Goal: Transaction & Acquisition: Purchase product/service

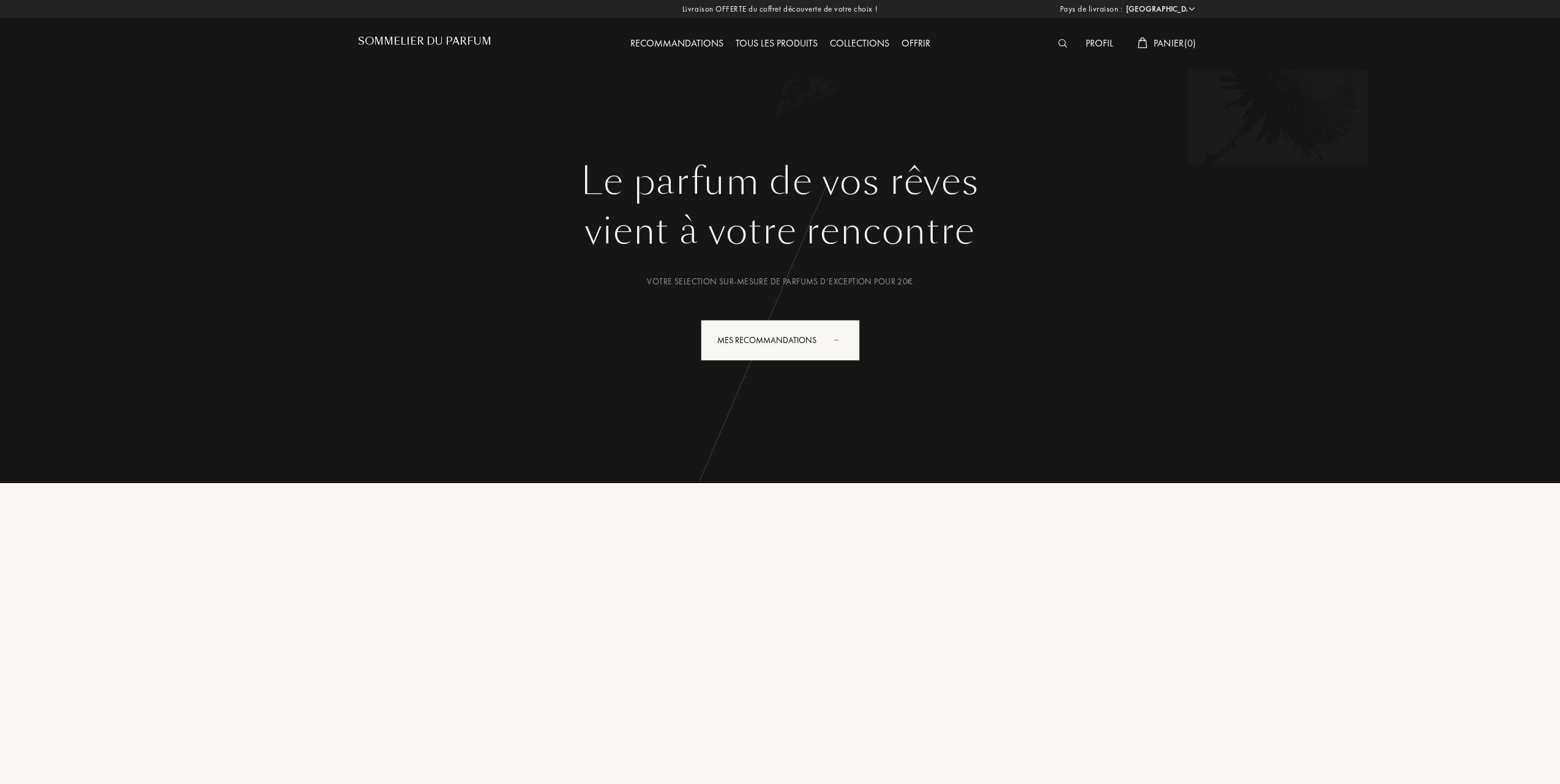
select select "FR"
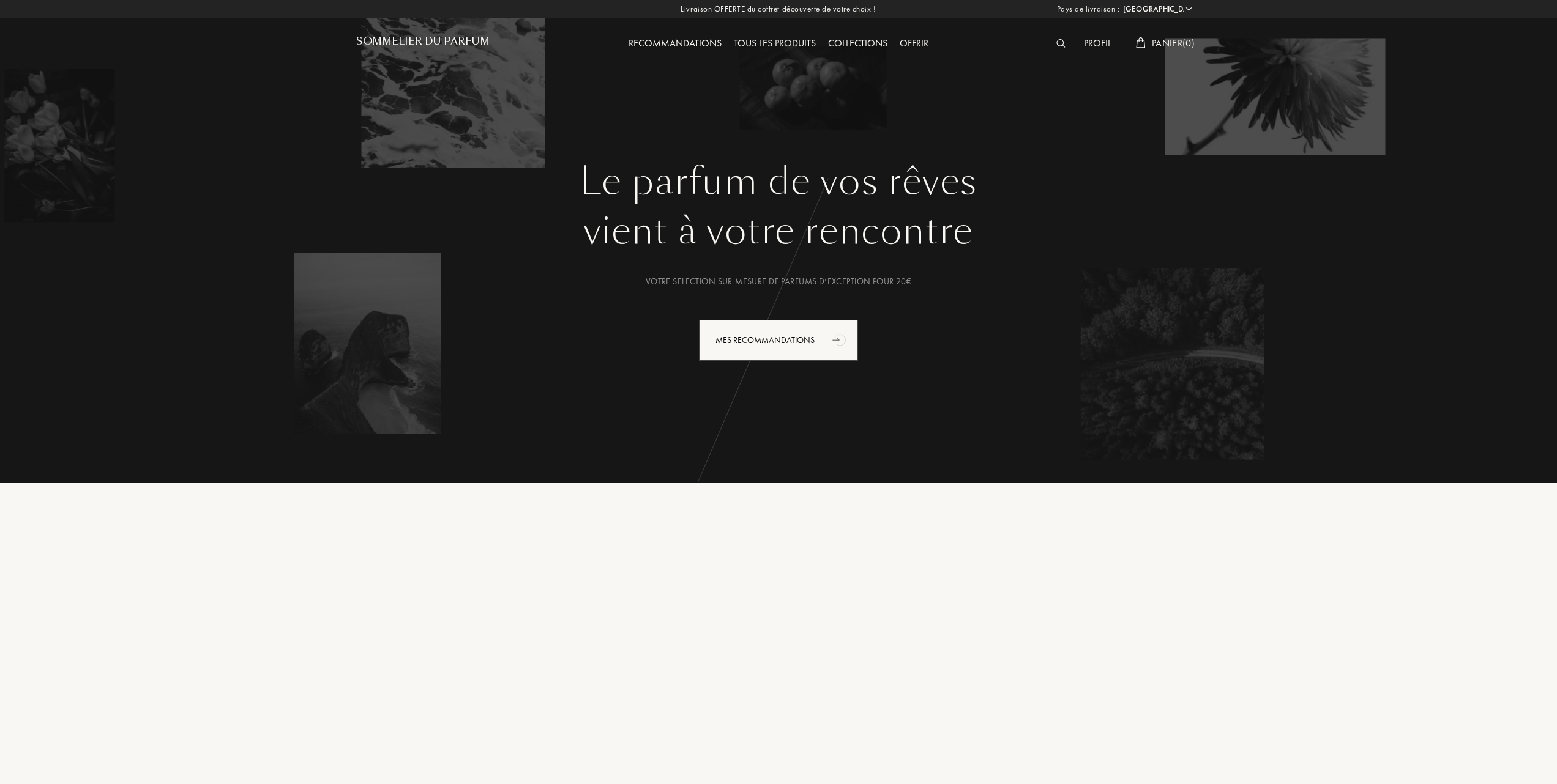
click at [790, 40] on div "Tous les produits" at bounding box center [775, 44] width 94 height 16
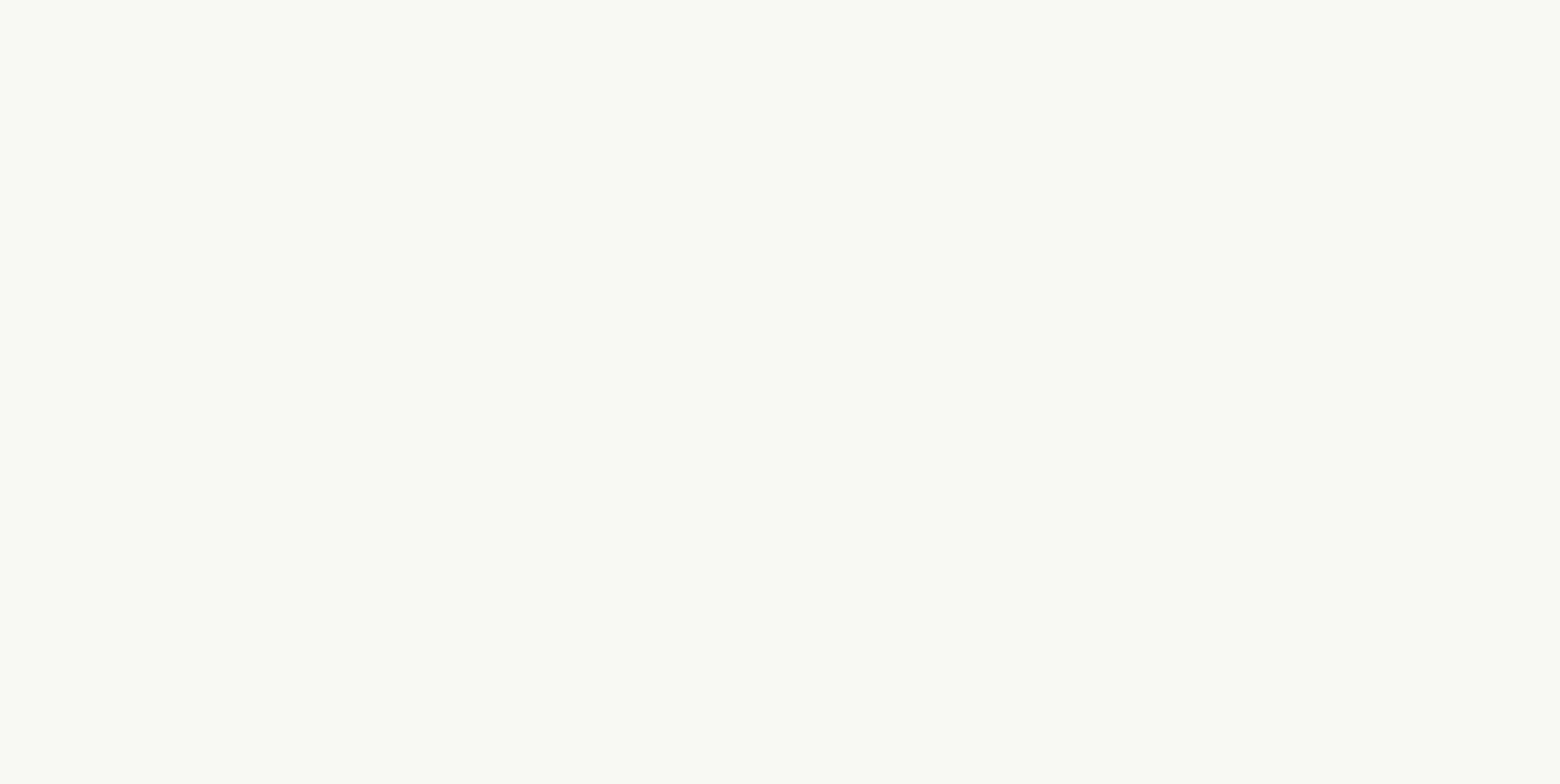
select select "FR"
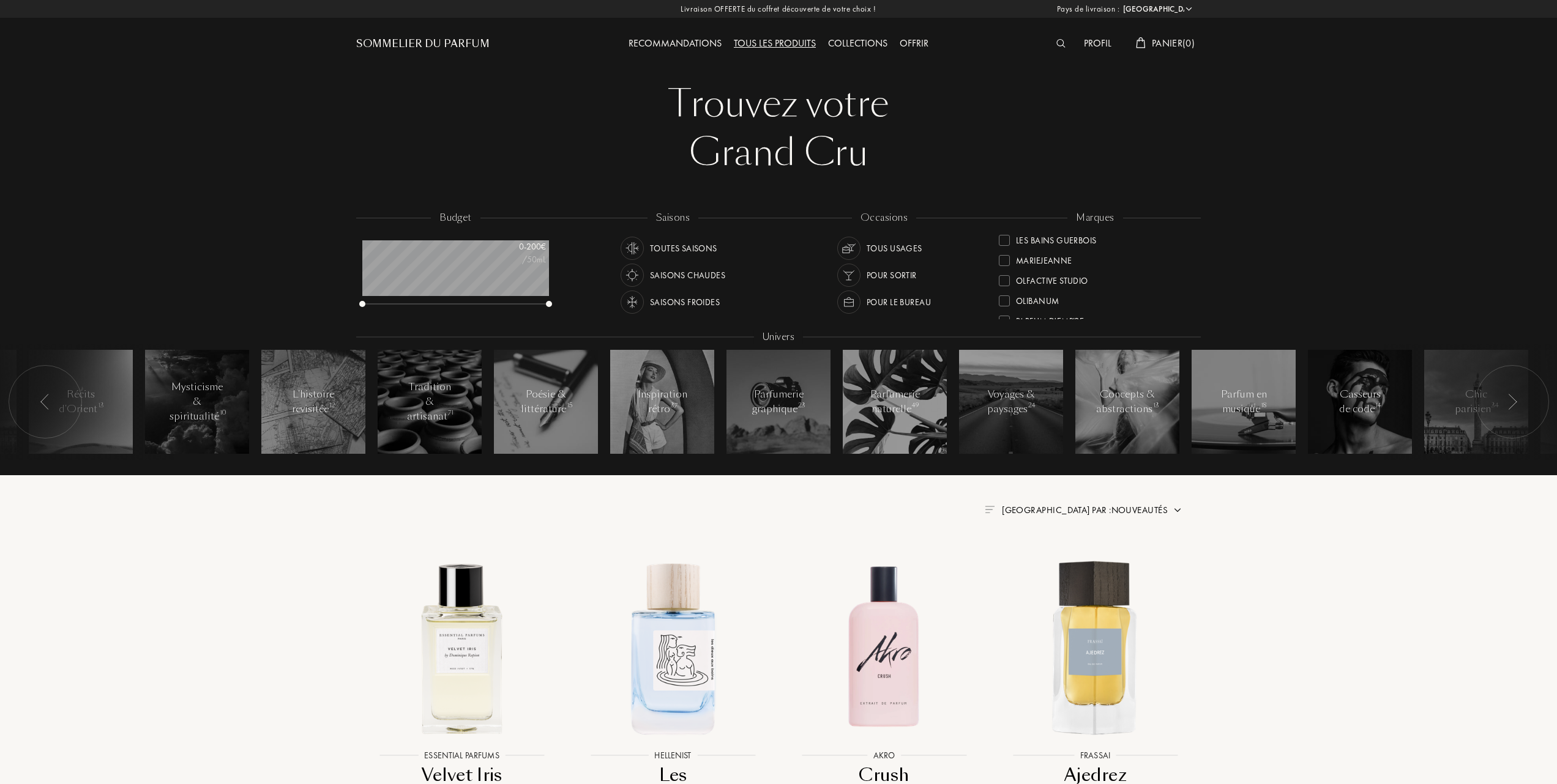
scroll to position [245, 0]
click at [1004, 297] on div at bounding box center [1004, 302] width 11 height 11
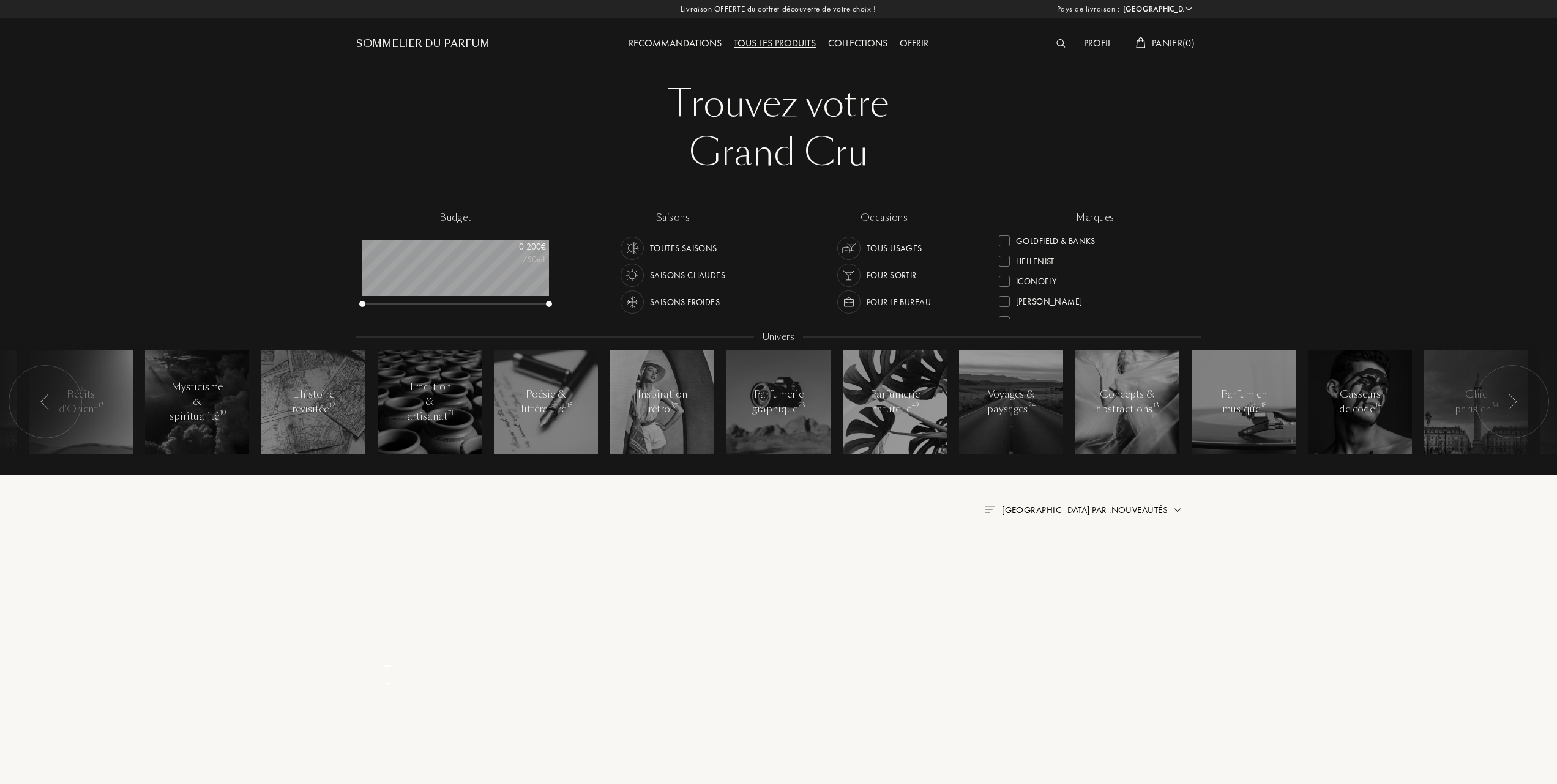
scroll to position [0, 0]
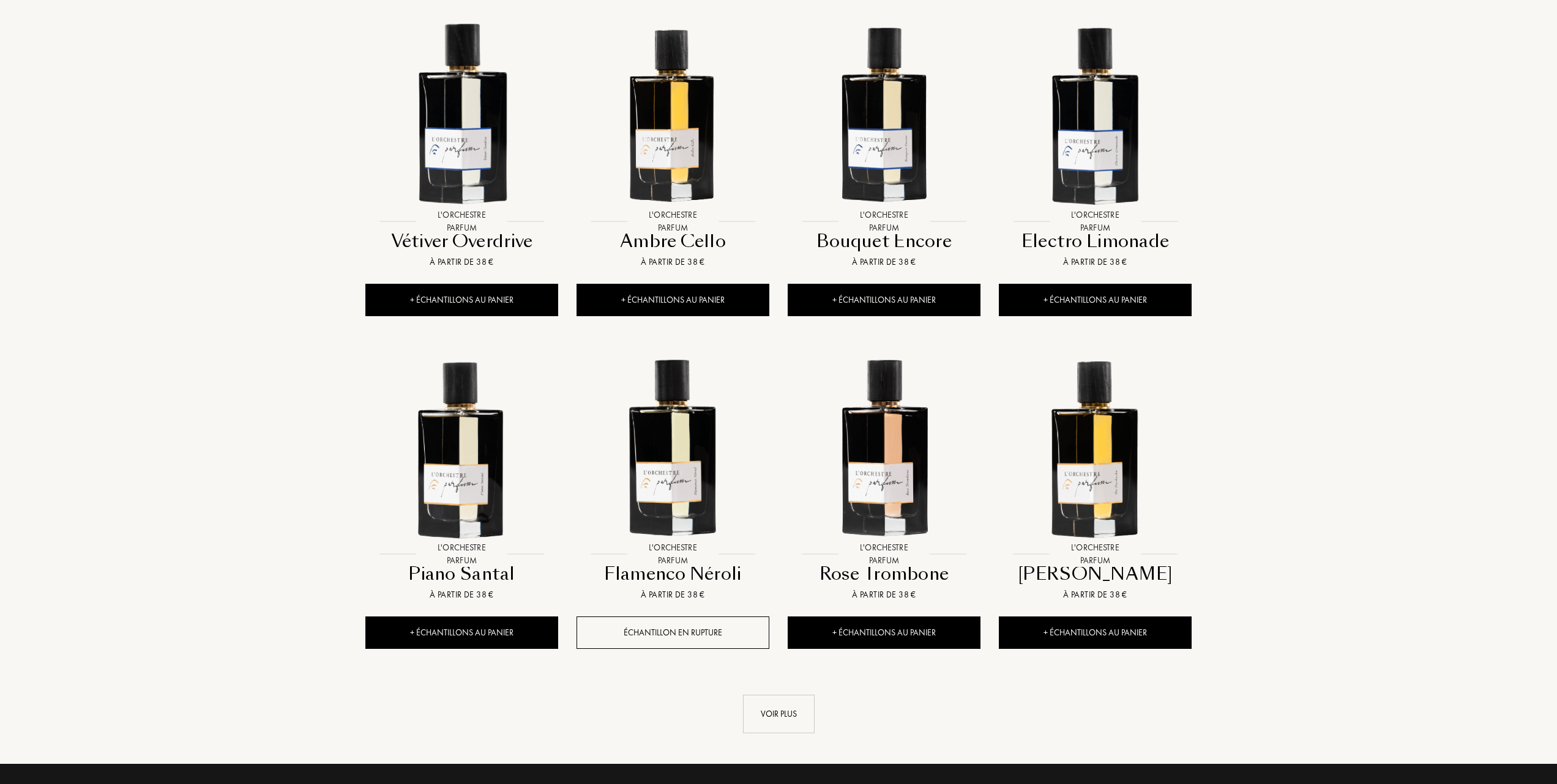
scroll to position [897, 0]
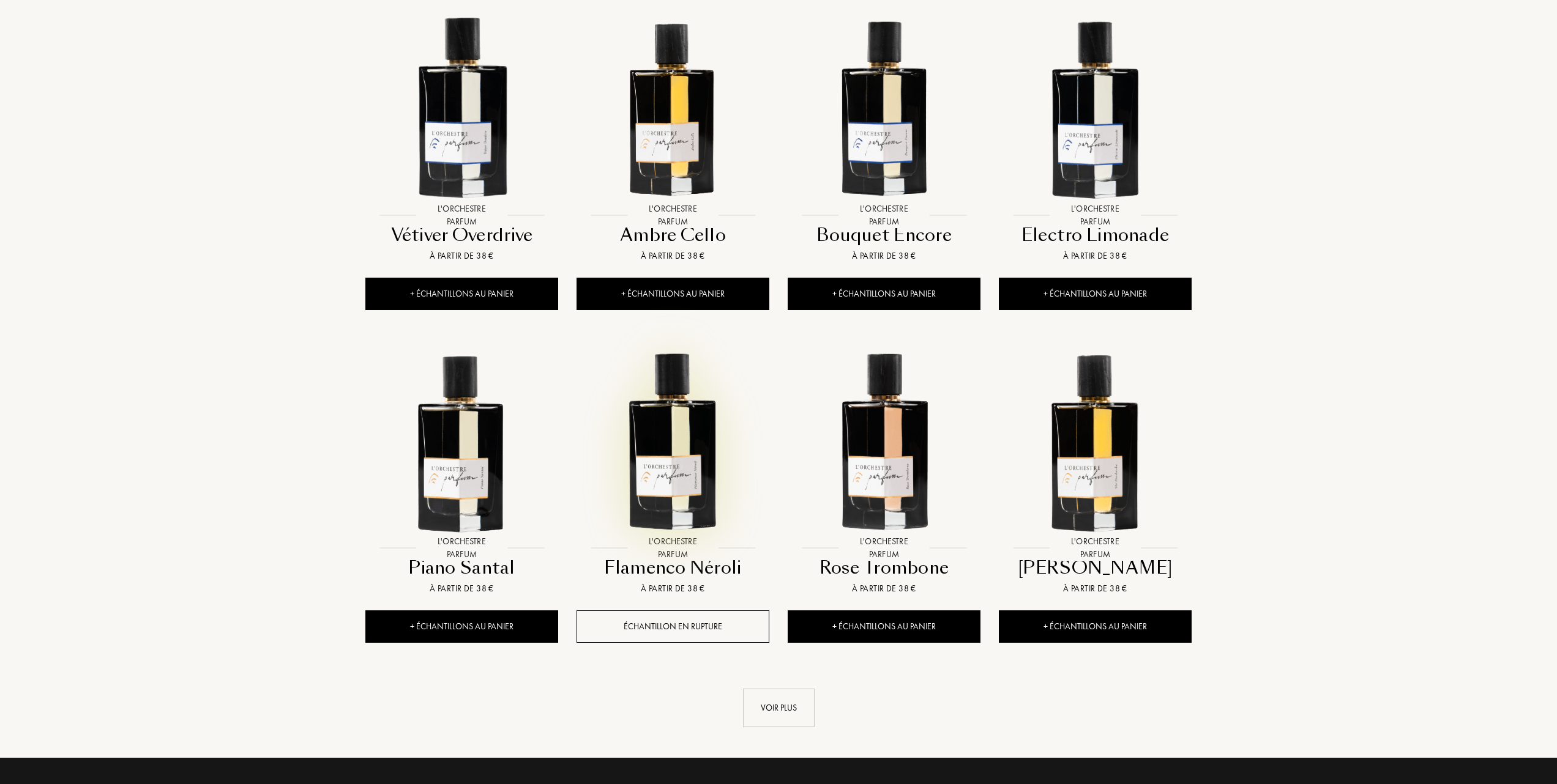
click at [681, 452] on img at bounding box center [672, 440] width 190 height 190
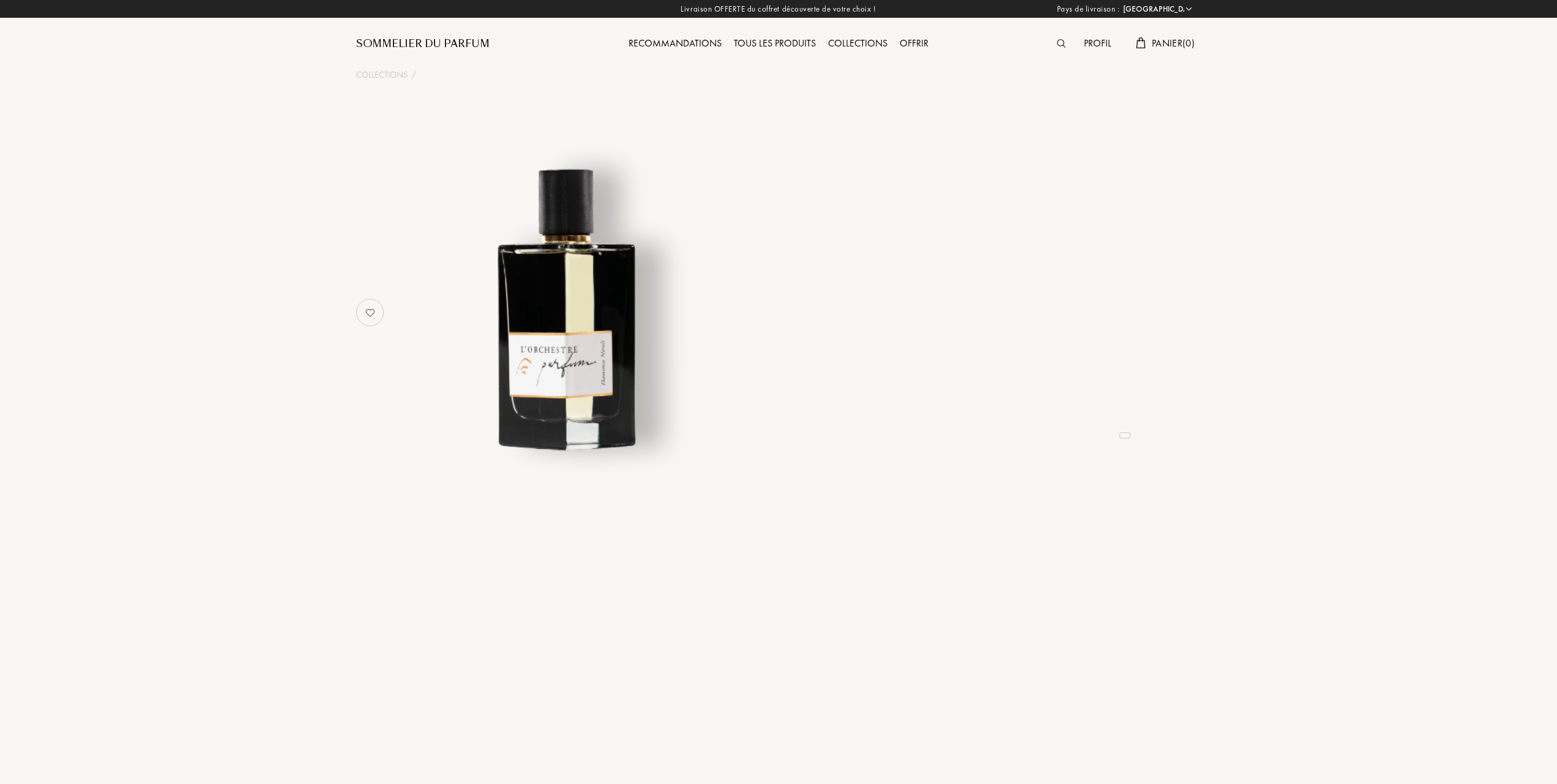
select select "FR"
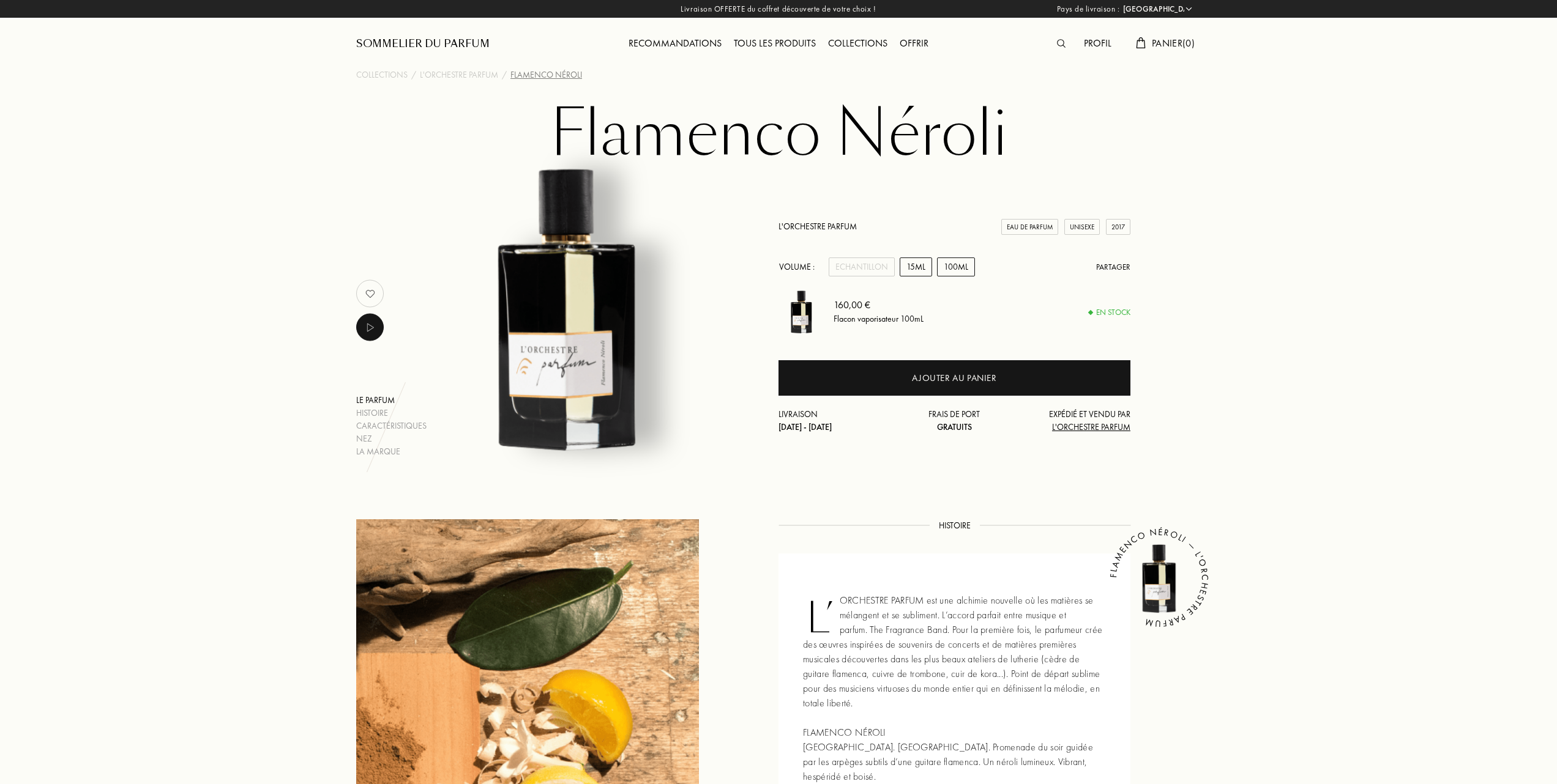
click at [919, 261] on div "15mL" at bounding box center [916, 267] width 33 height 19
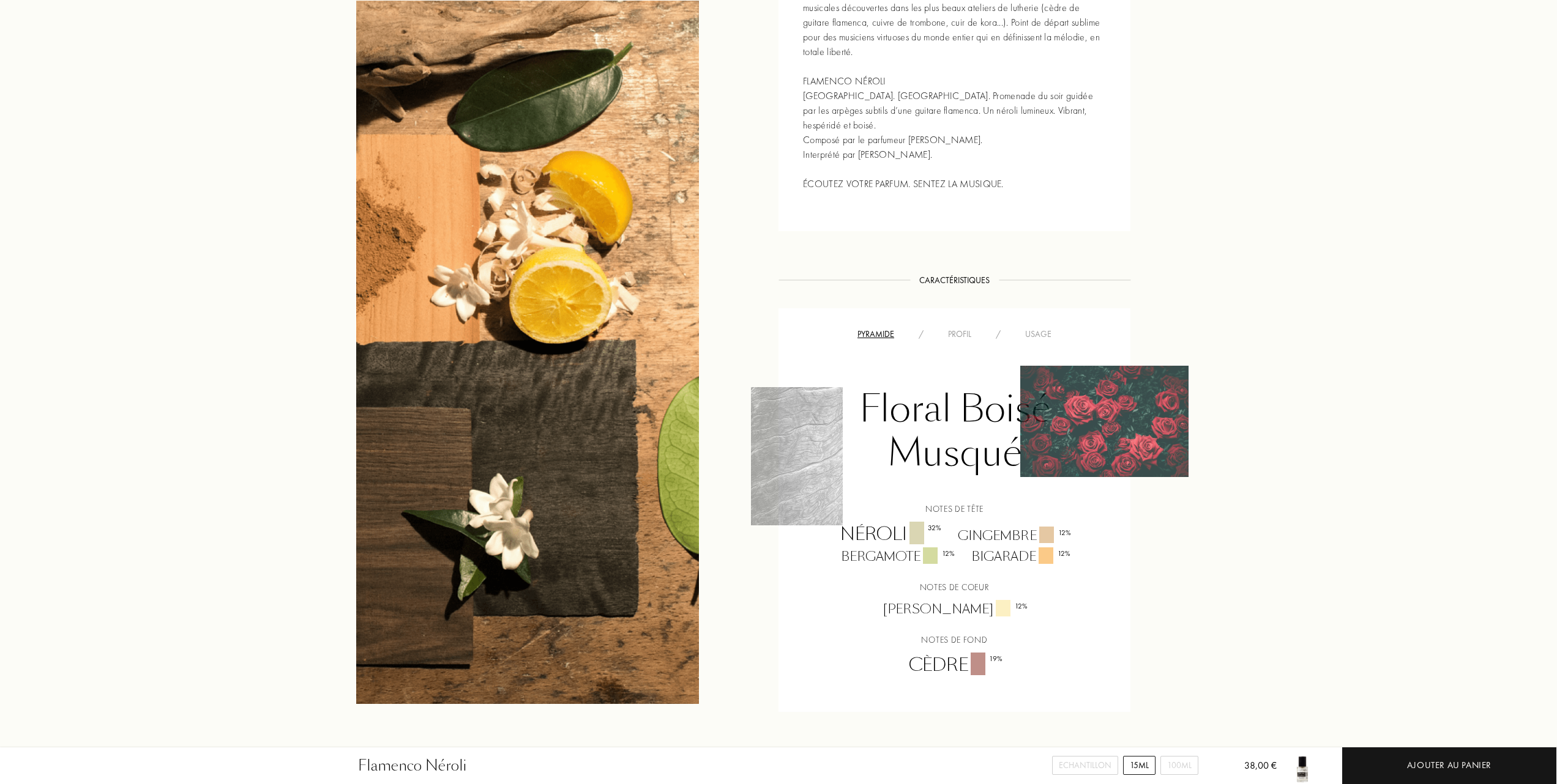
scroll to position [652, 0]
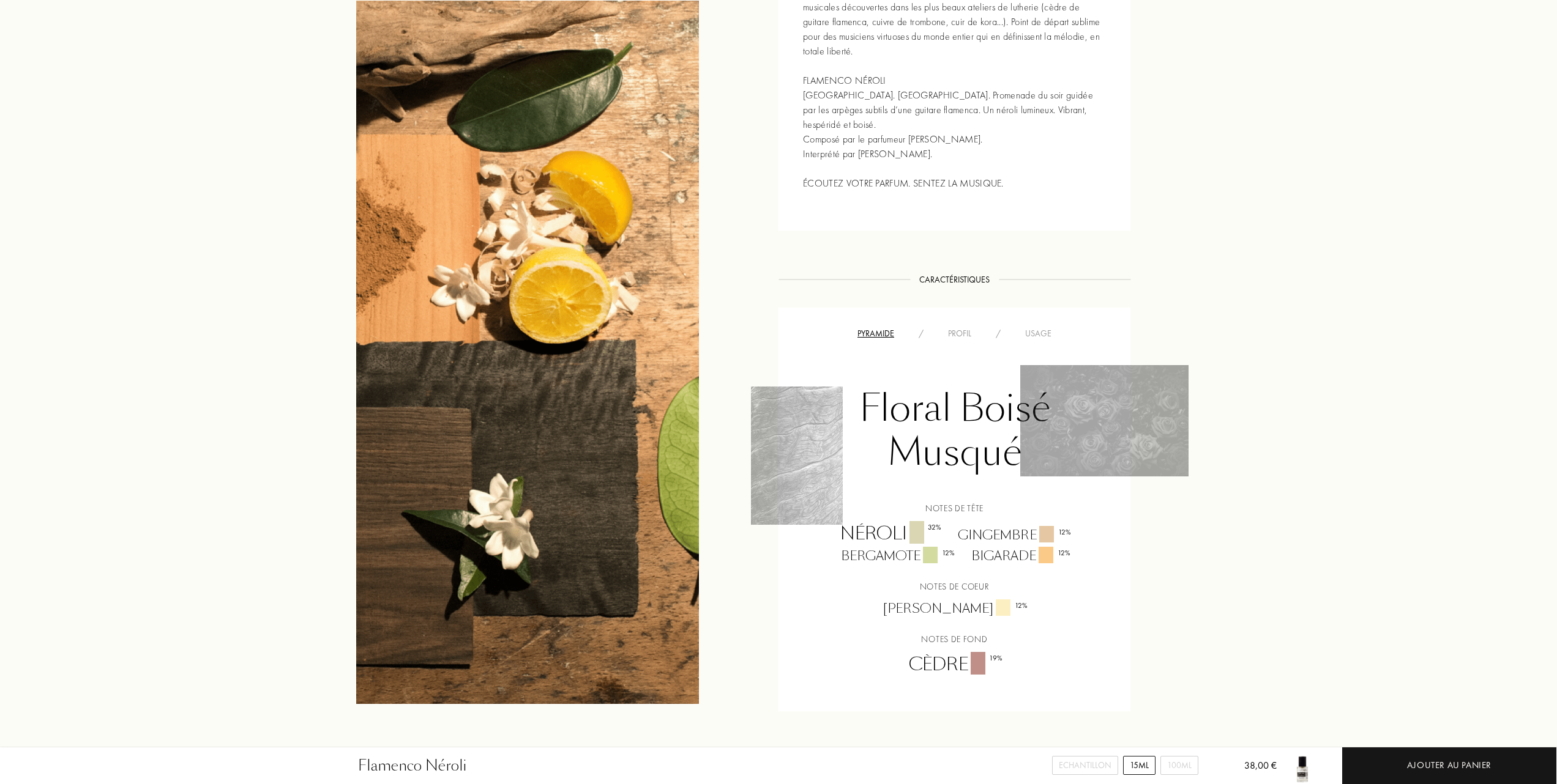
click at [1038, 329] on div "Usage" at bounding box center [1038, 334] width 51 height 13
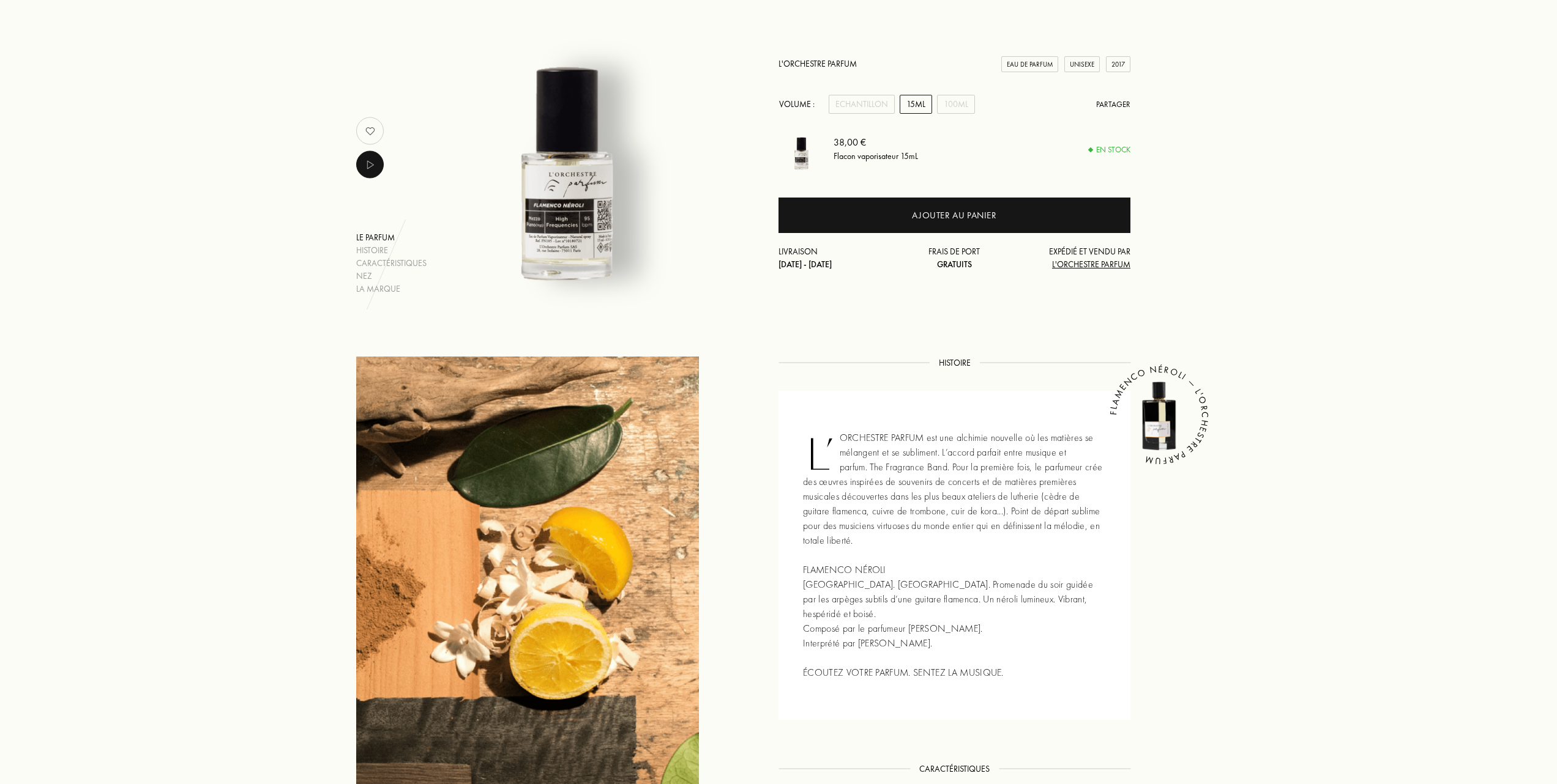
scroll to position [0, 0]
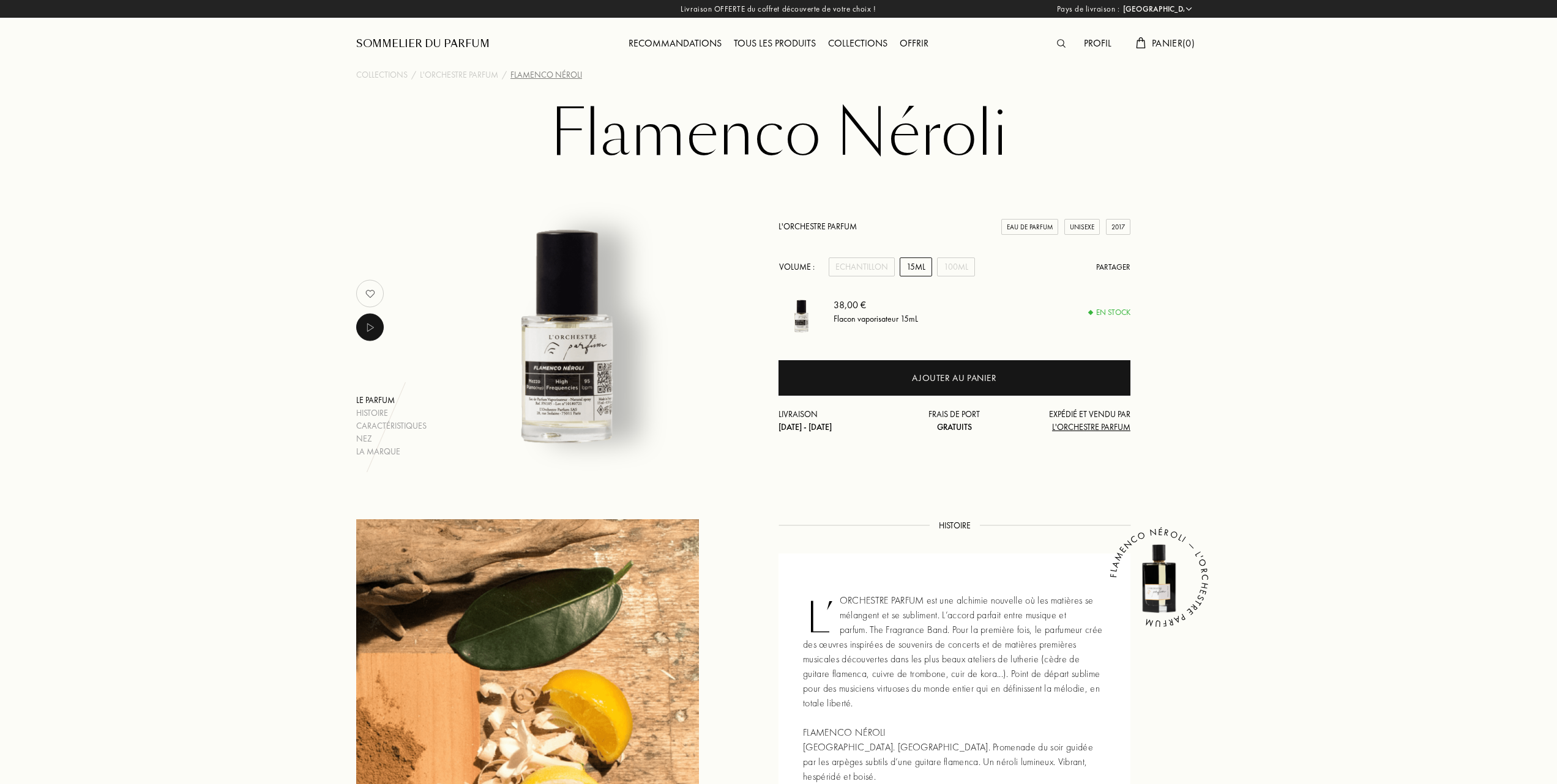
click at [783, 44] on div "Tous les produits" at bounding box center [775, 44] width 94 height 16
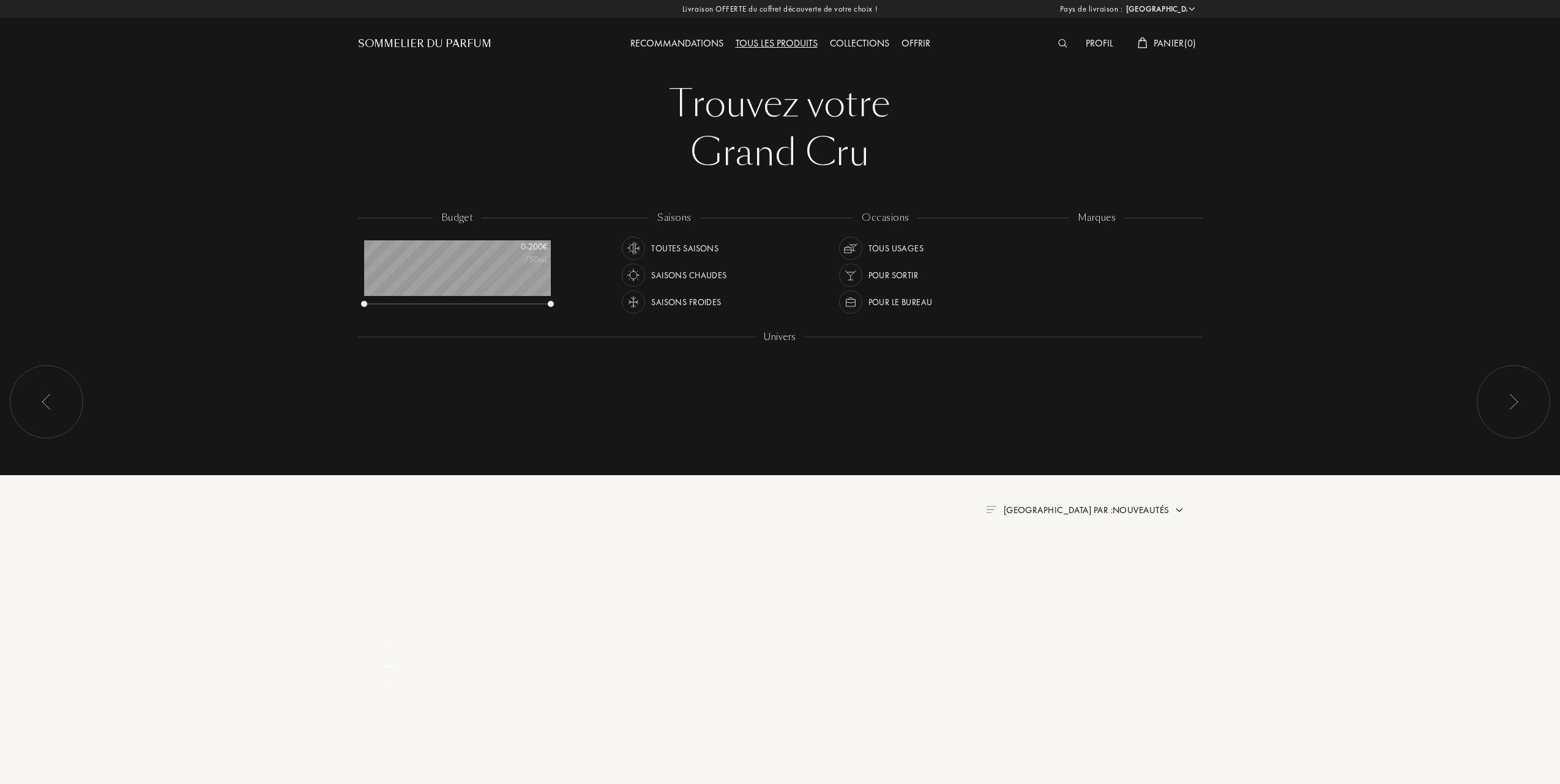
select select "FR"
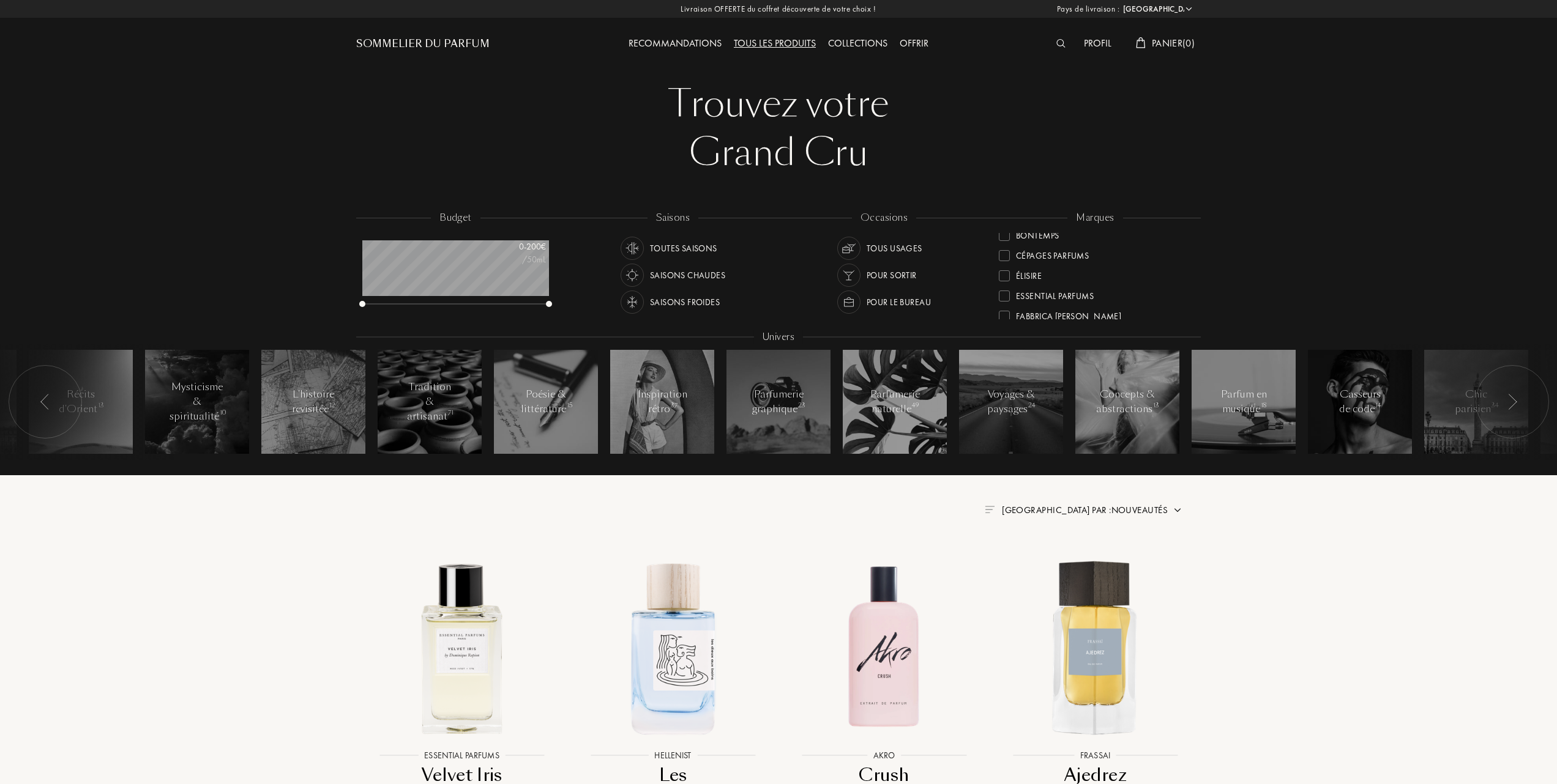
scroll to position [138, 0]
click at [1002, 264] on div at bounding box center [1004, 267] width 11 height 11
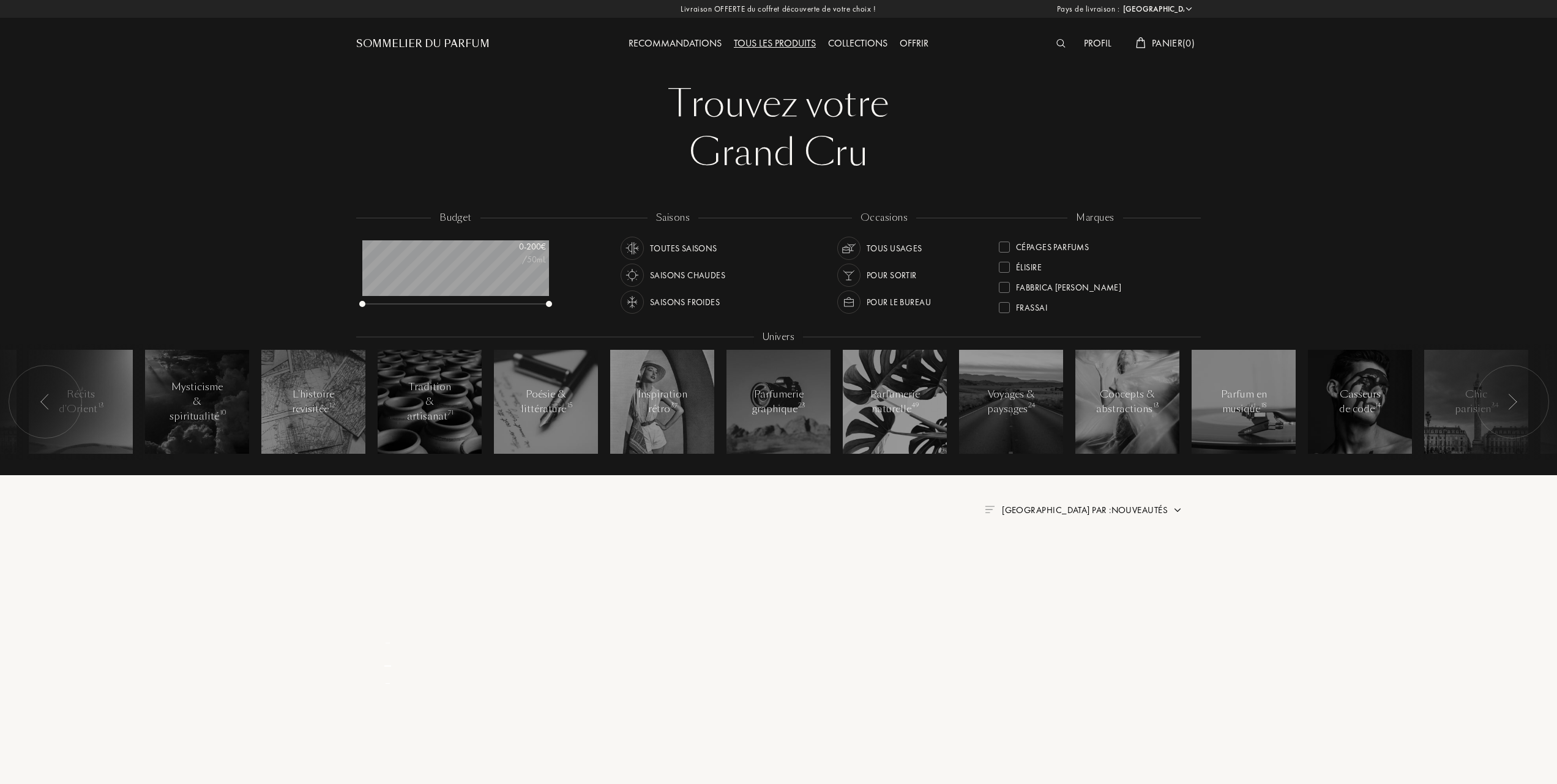
scroll to position [0, 0]
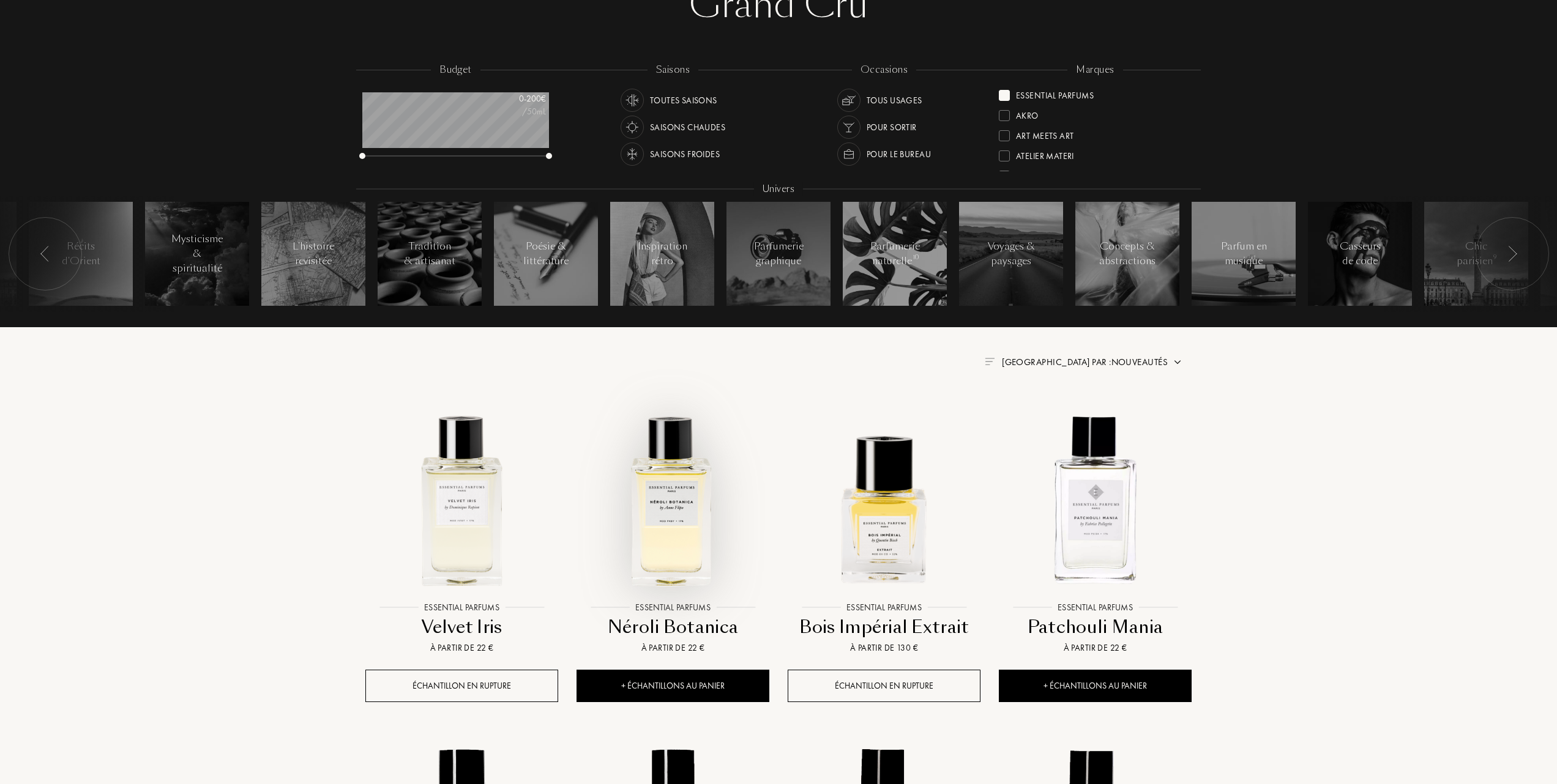
scroll to position [162, 0]
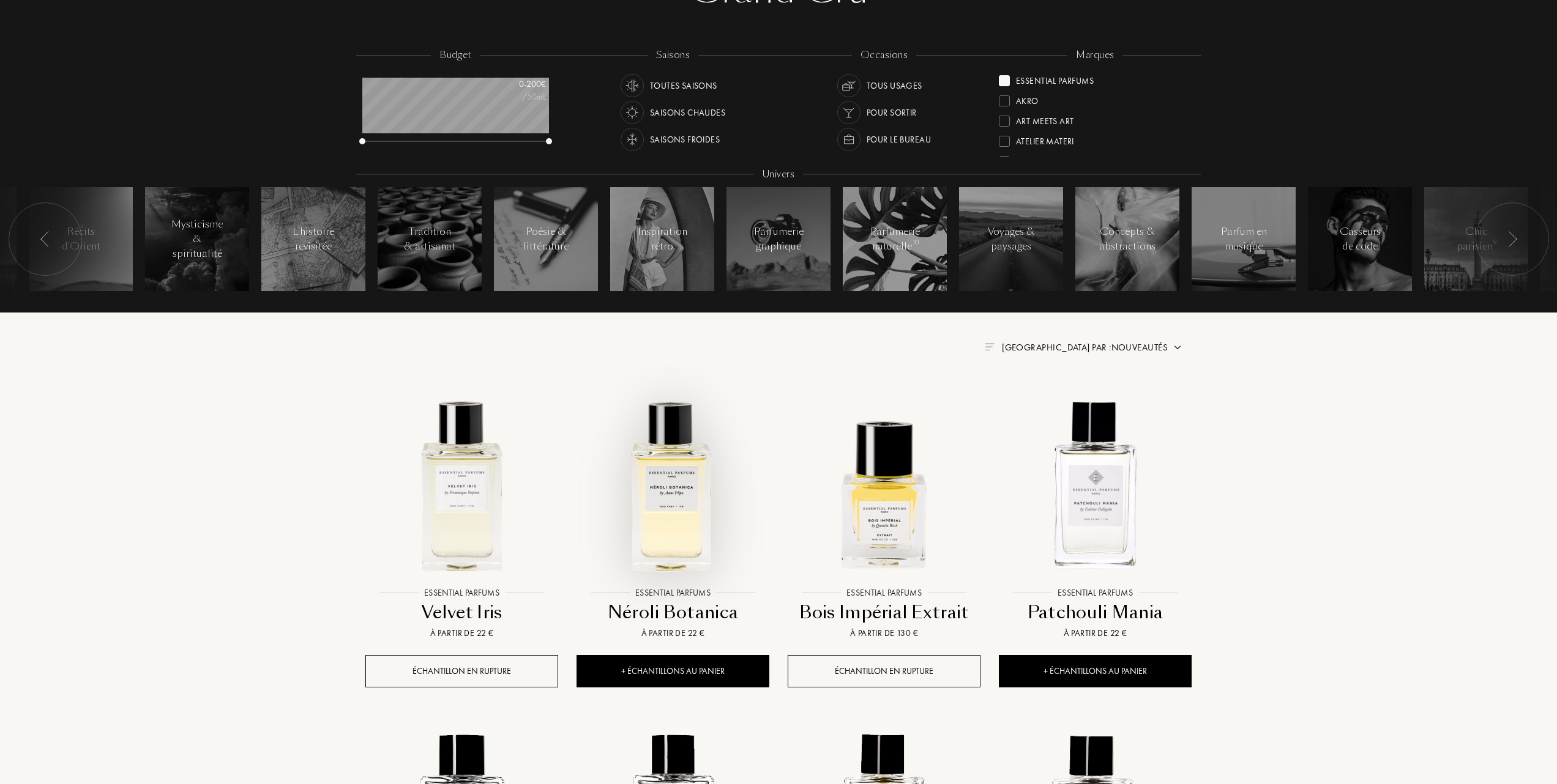
click at [676, 495] on img at bounding box center [672, 484] width 190 height 190
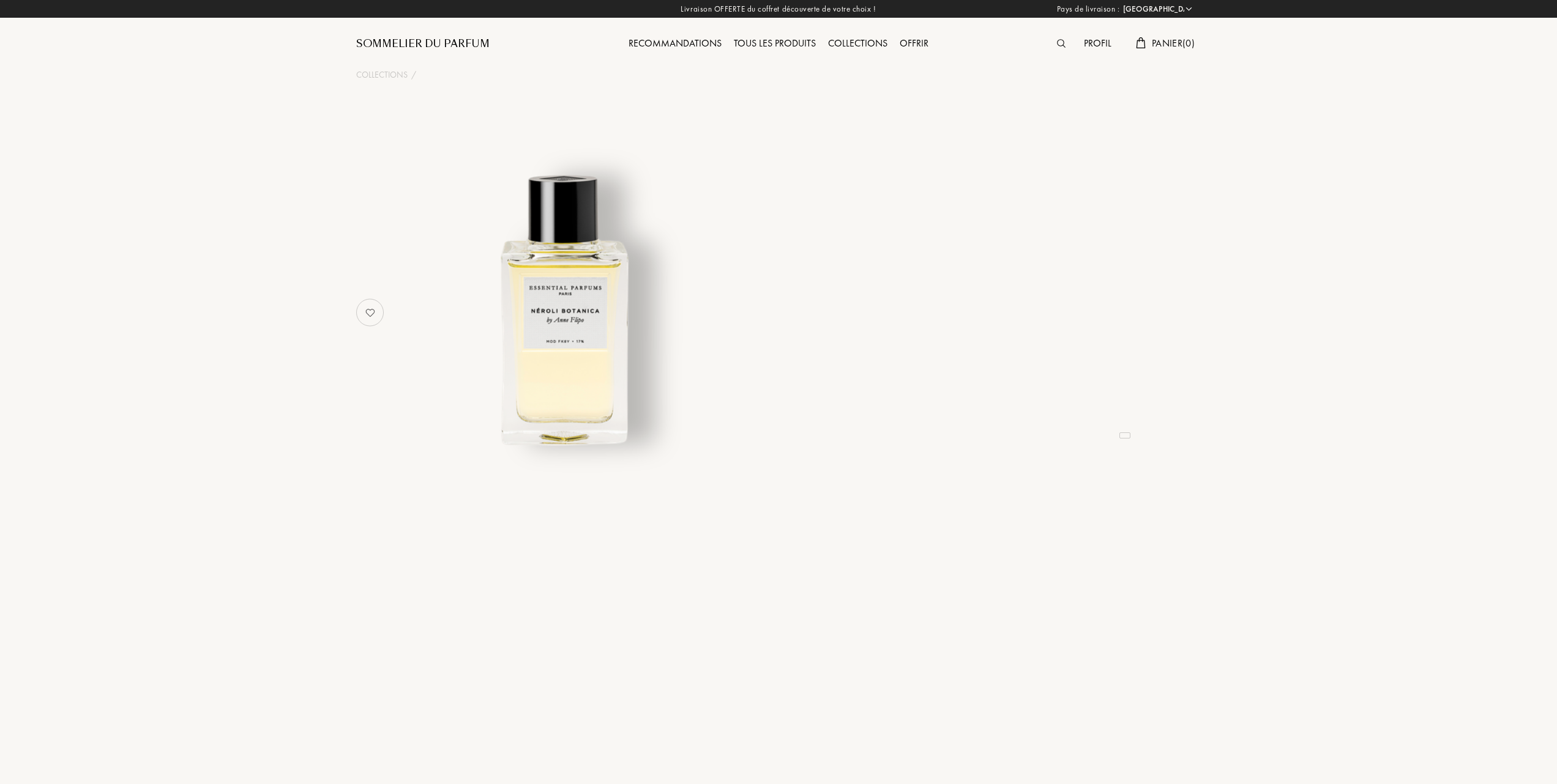
select select "FR"
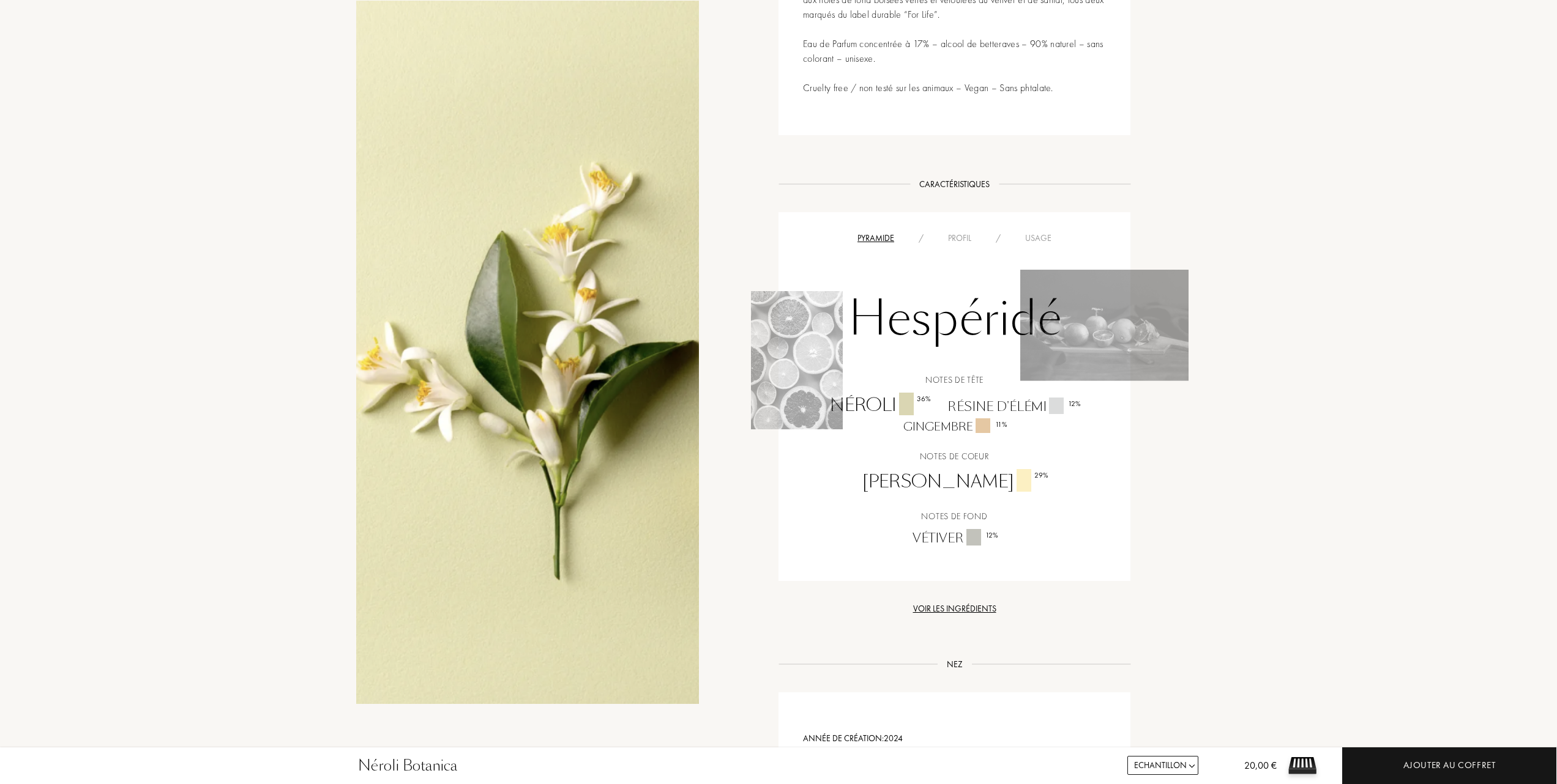
scroll to position [815, 0]
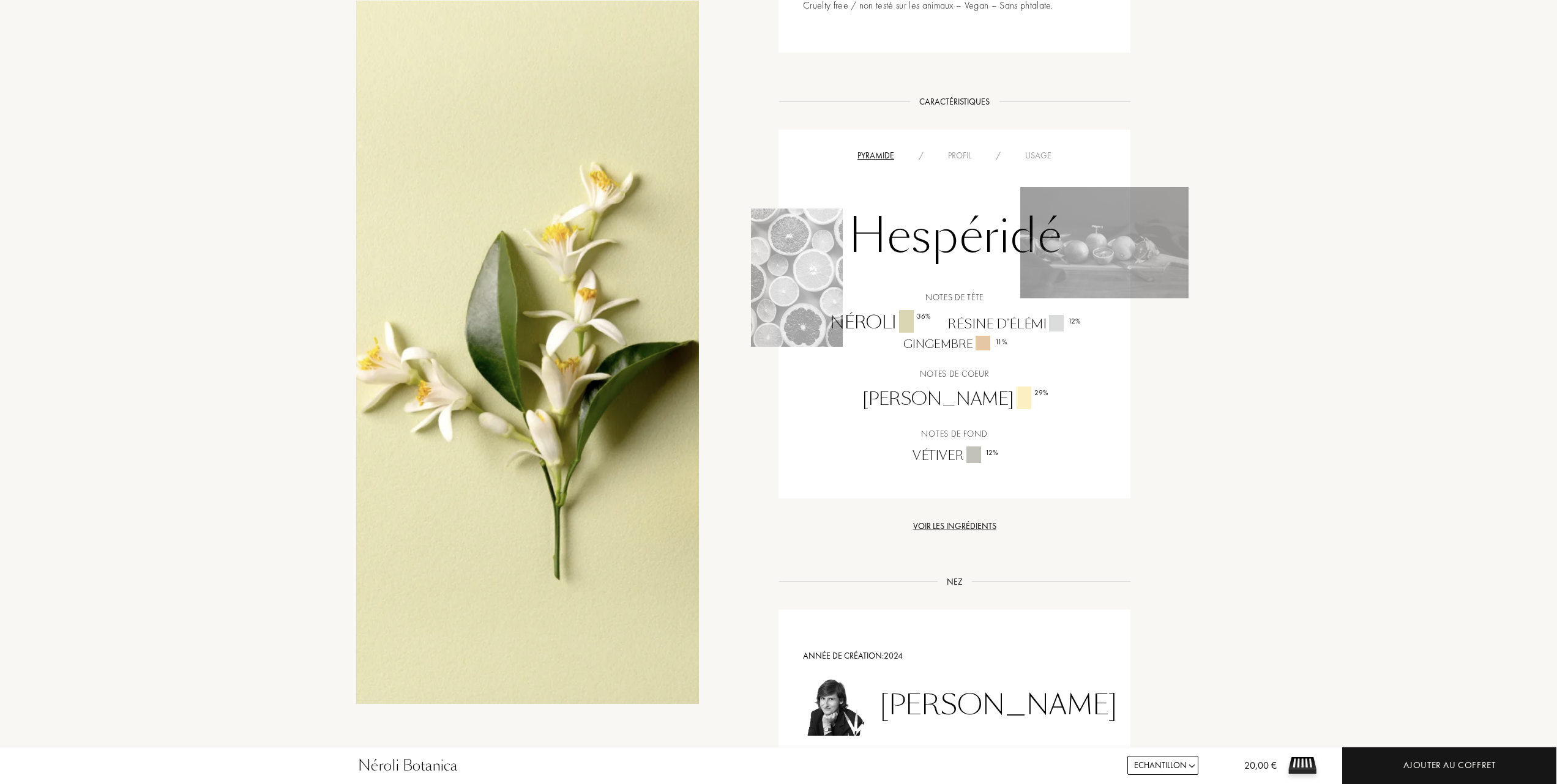
click at [1046, 156] on div "Usage" at bounding box center [1038, 156] width 51 height 13
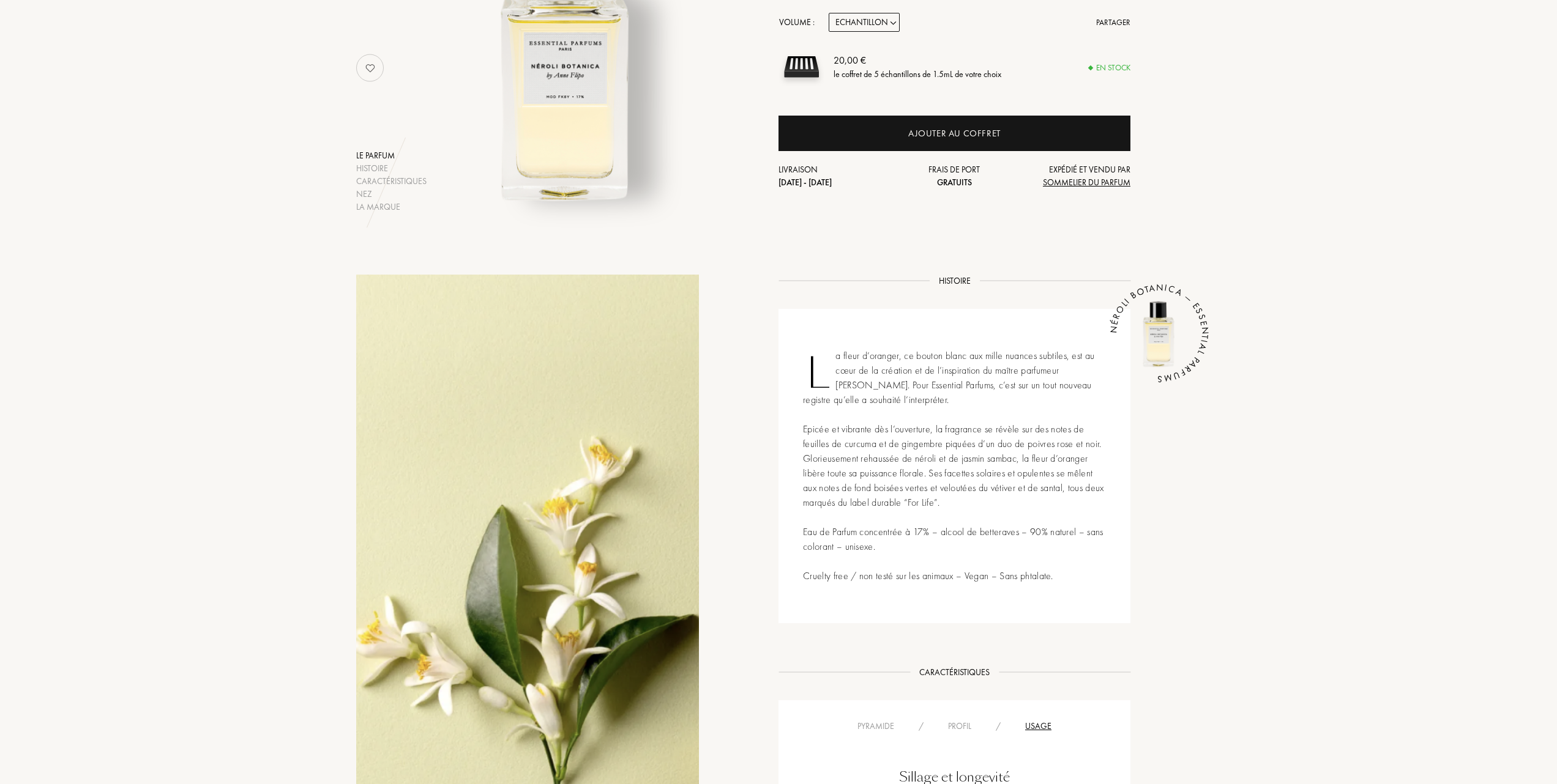
scroll to position [0, 0]
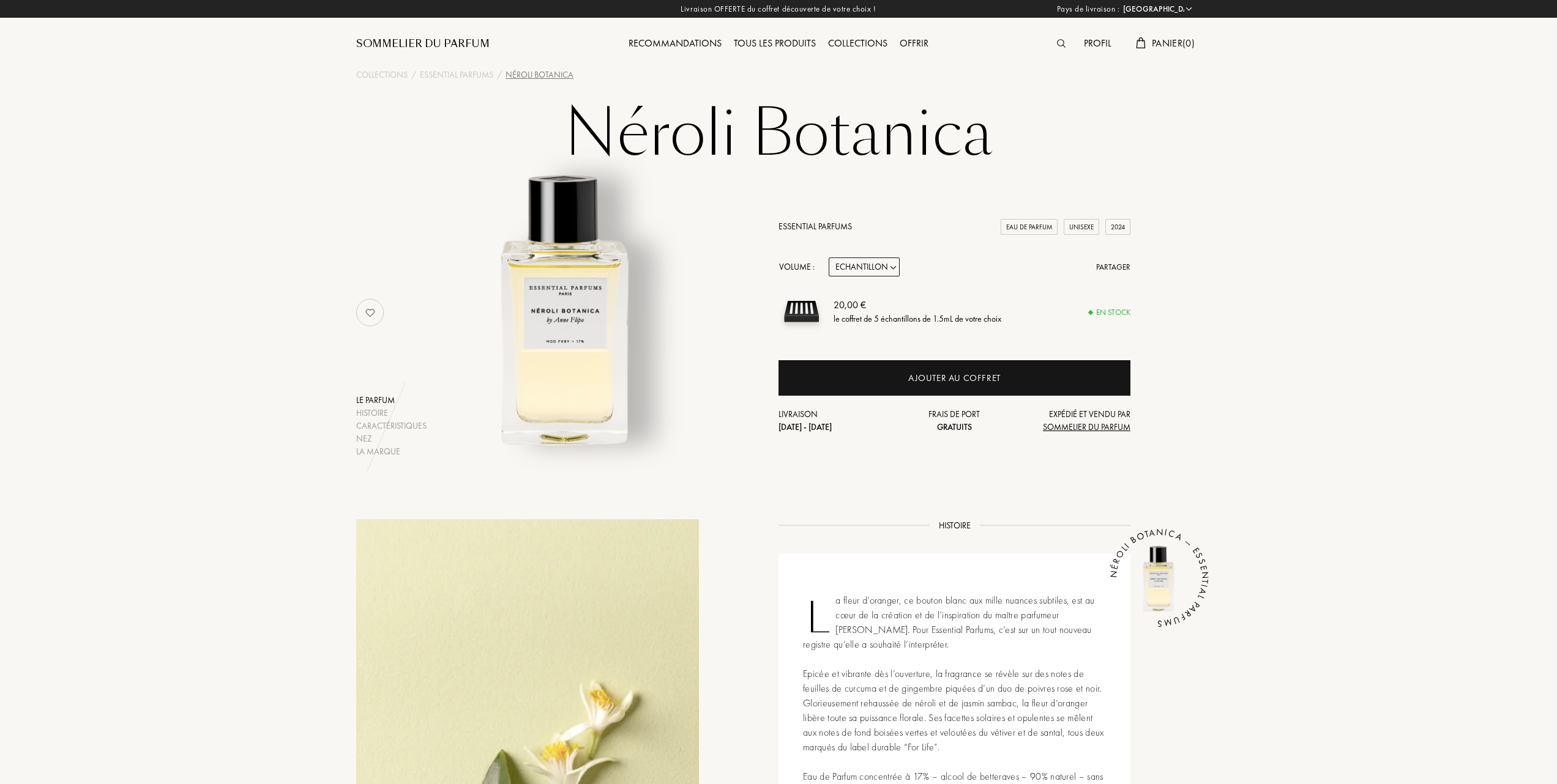
click at [784, 40] on div "Tous les produits" at bounding box center [775, 44] width 94 height 16
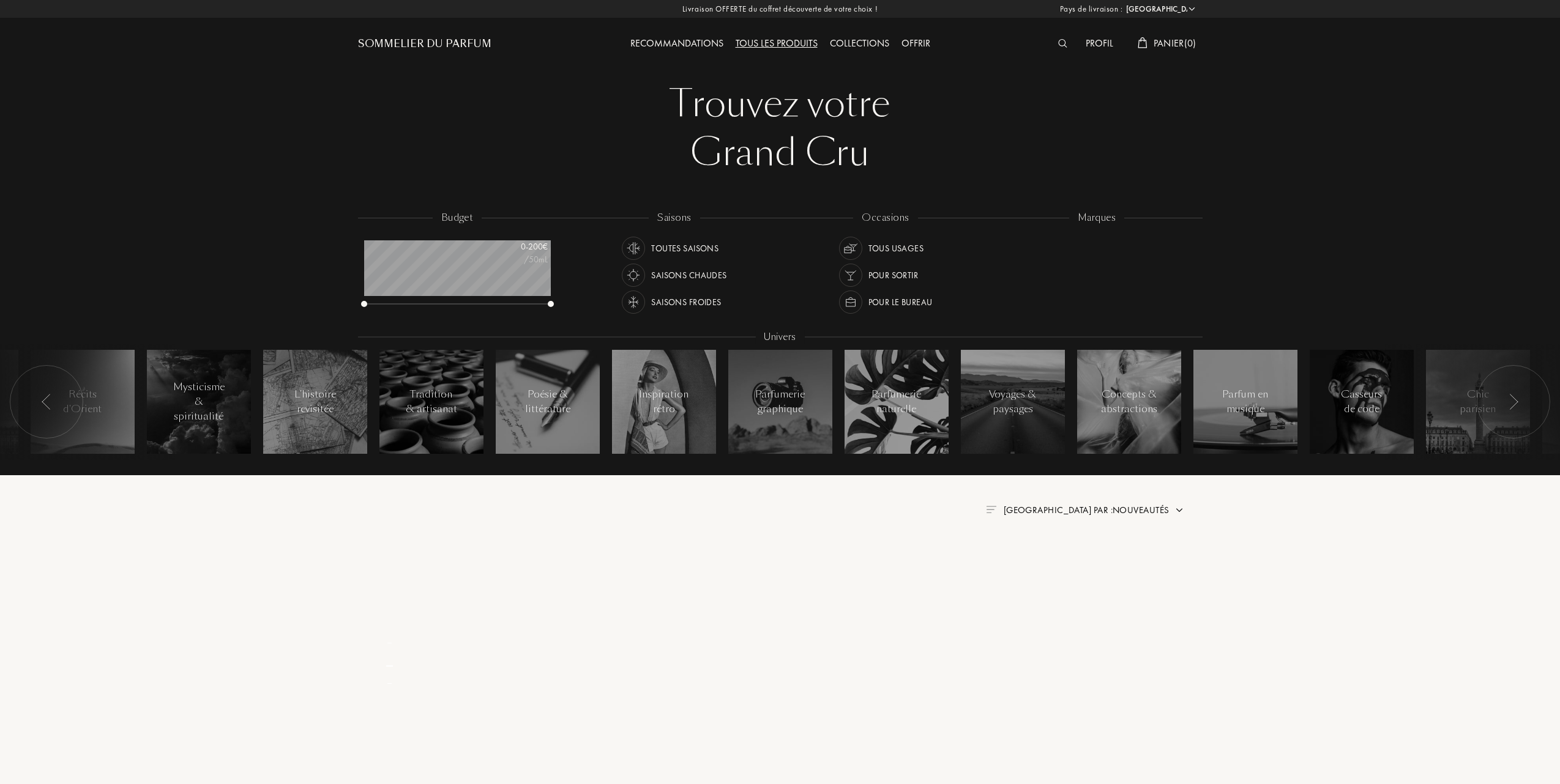
select select "FR"
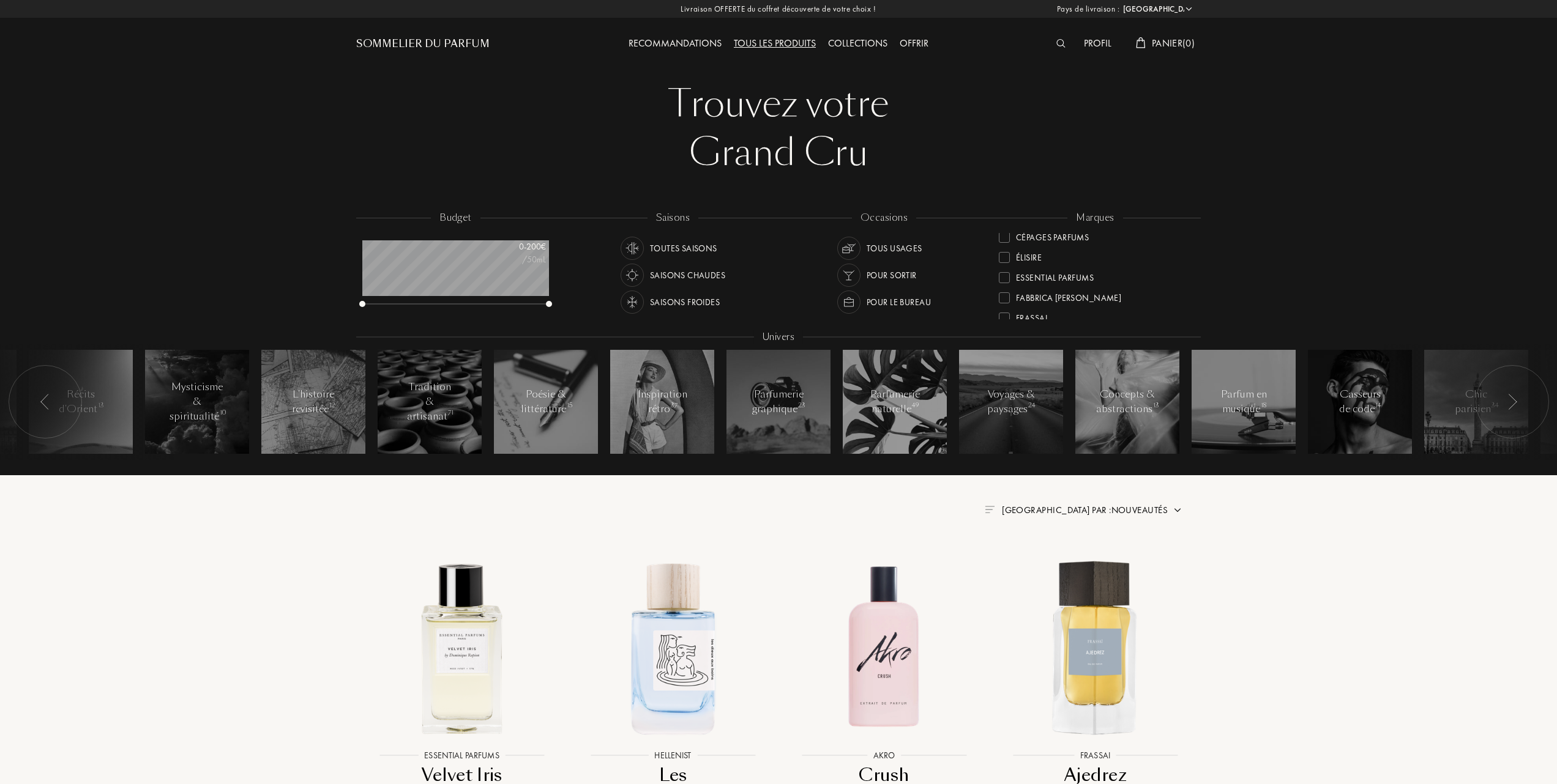
scroll to position [162, 0]
click at [1007, 235] on div "Essential Parfums" at bounding box center [1046, 240] width 95 height 16
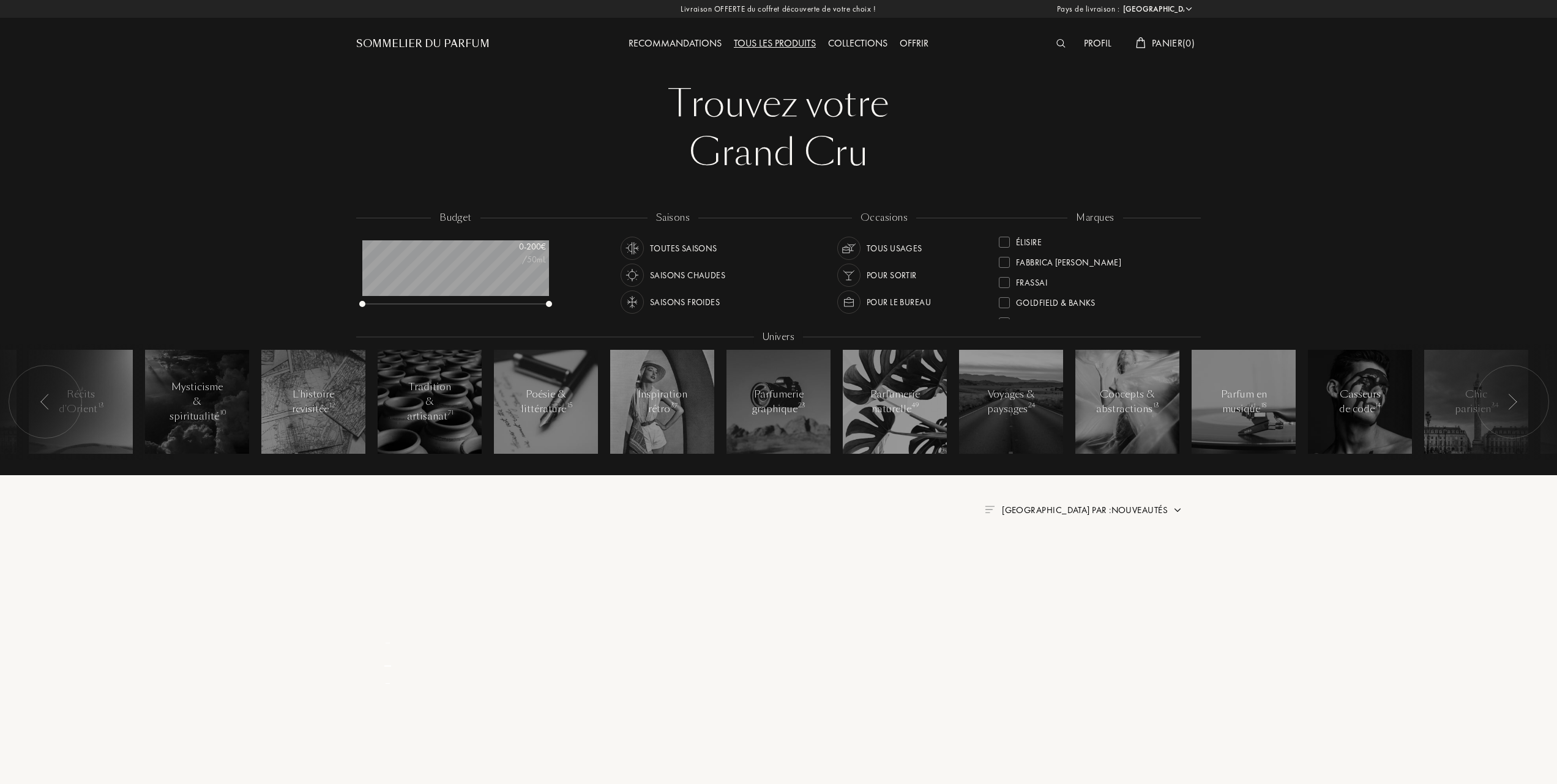
scroll to position [0, 0]
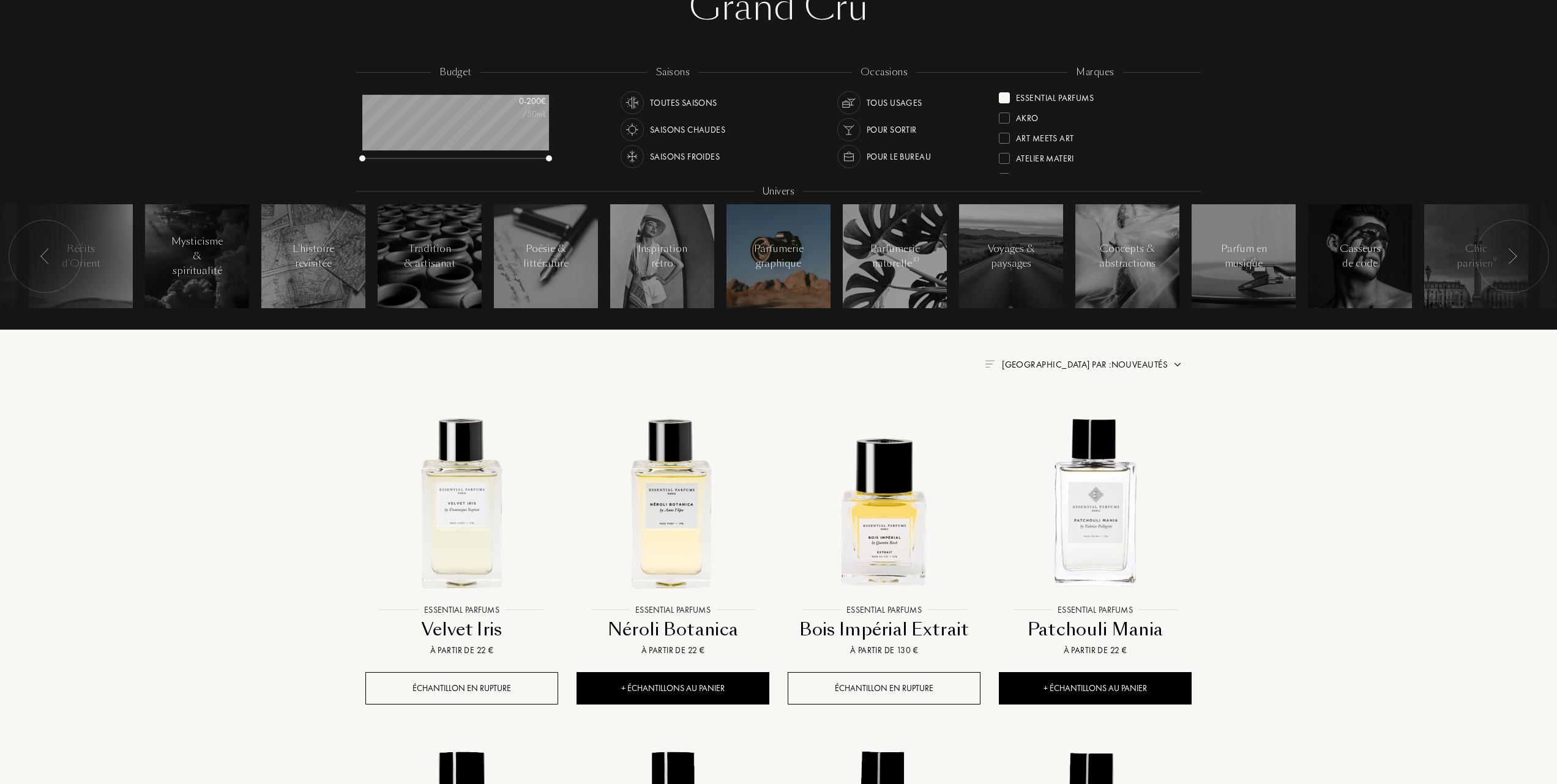
scroll to position [162, 0]
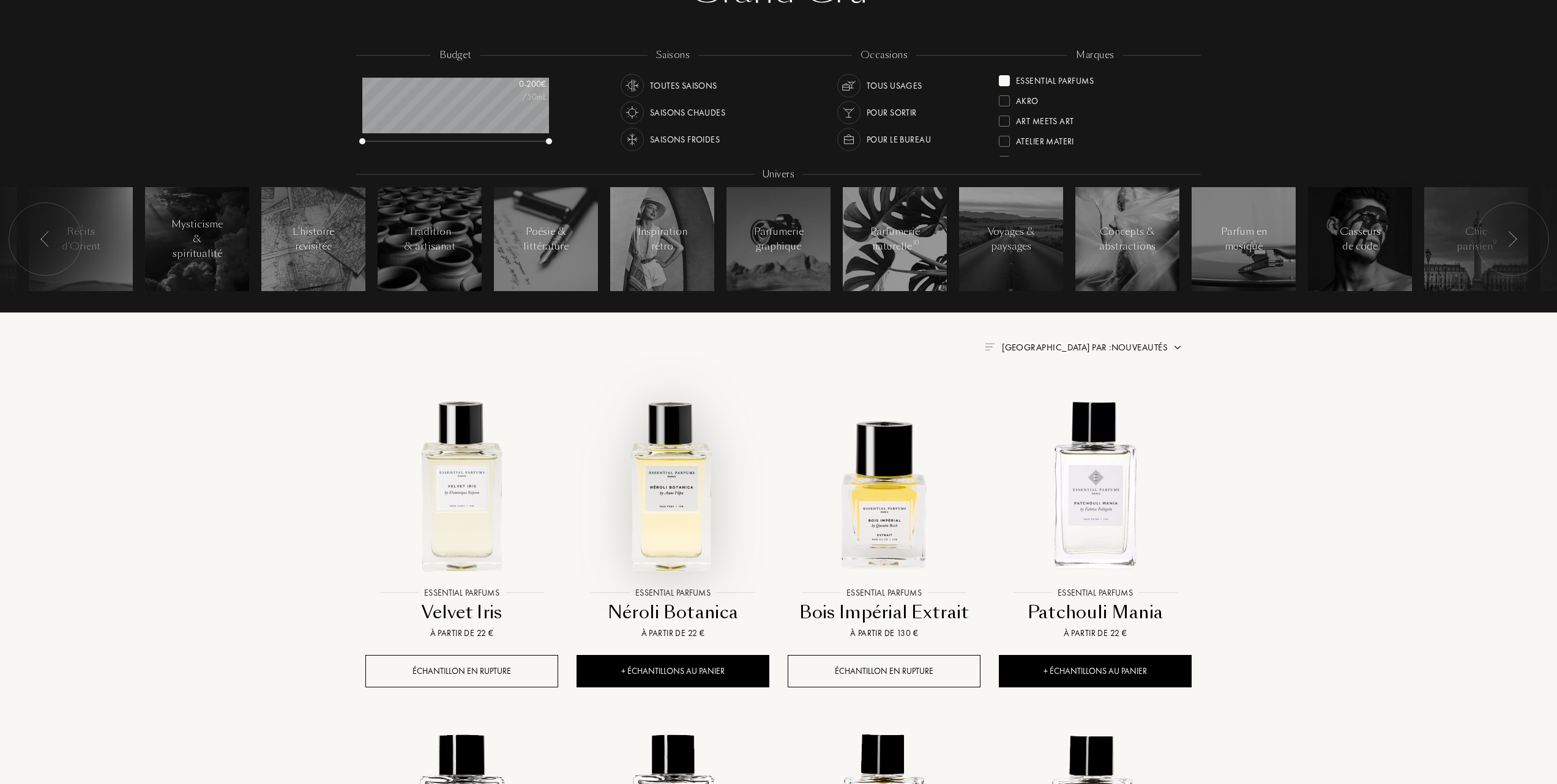
click at [661, 498] on img at bounding box center [672, 484] width 190 height 190
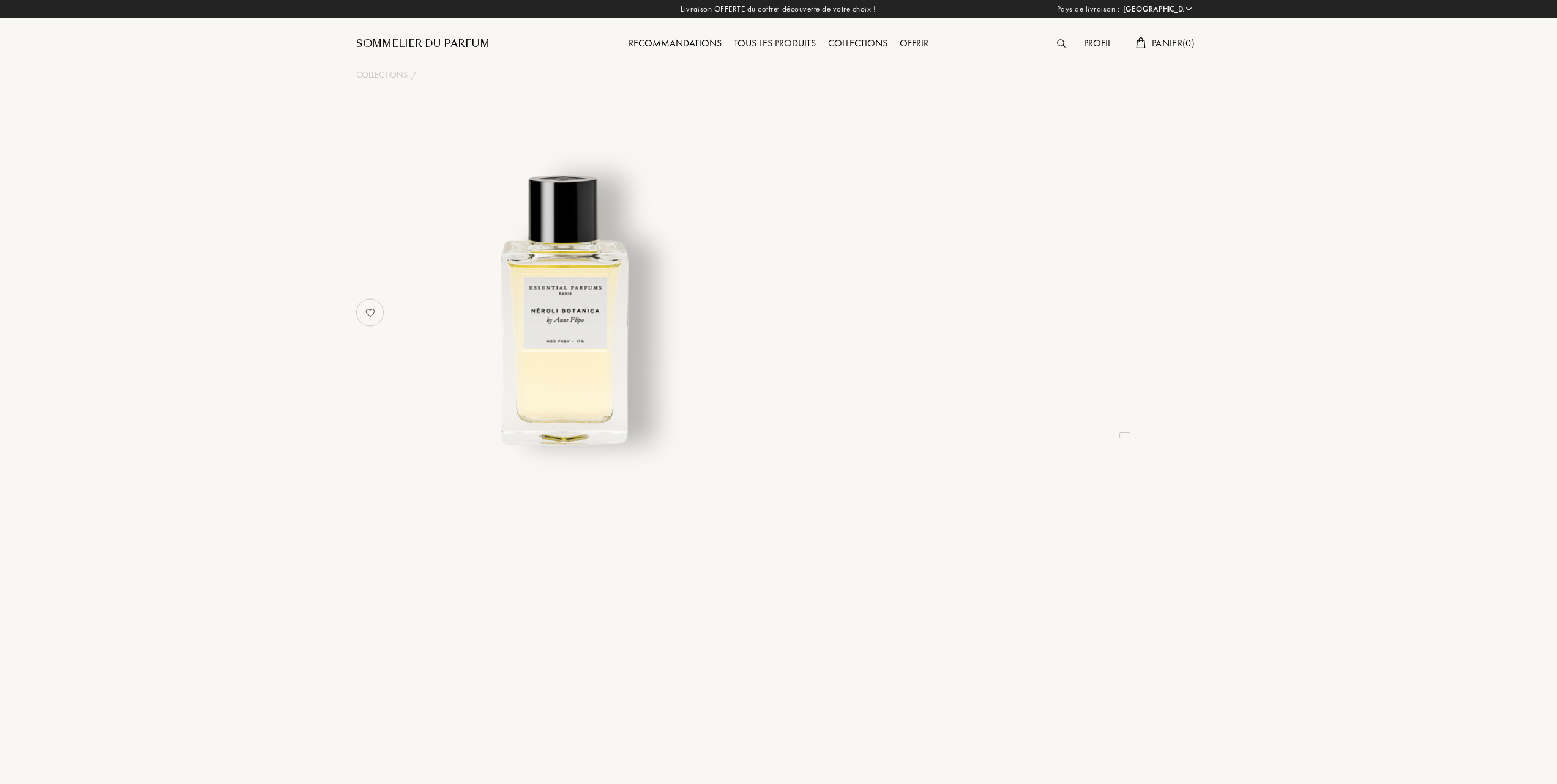
select select "FR"
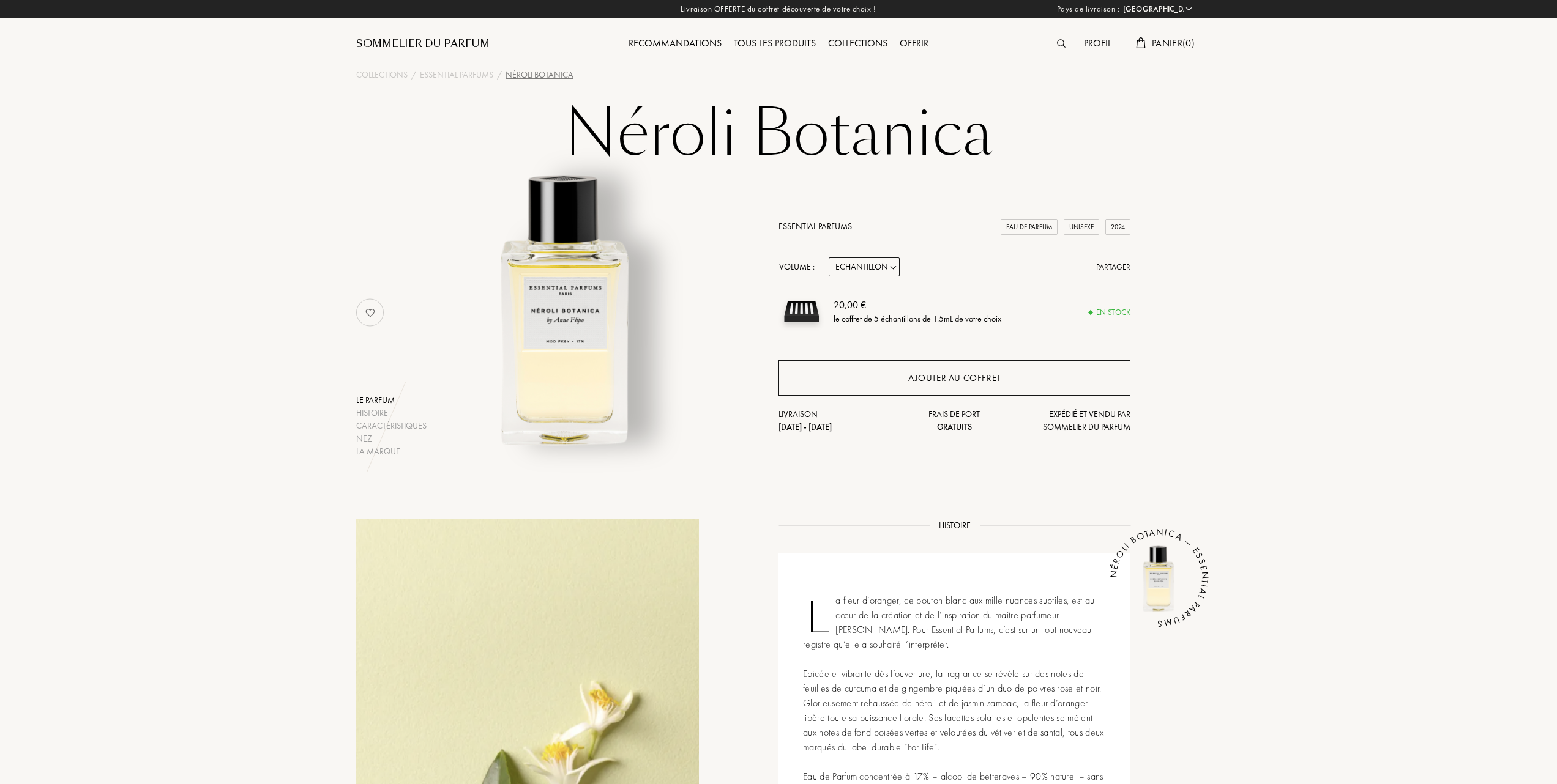
click at [949, 373] on div "Ajouter au coffret" at bounding box center [954, 378] width 92 height 14
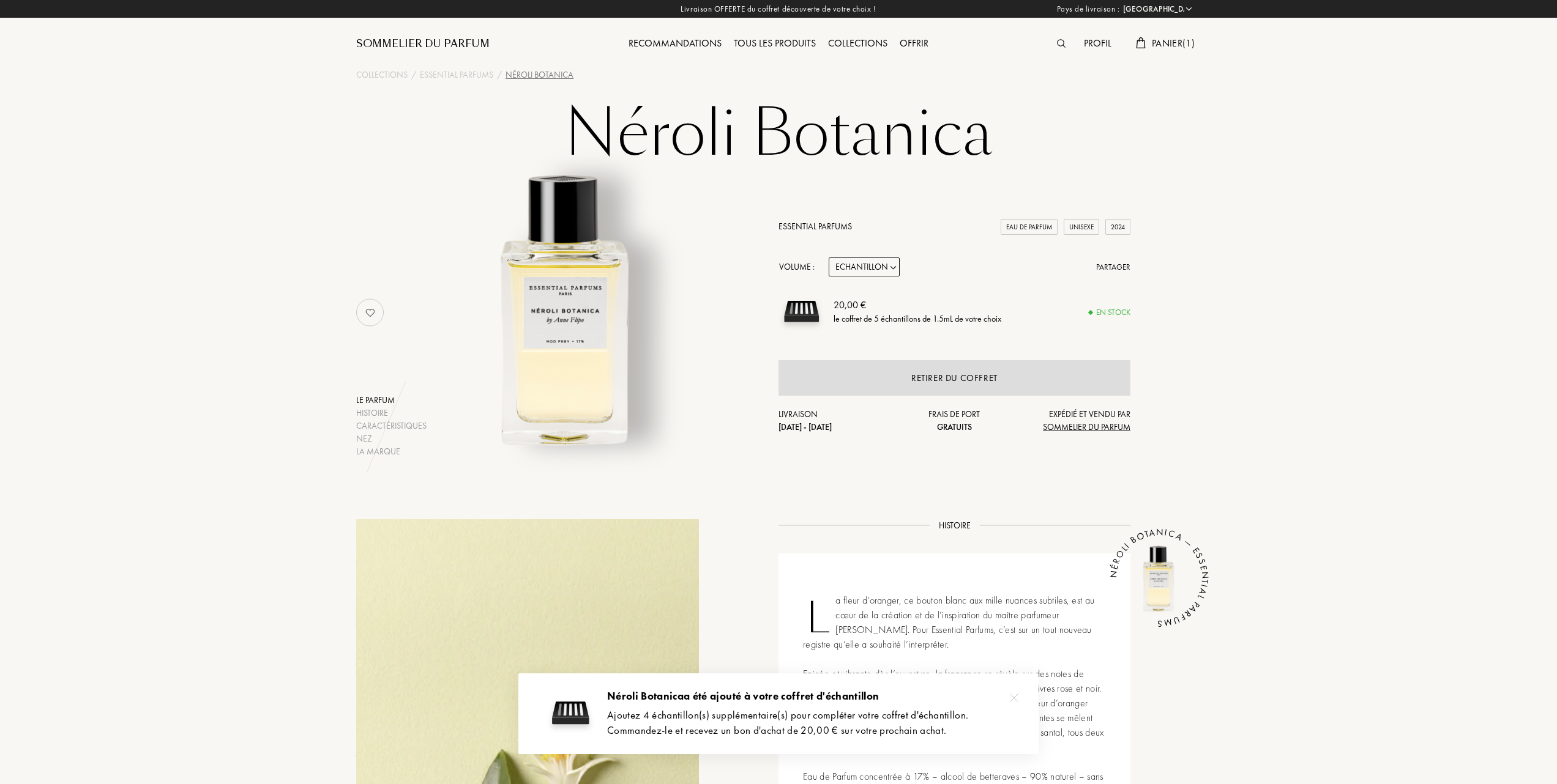
click at [780, 42] on div "Tous les produits" at bounding box center [775, 44] width 94 height 16
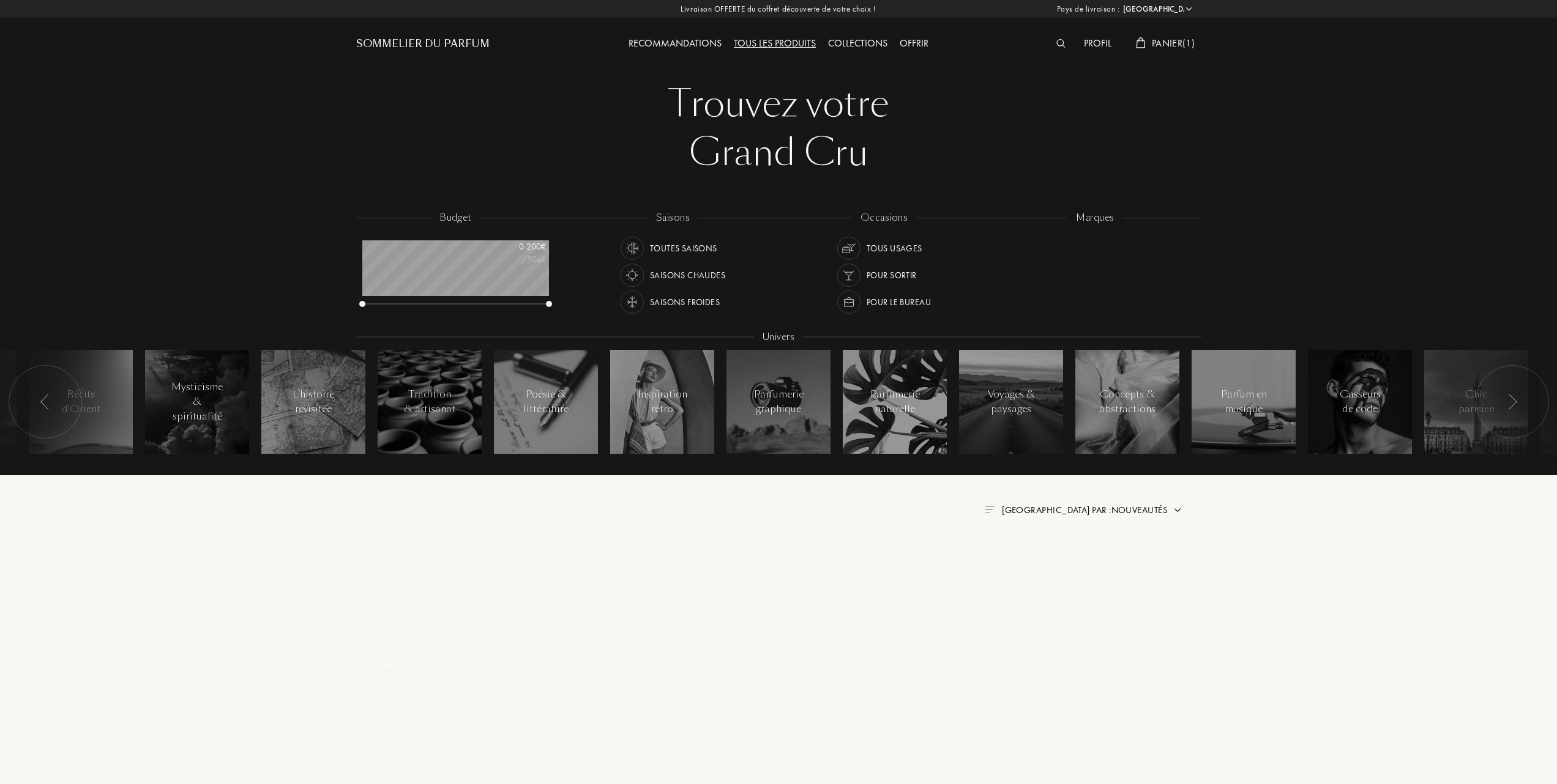
select select "FR"
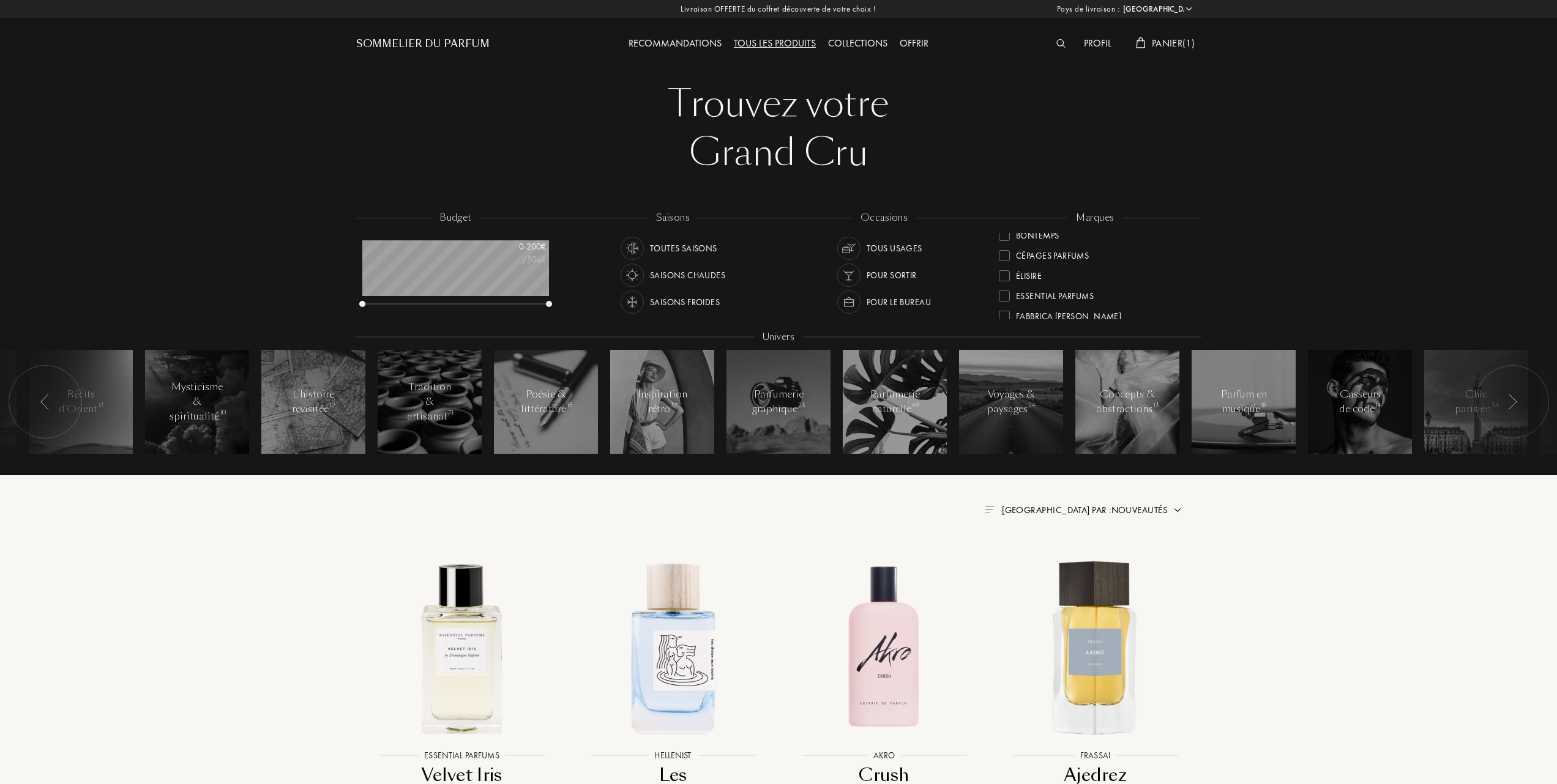
scroll to position [81, 0]
click at [1001, 296] on div "Élisire" at bounding box center [1020, 301] width 43 height 16
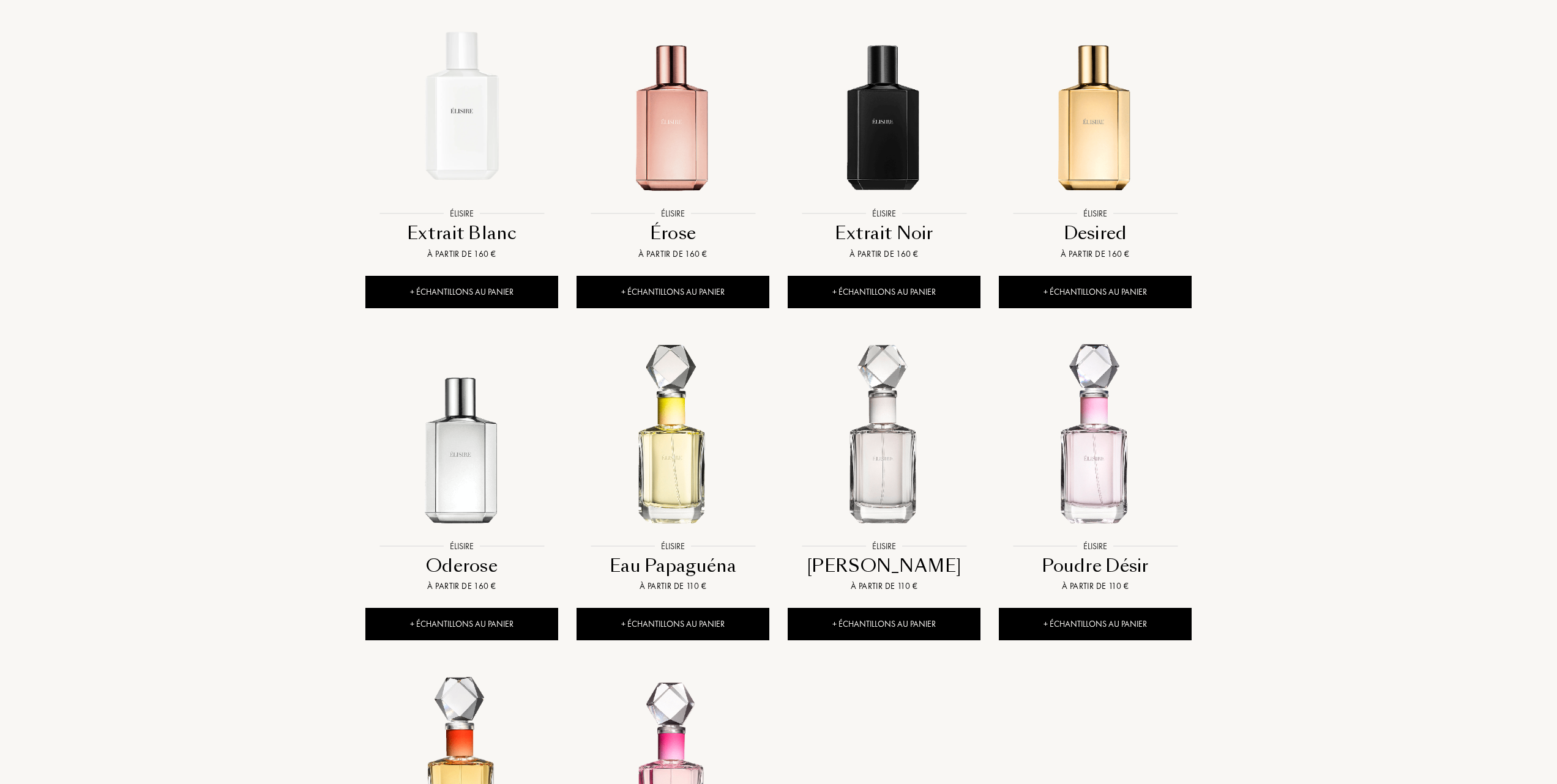
scroll to position [570, 0]
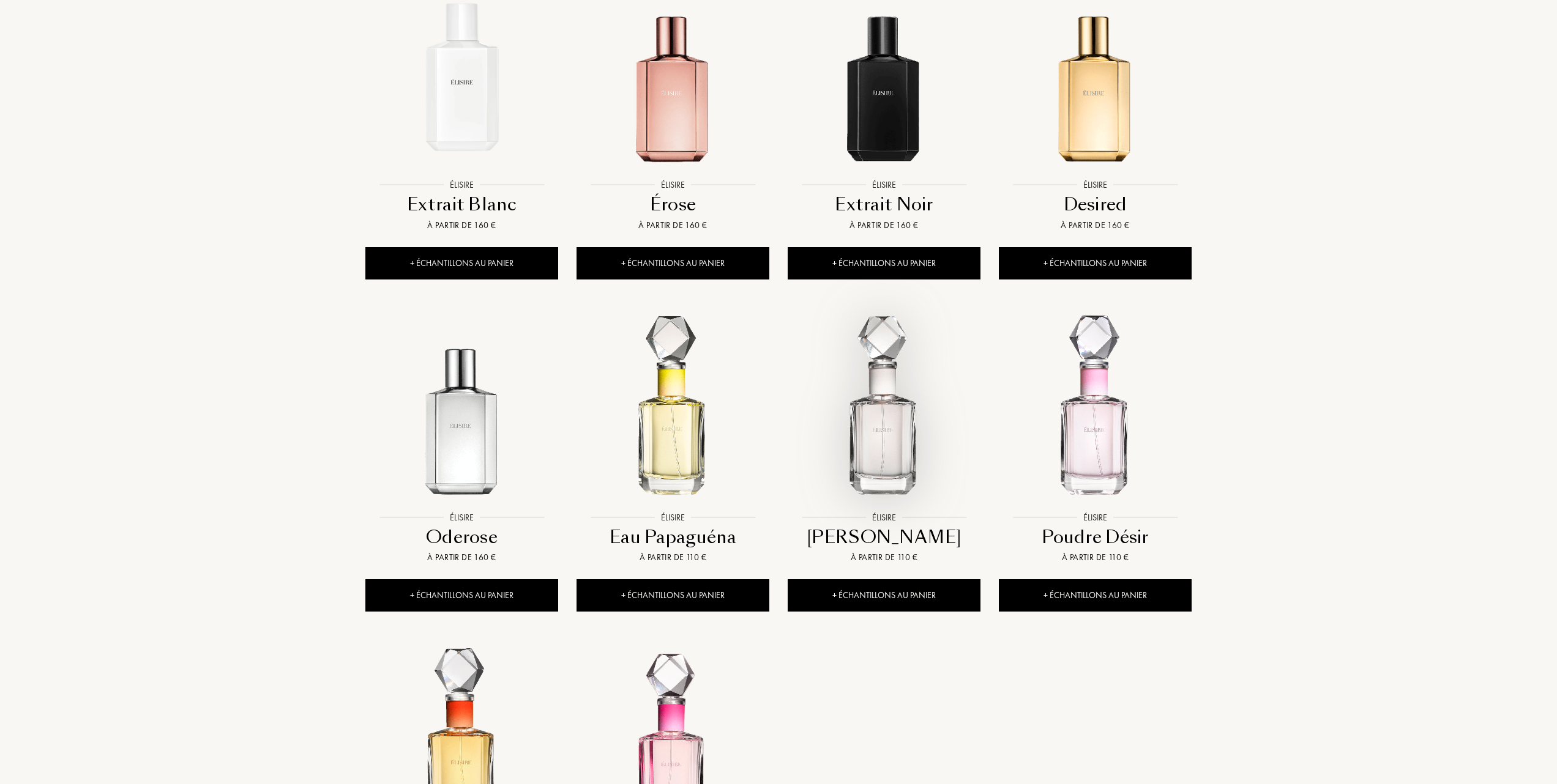
click at [887, 452] on img at bounding box center [884, 409] width 190 height 190
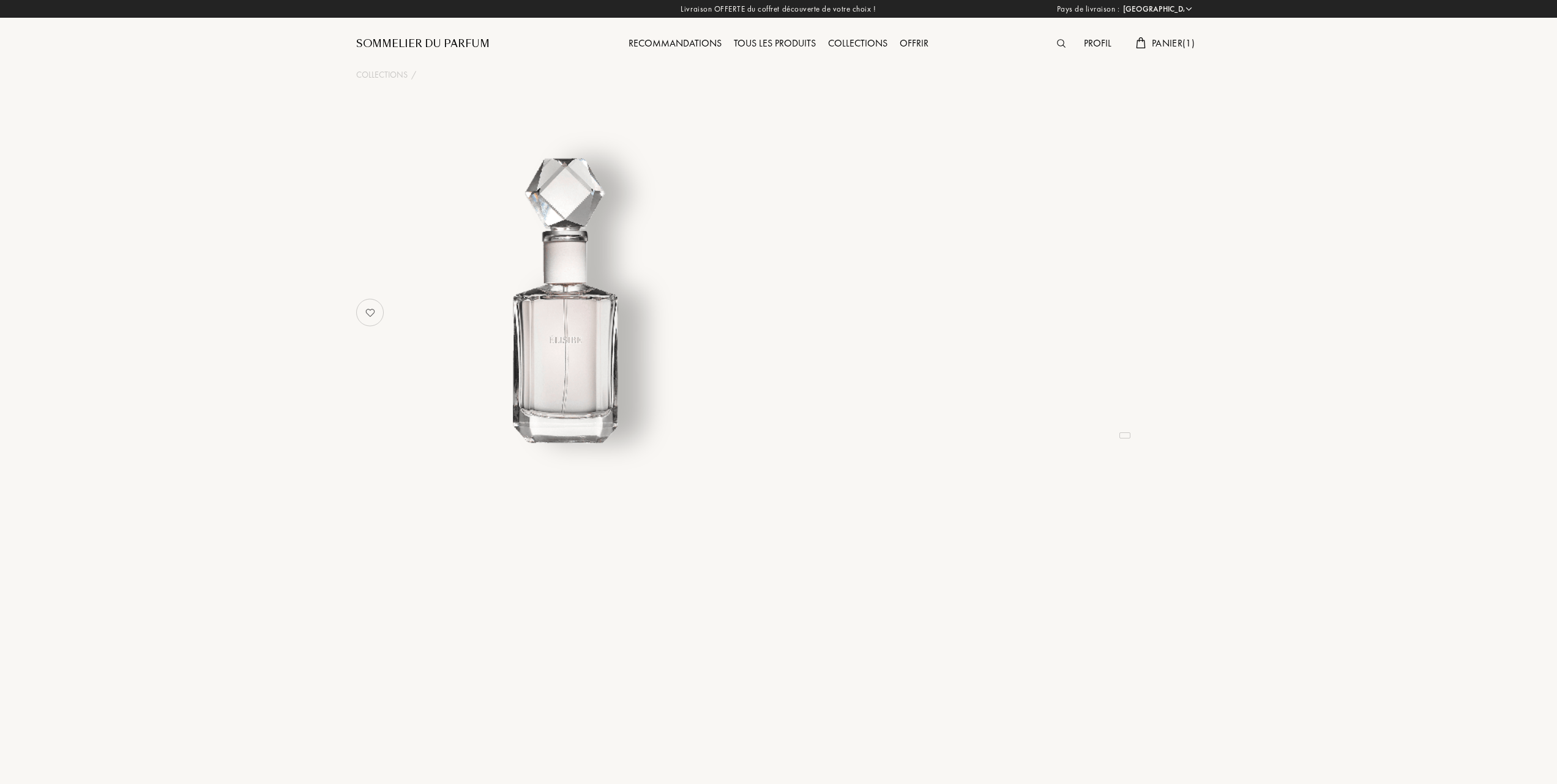
select select "FR"
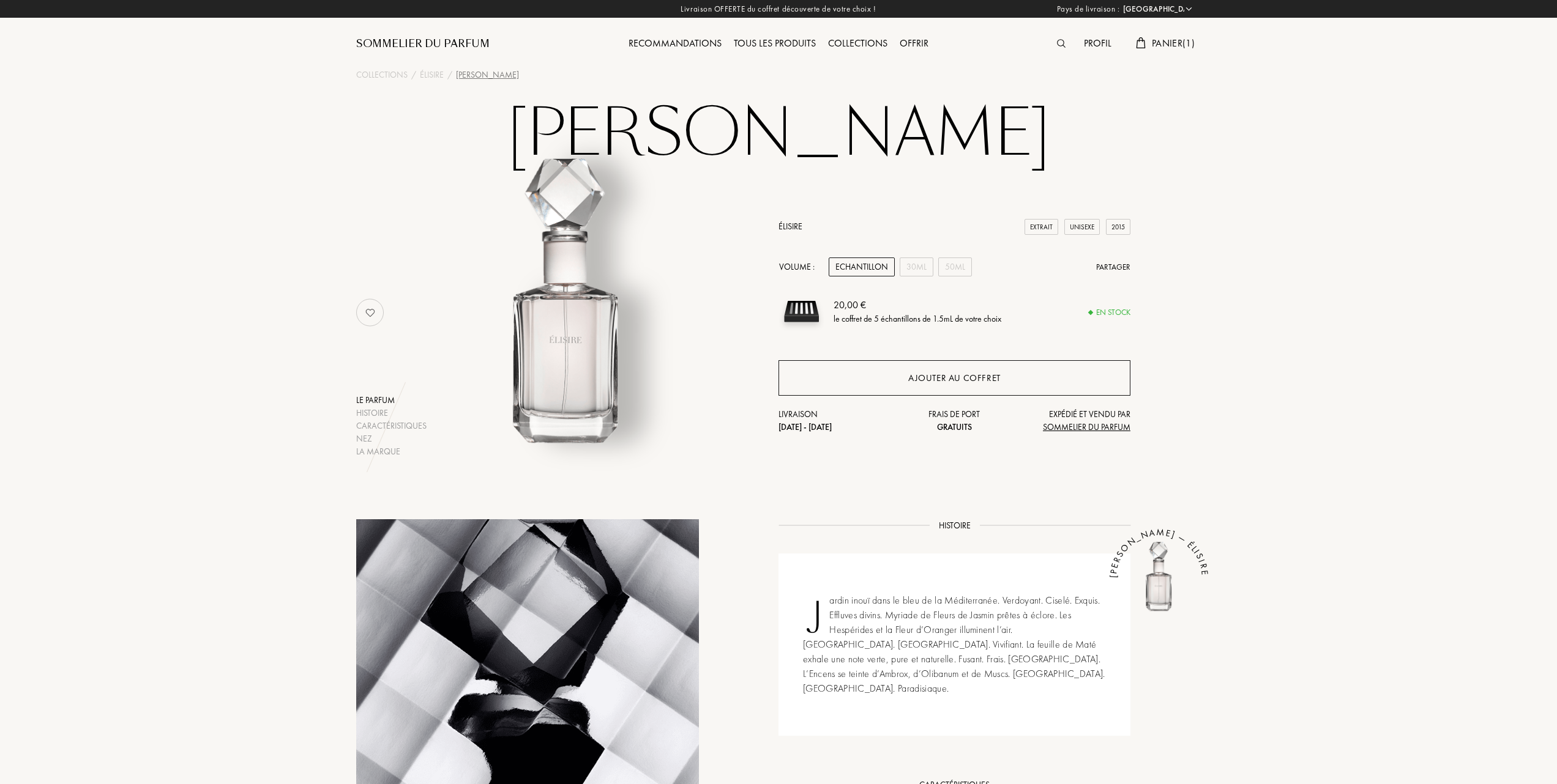
click at [937, 375] on div "Ajouter au coffret" at bounding box center [954, 378] width 92 height 14
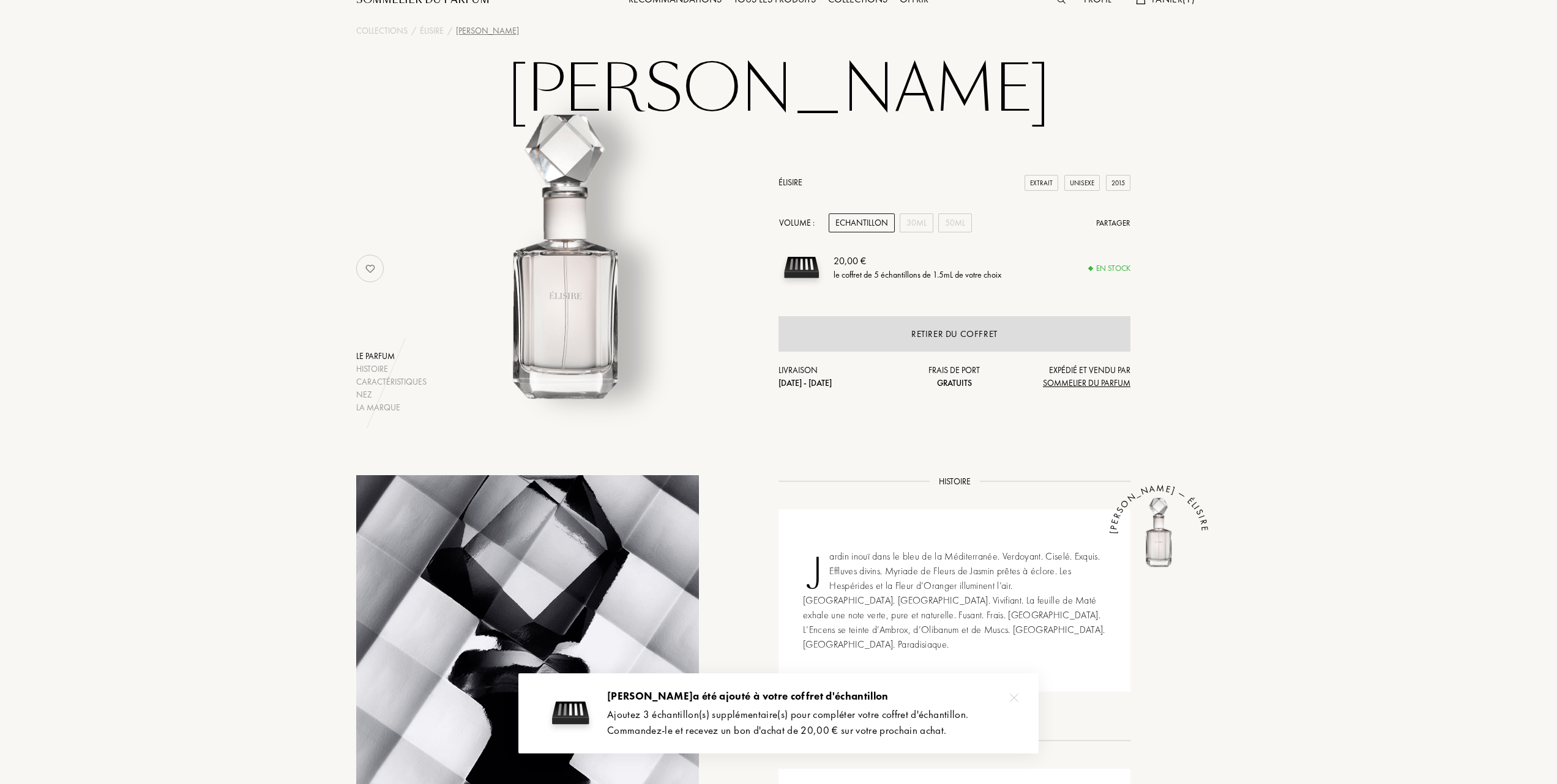
scroll to position [81, 0]
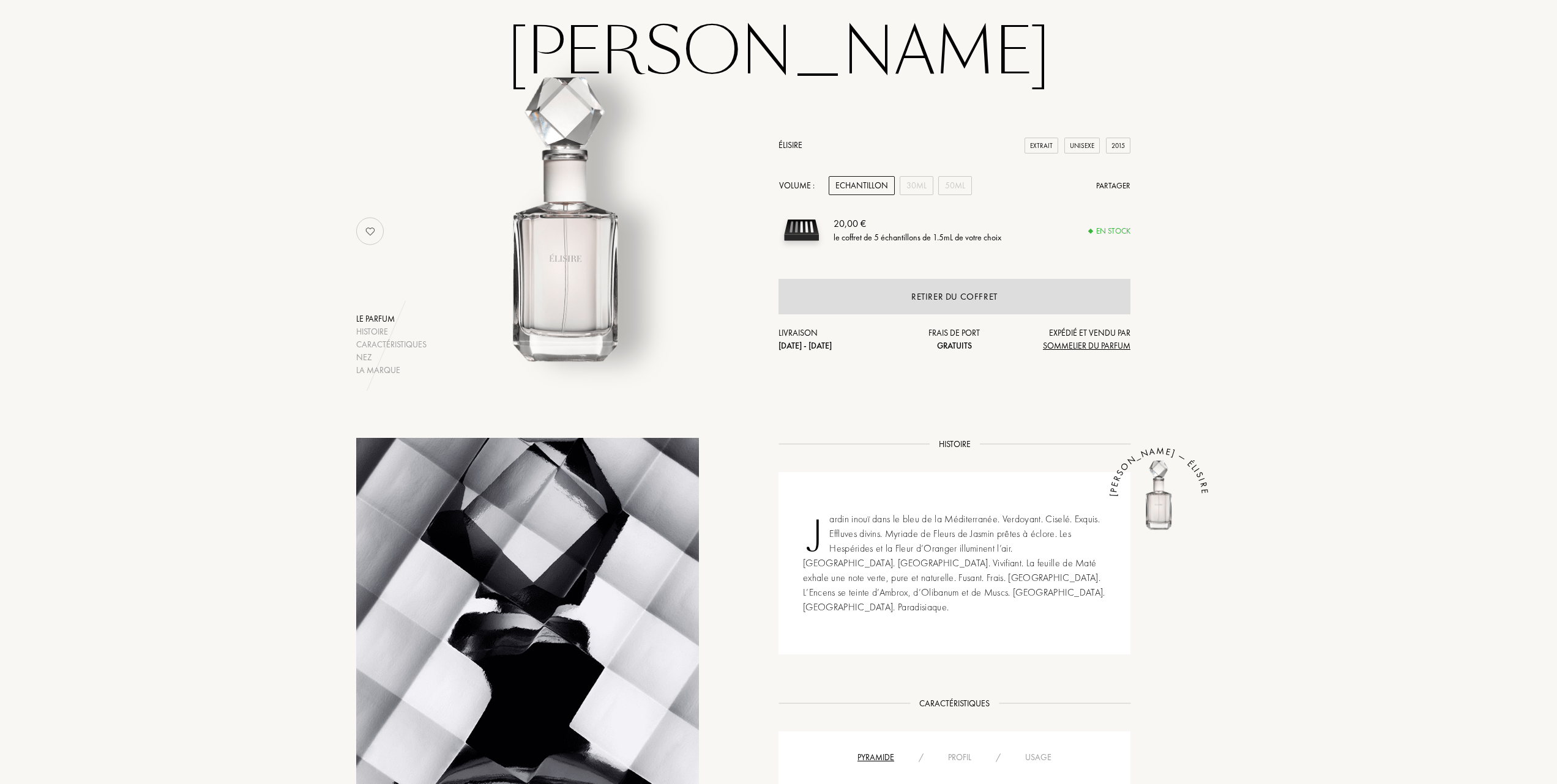
click at [795, 142] on link "Élisire" at bounding box center [790, 145] width 24 height 11
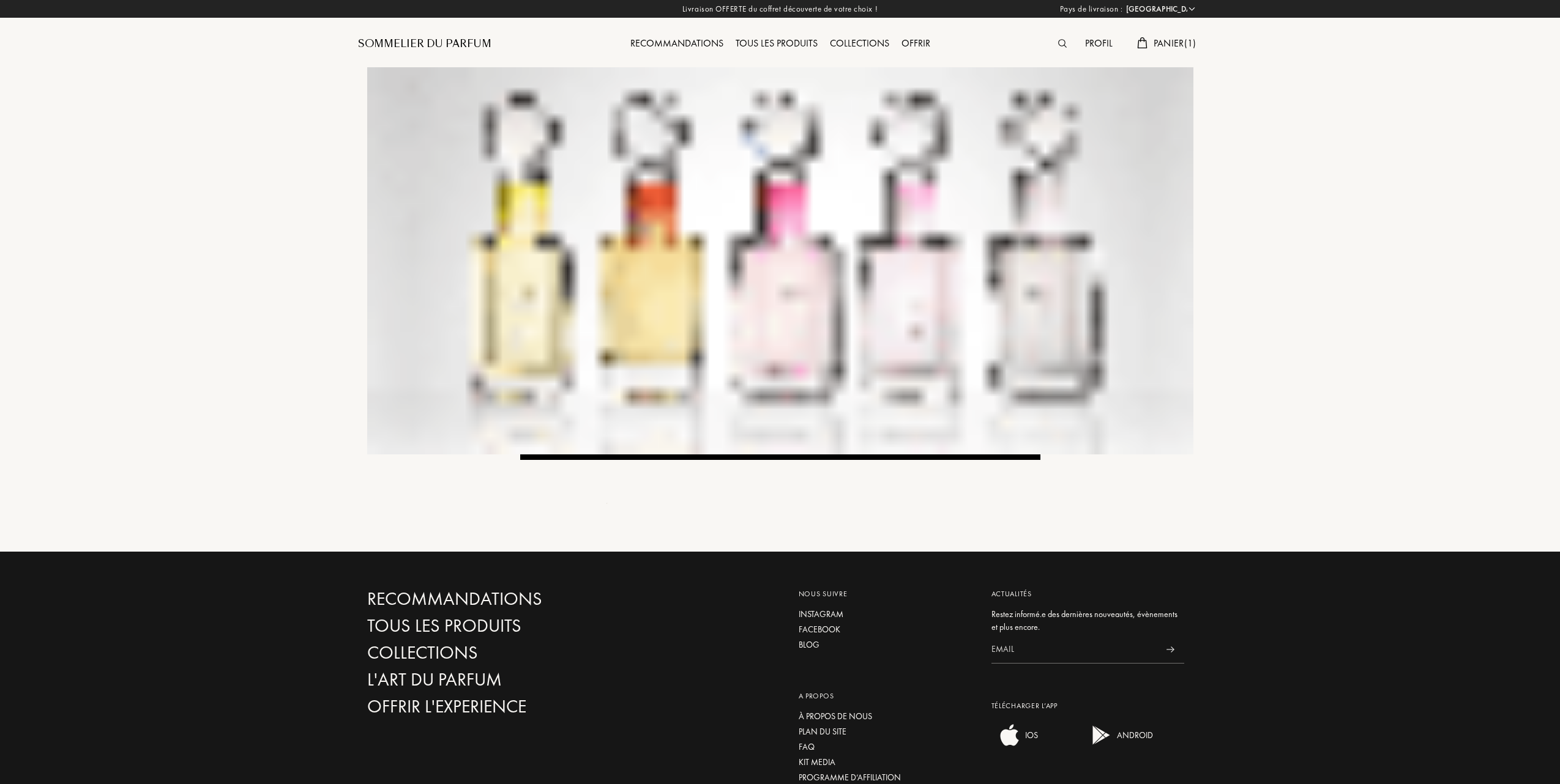
select select "FR"
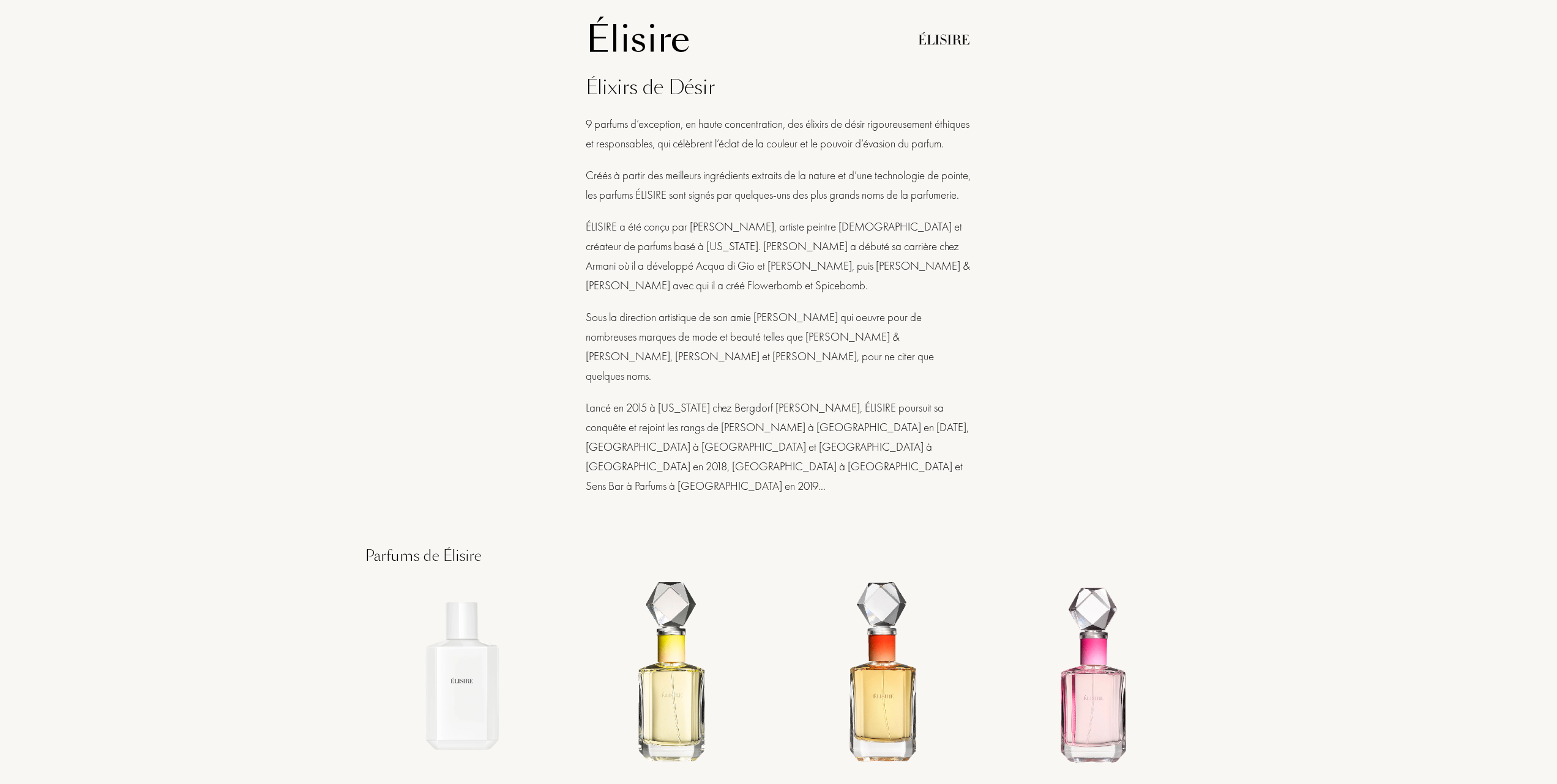
scroll to position [652, 0]
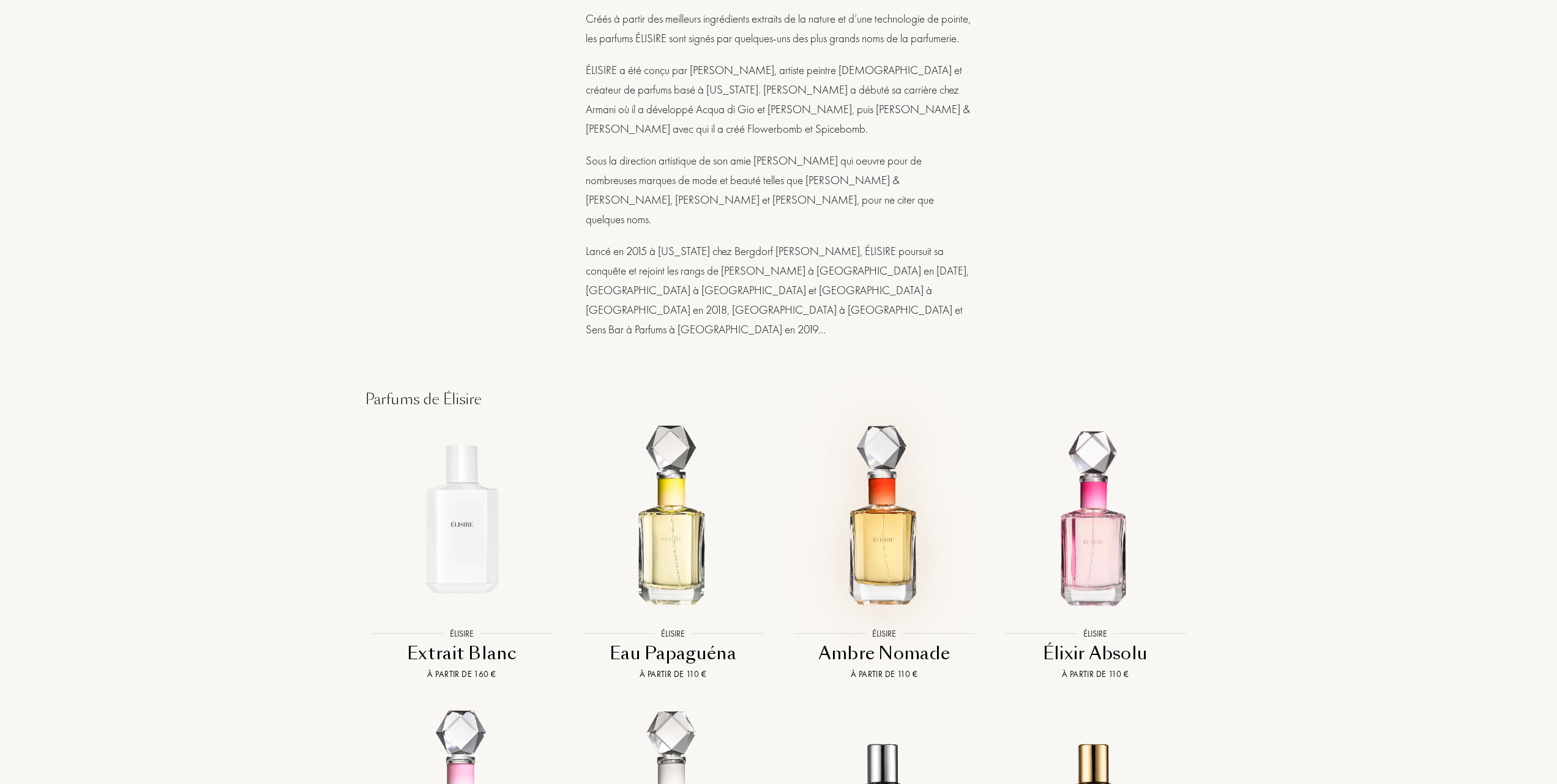
click at [883, 510] on img at bounding box center [884, 519] width 190 height 190
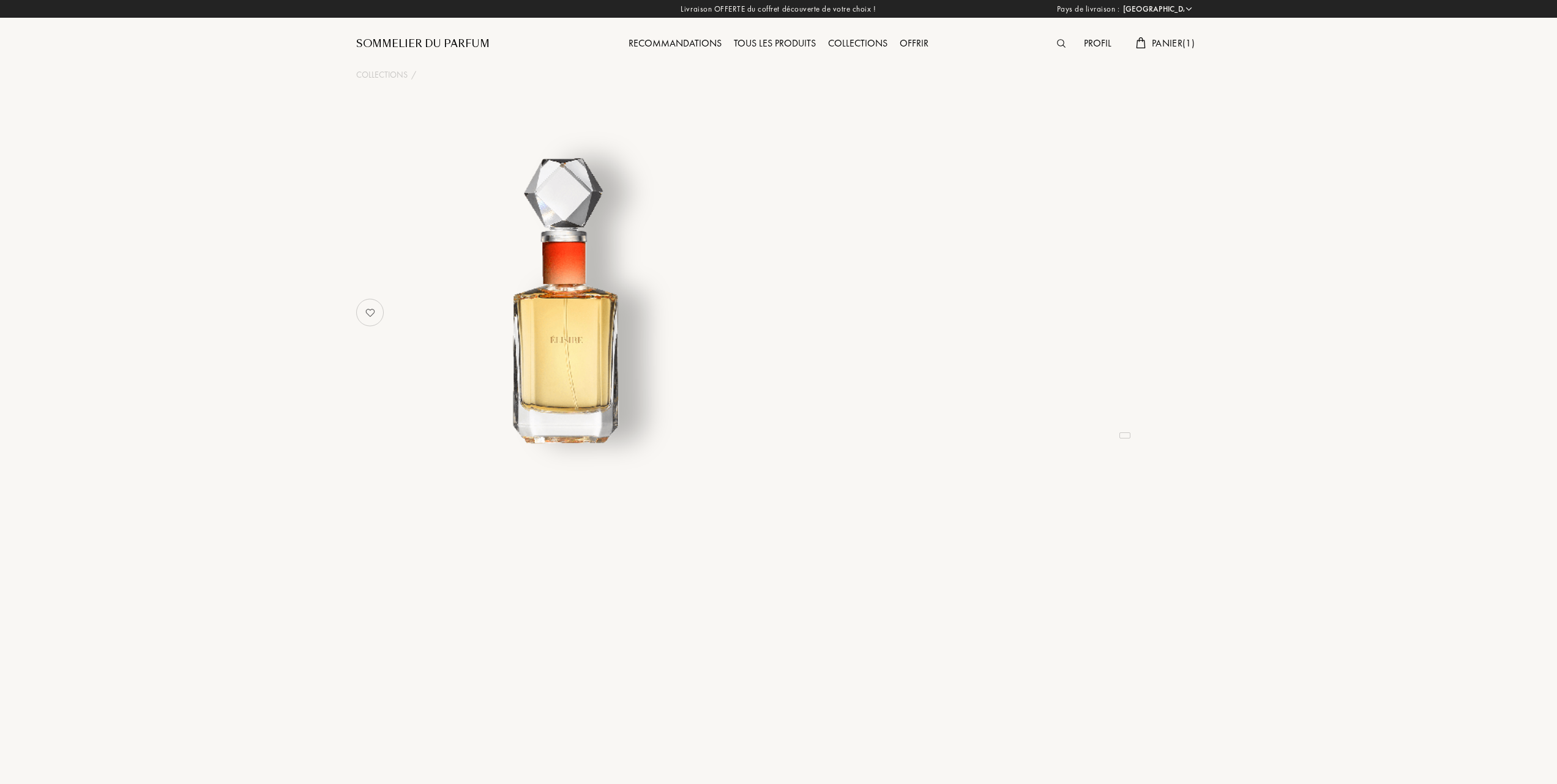
select select "FR"
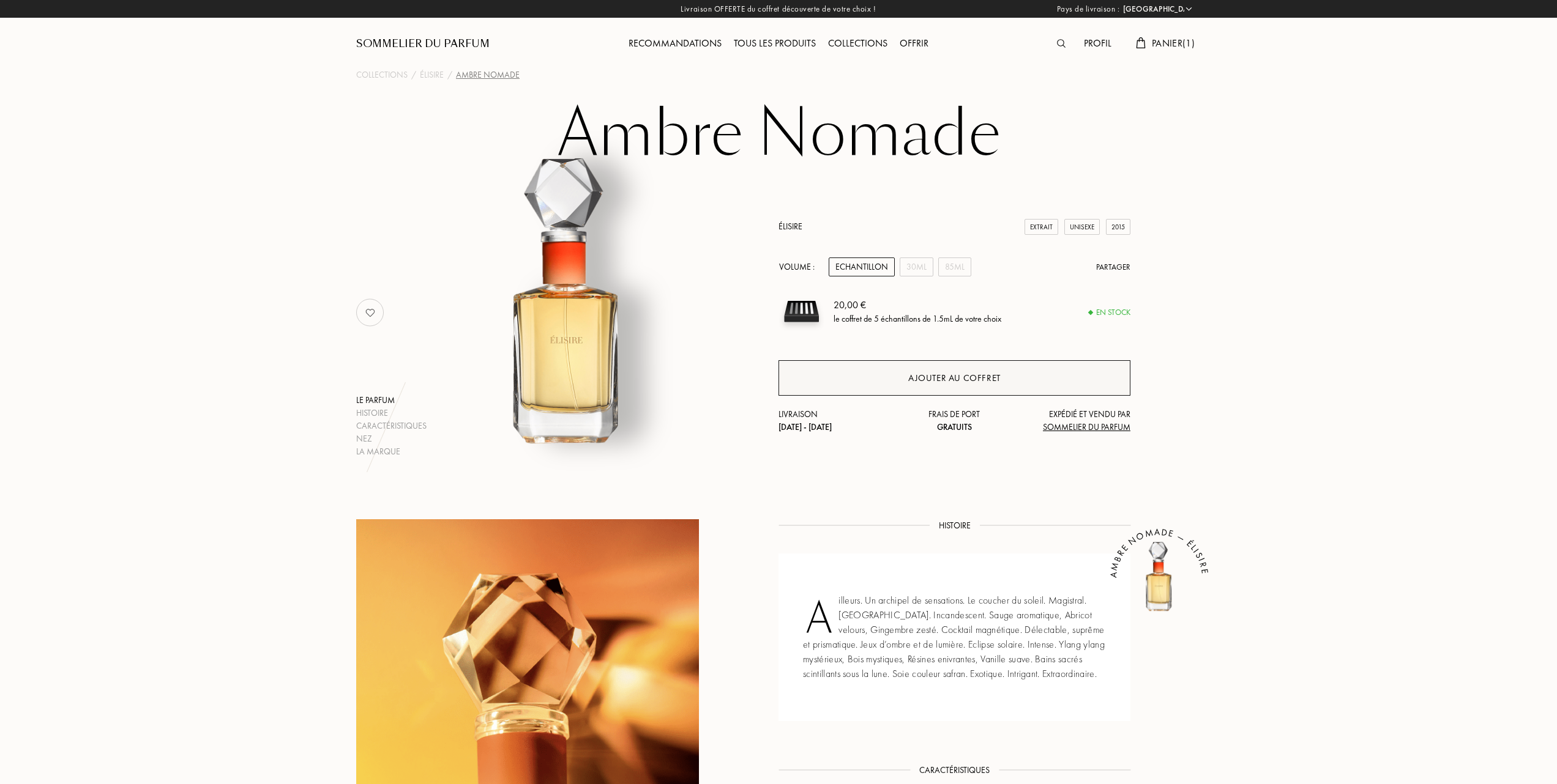
click at [930, 375] on div "Ajouter au coffret" at bounding box center [954, 378] width 92 height 14
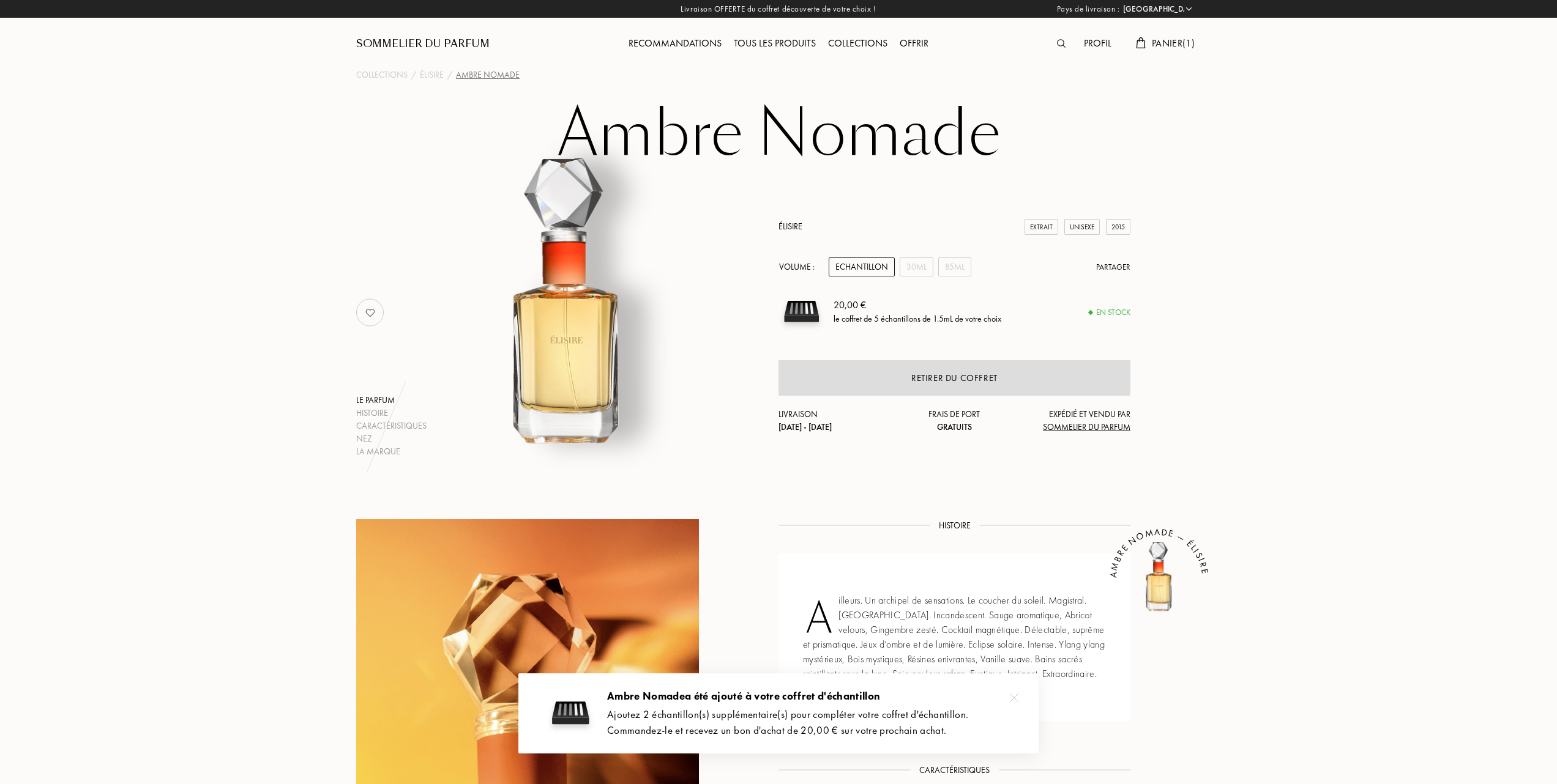
click at [1152, 43] on span "Panier ( 1 )" at bounding box center [1173, 43] width 43 height 13
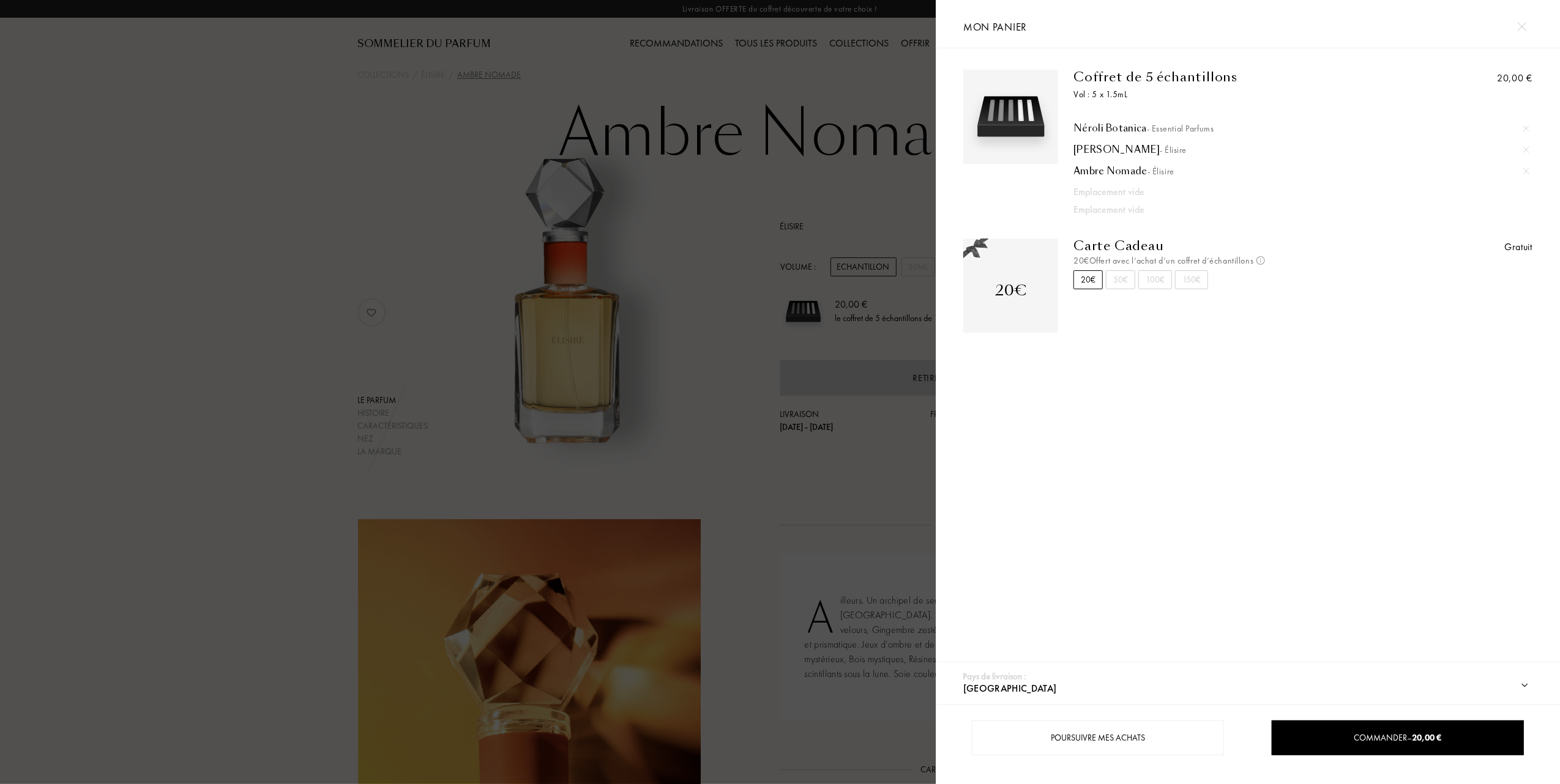
click at [726, 239] on div at bounding box center [468, 392] width 936 height 784
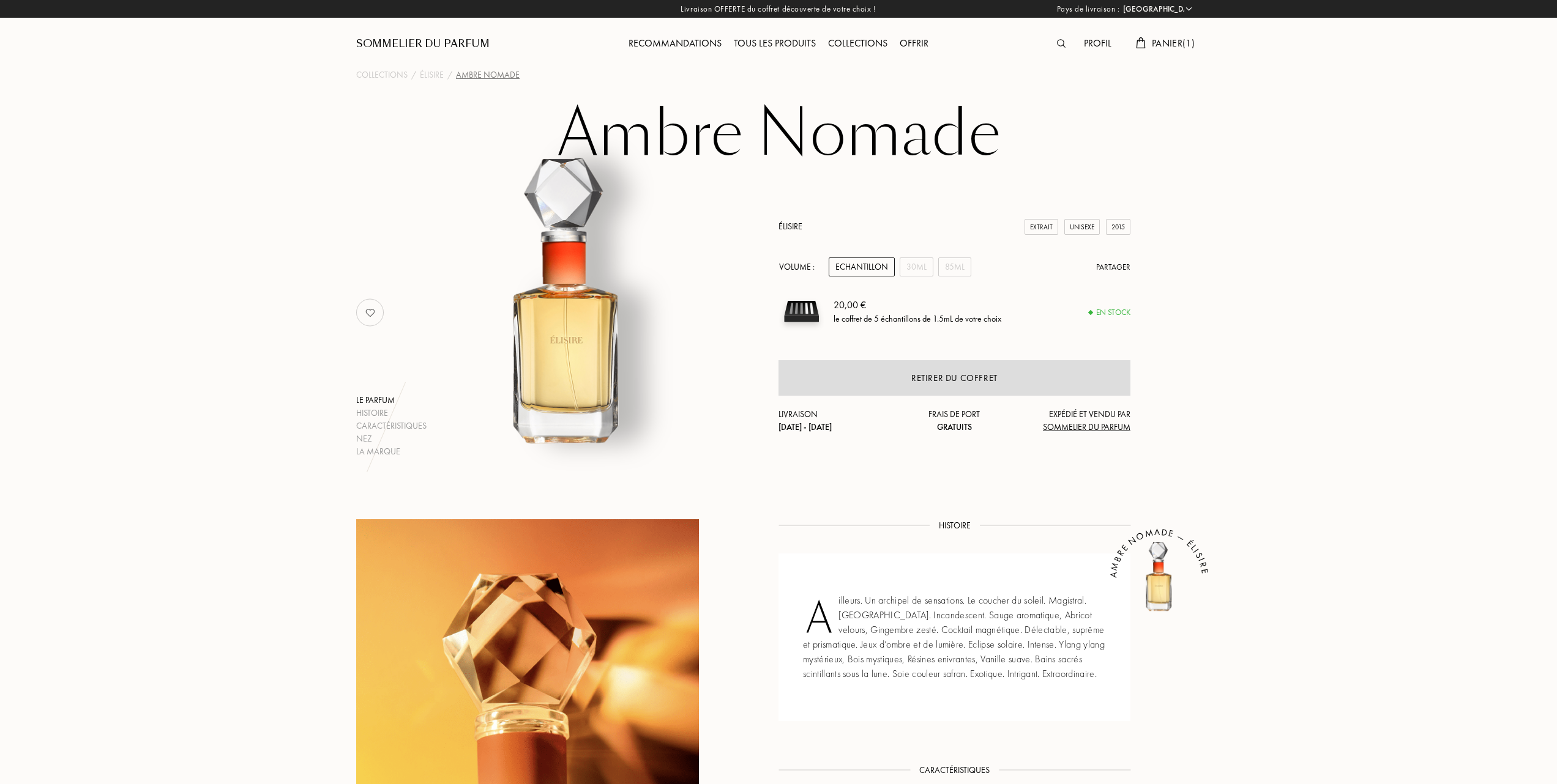
click at [765, 40] on div "Tous les produits" at bounding box center [775, 44] width 94 height 16
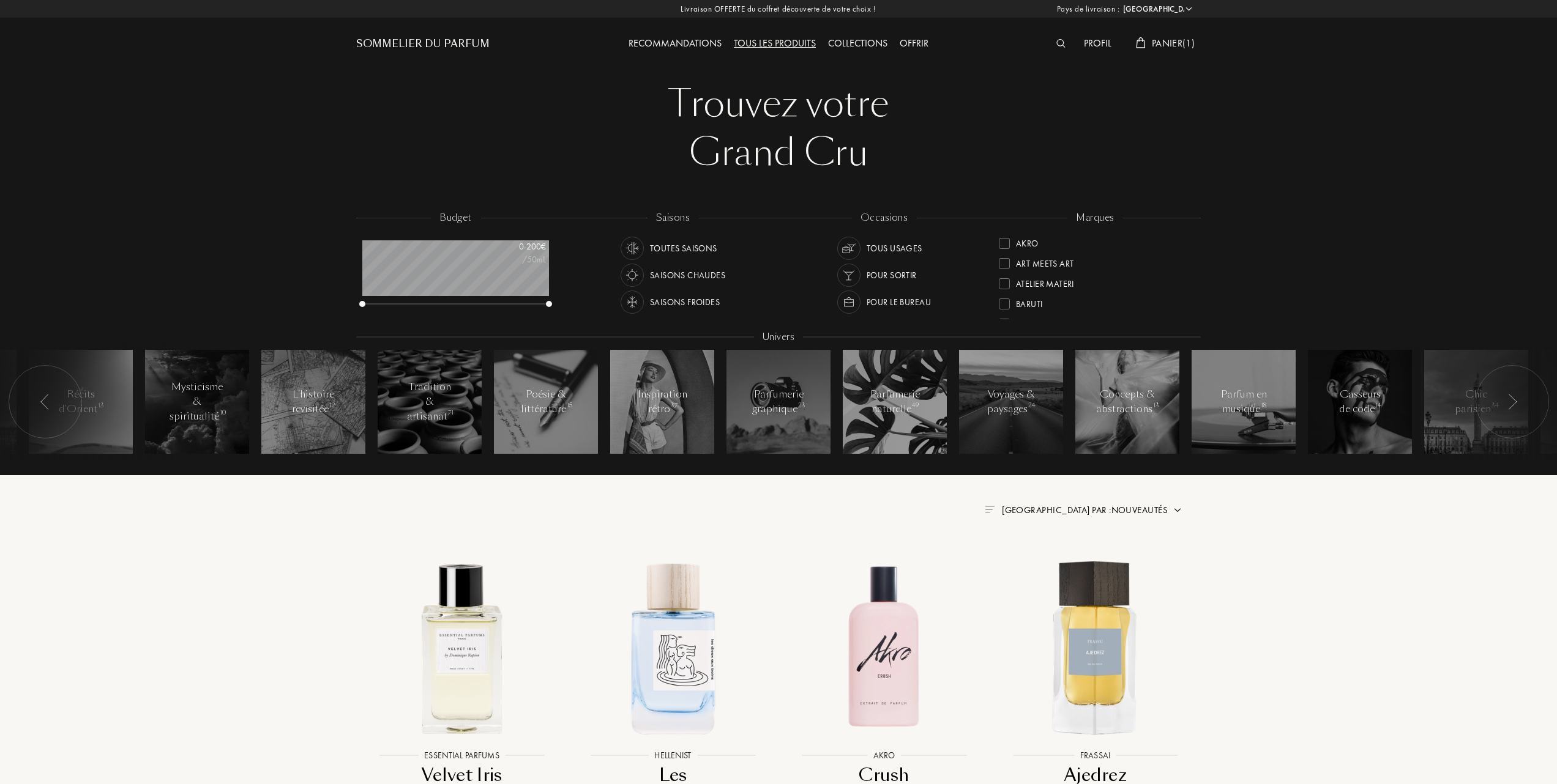
select select "FR"
click at [1004, 298] on div at bounding box center [1004, 302] width 11 height 11
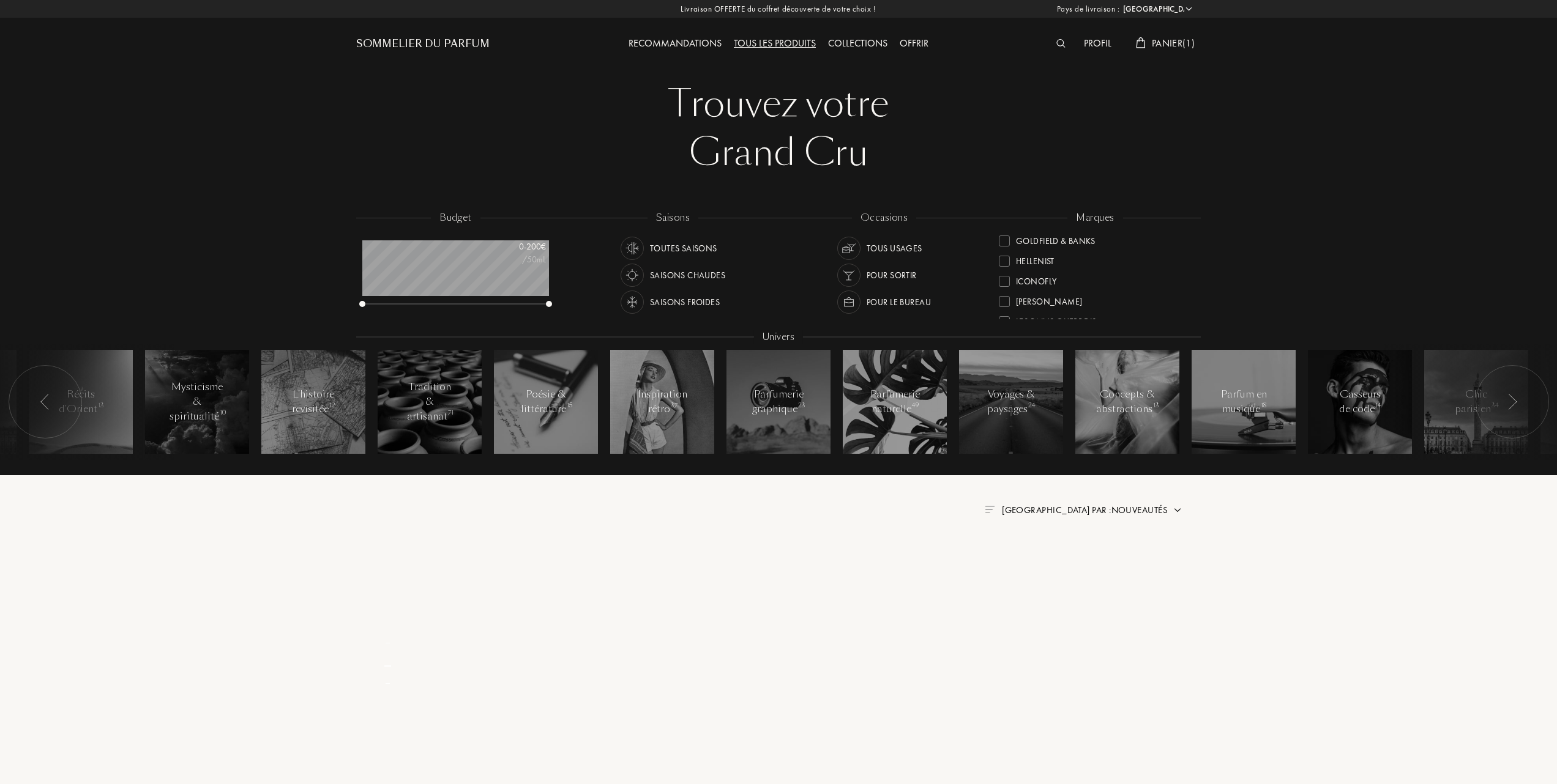
scroll to position [0, 0]
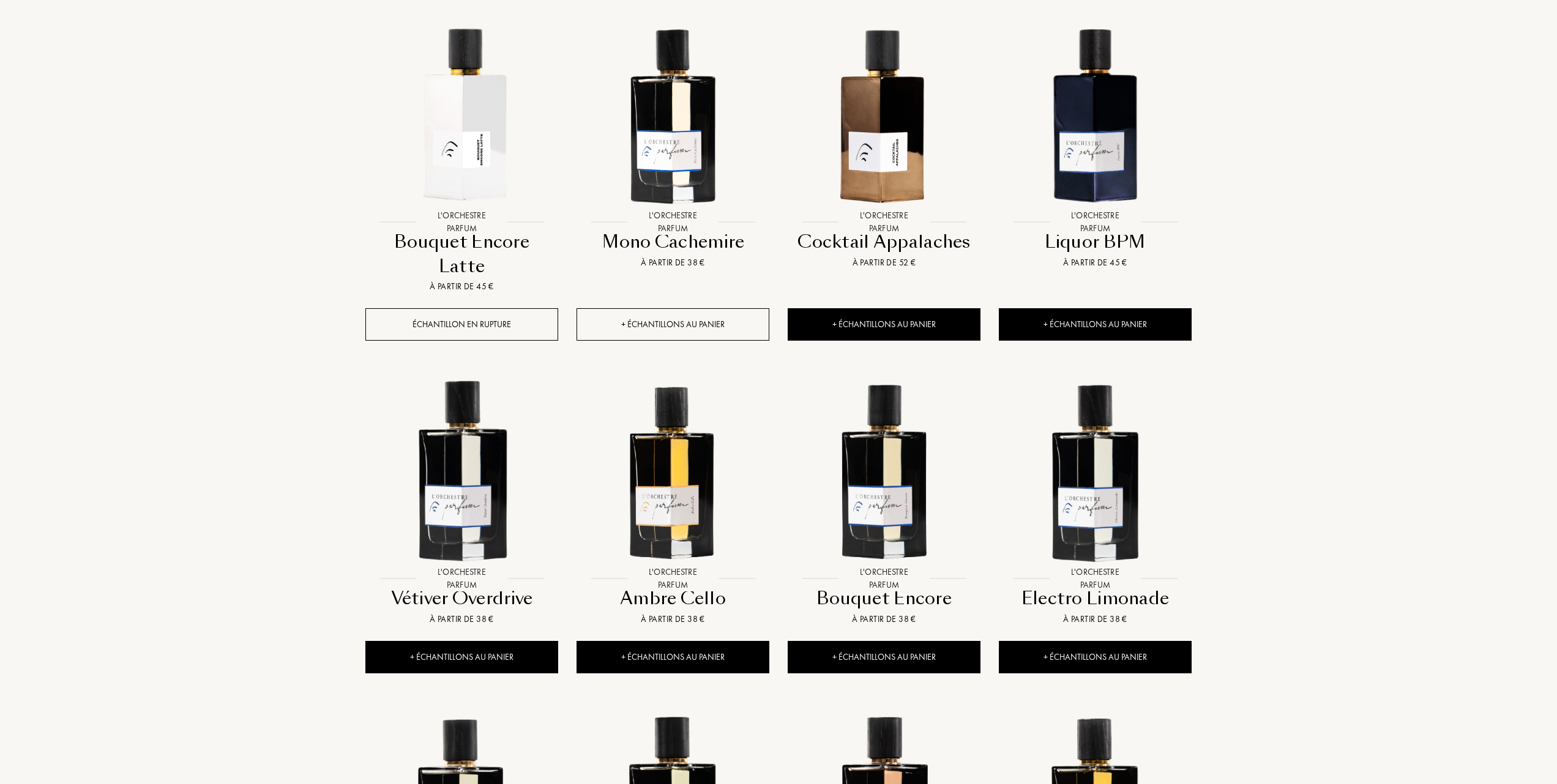
scroll to position [570, 0]
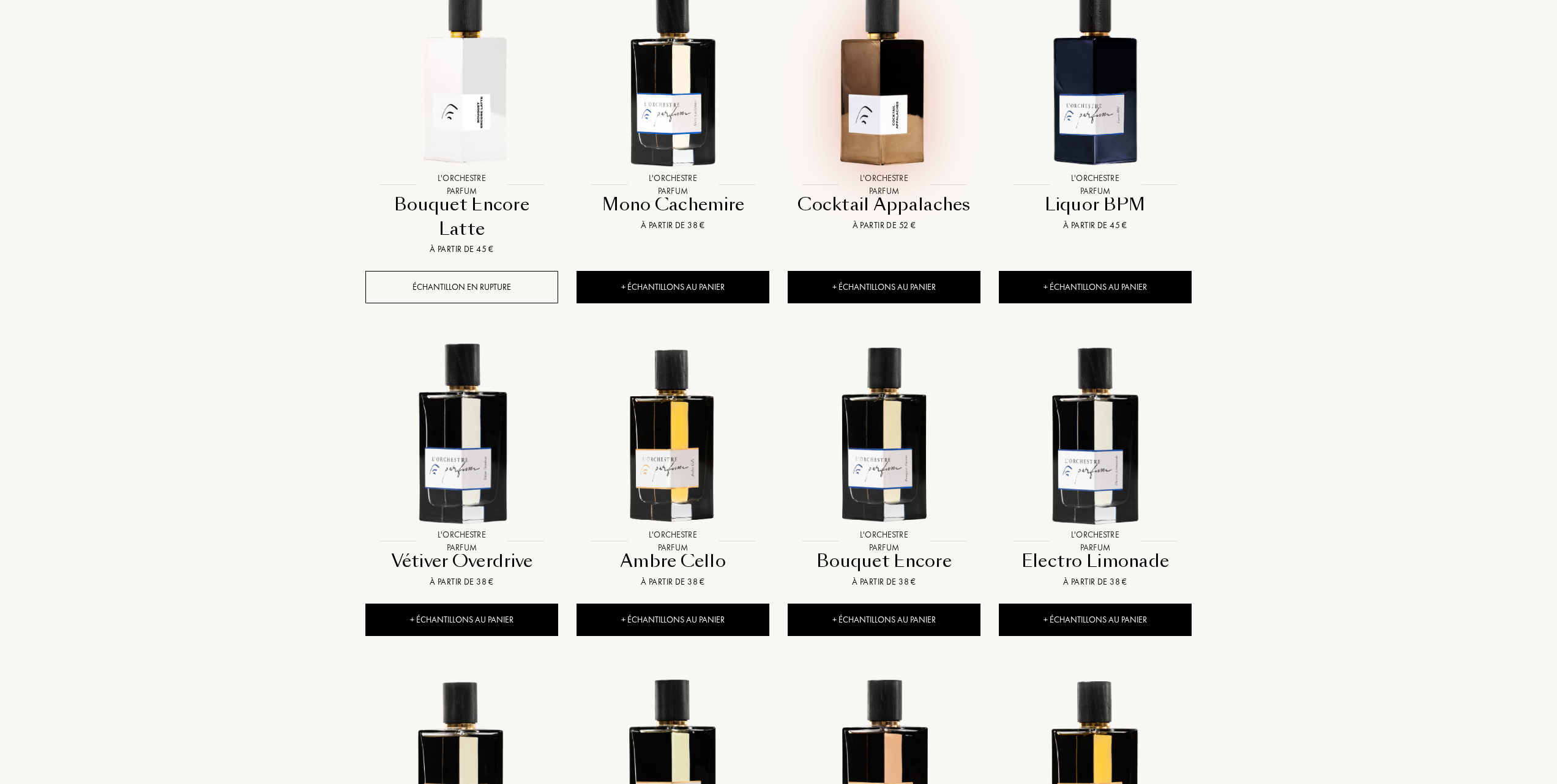
click at [877, 131] on img at bounding box center [884, 76] width 190 height 190
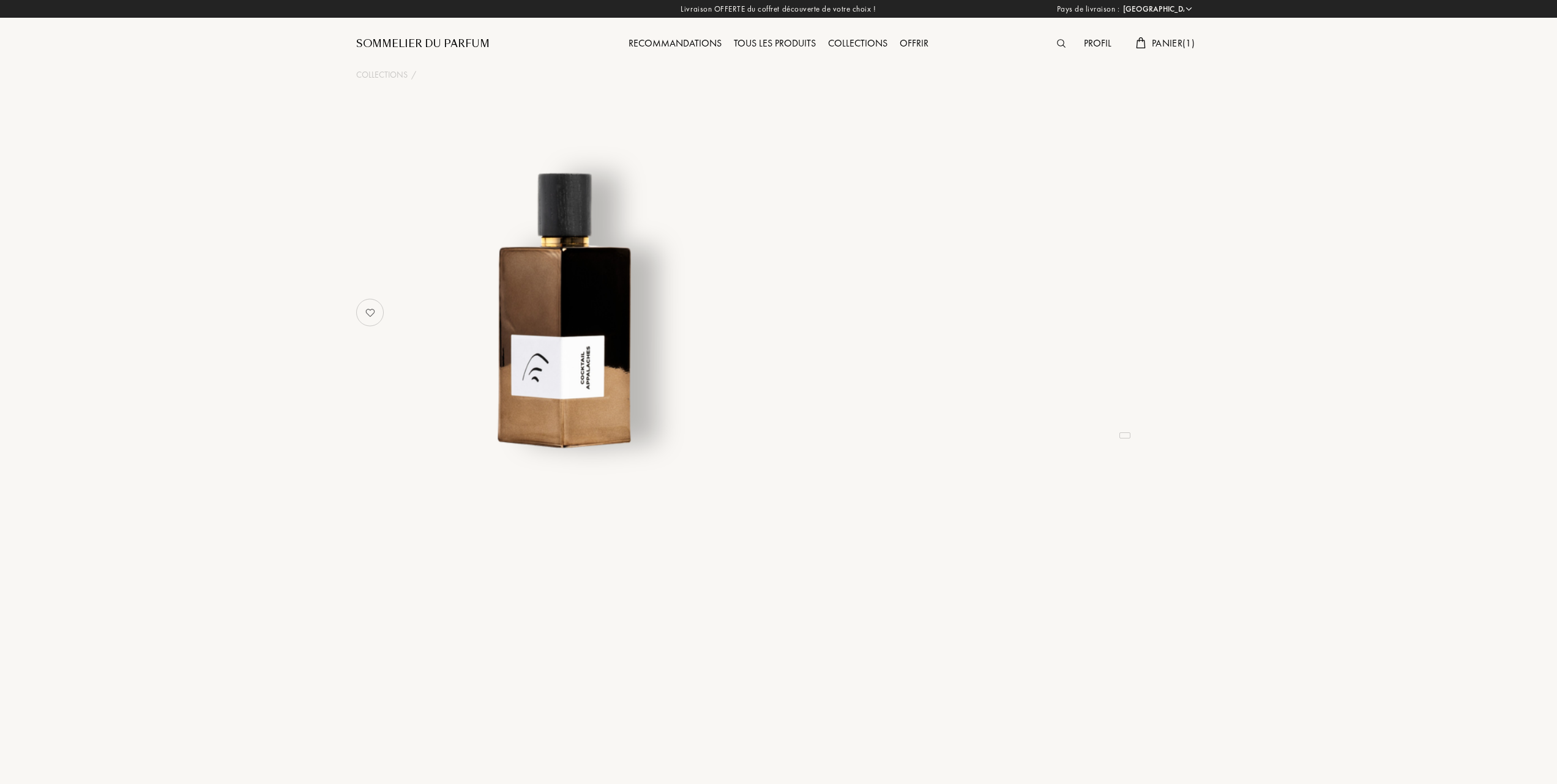
select select "FR"
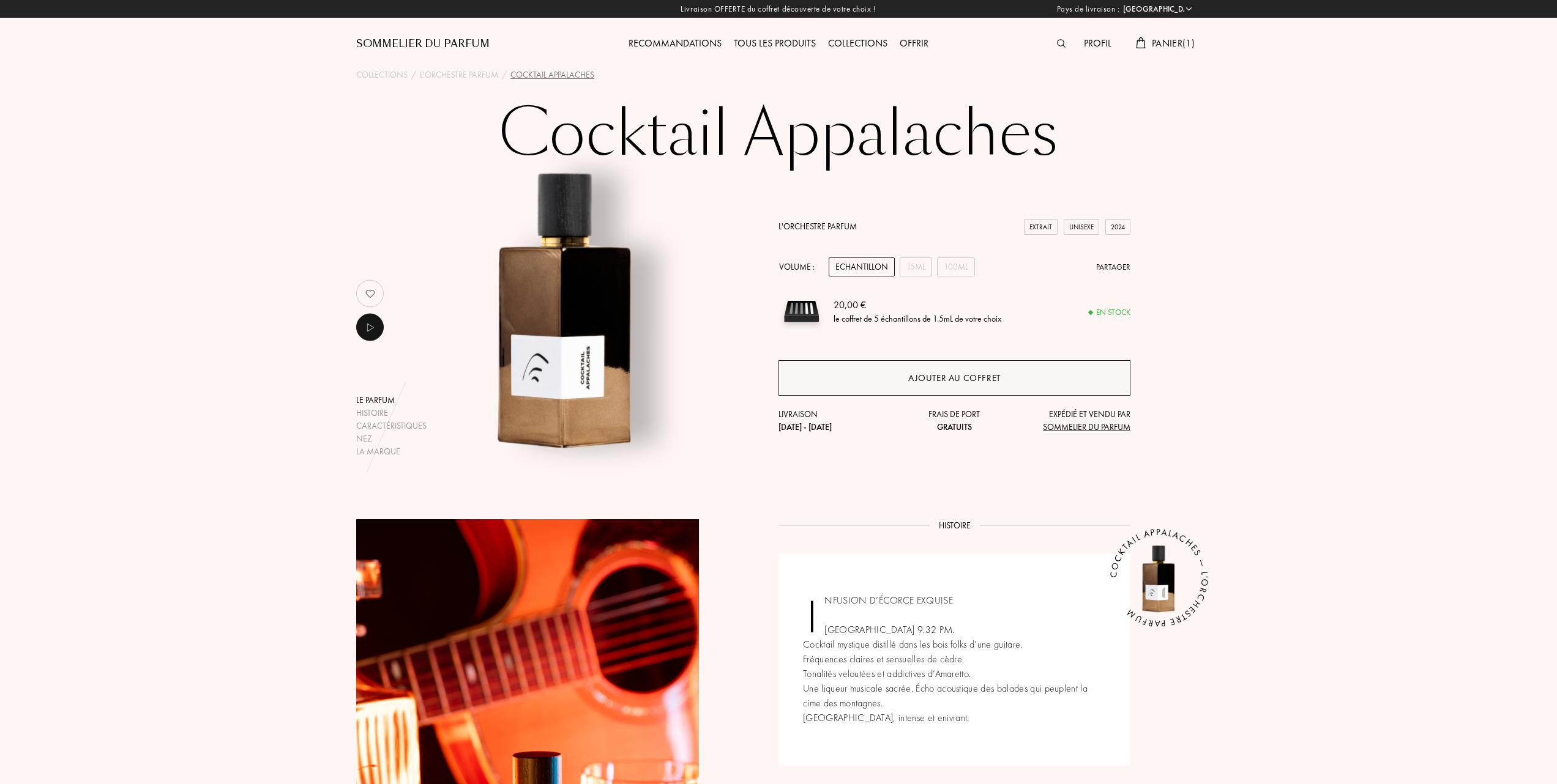
click at [969, 375] on div "Ajouter au coffret" at bounding box center [954, 378] width 92 height 14
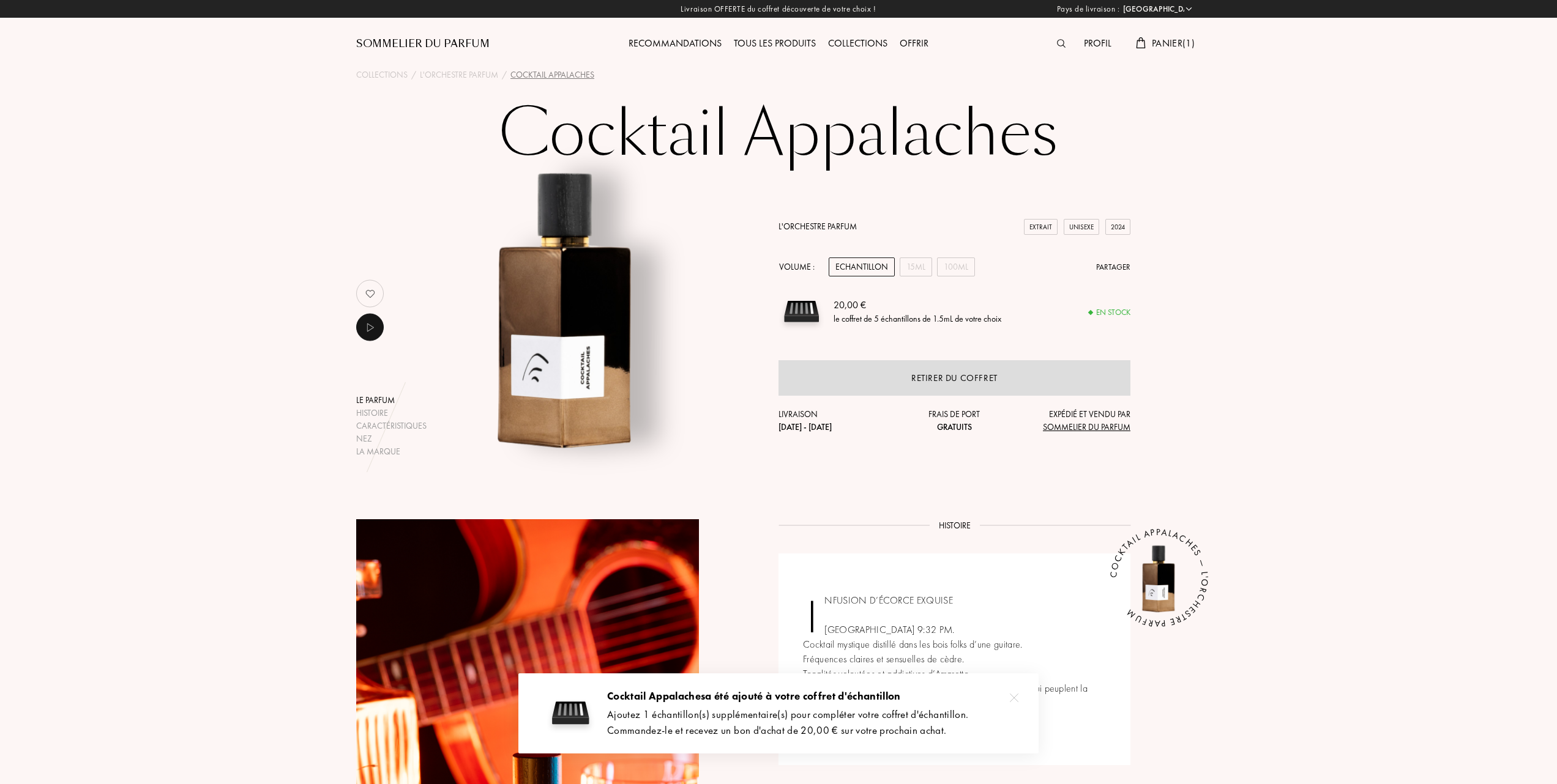
click at [815, 222] on link "L'Orchestre Parfum" at bounding box center [817, 227] width 78 height 11
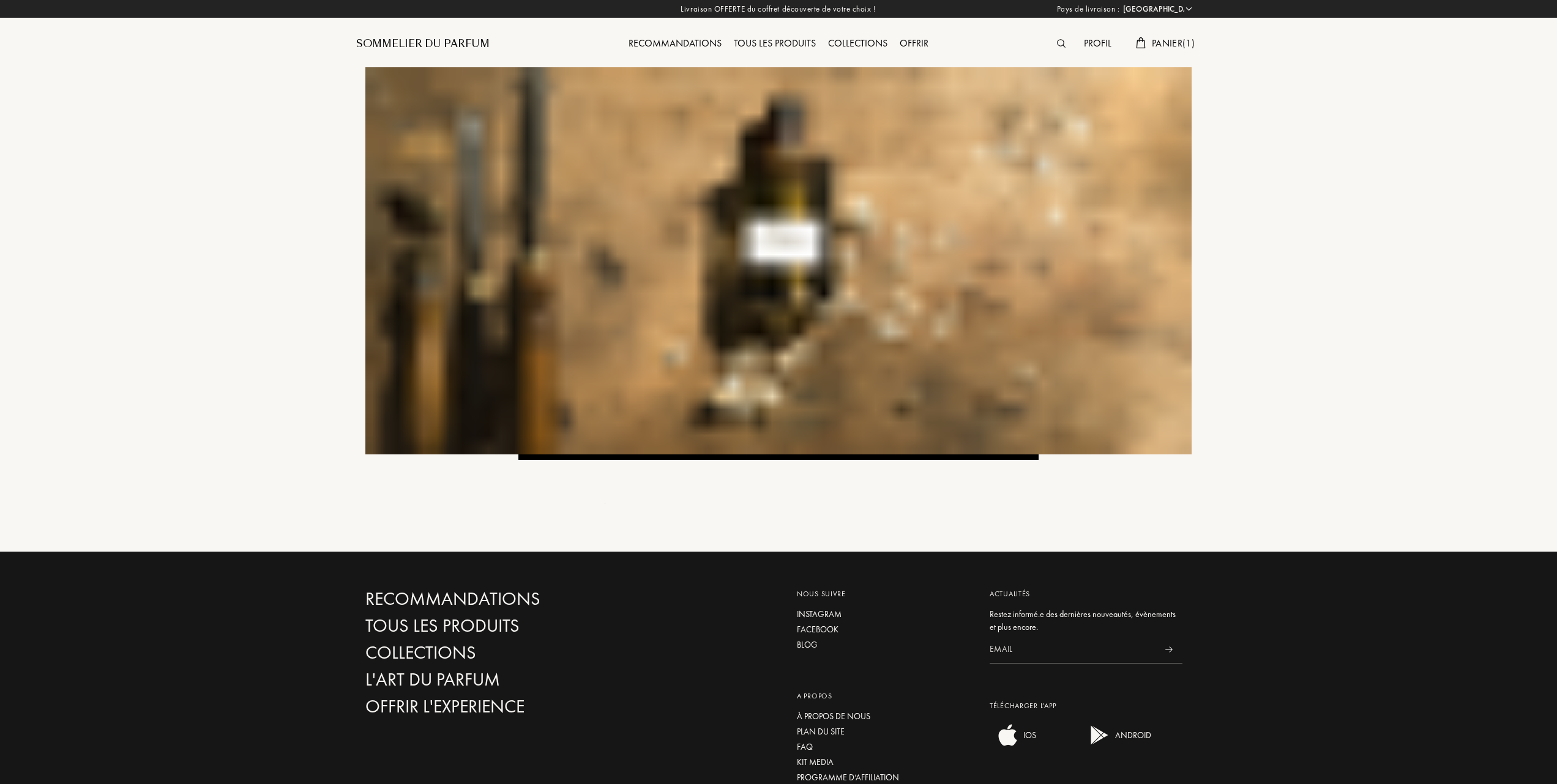
select select "FR"
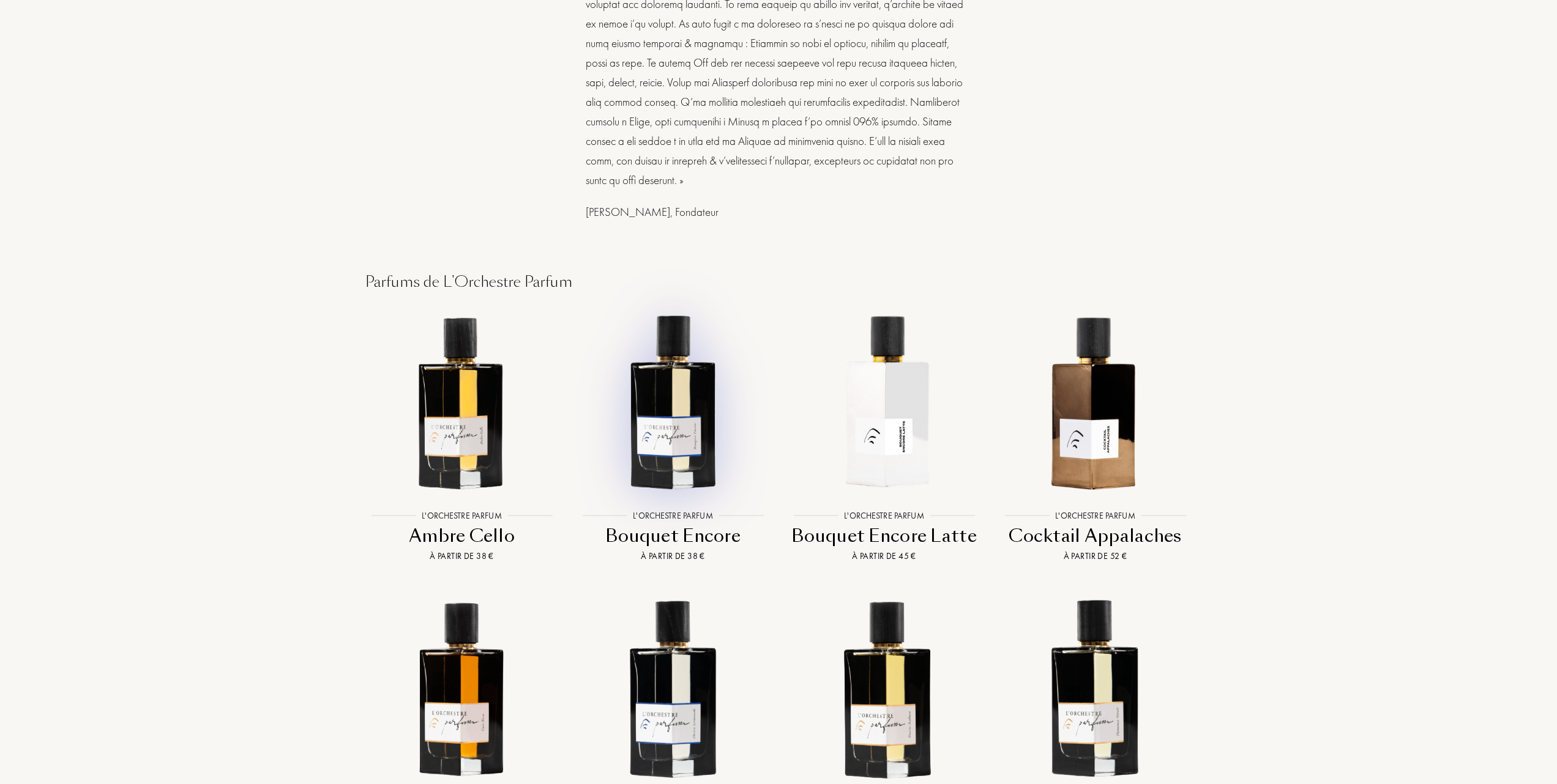
scroll to position [815, 0]
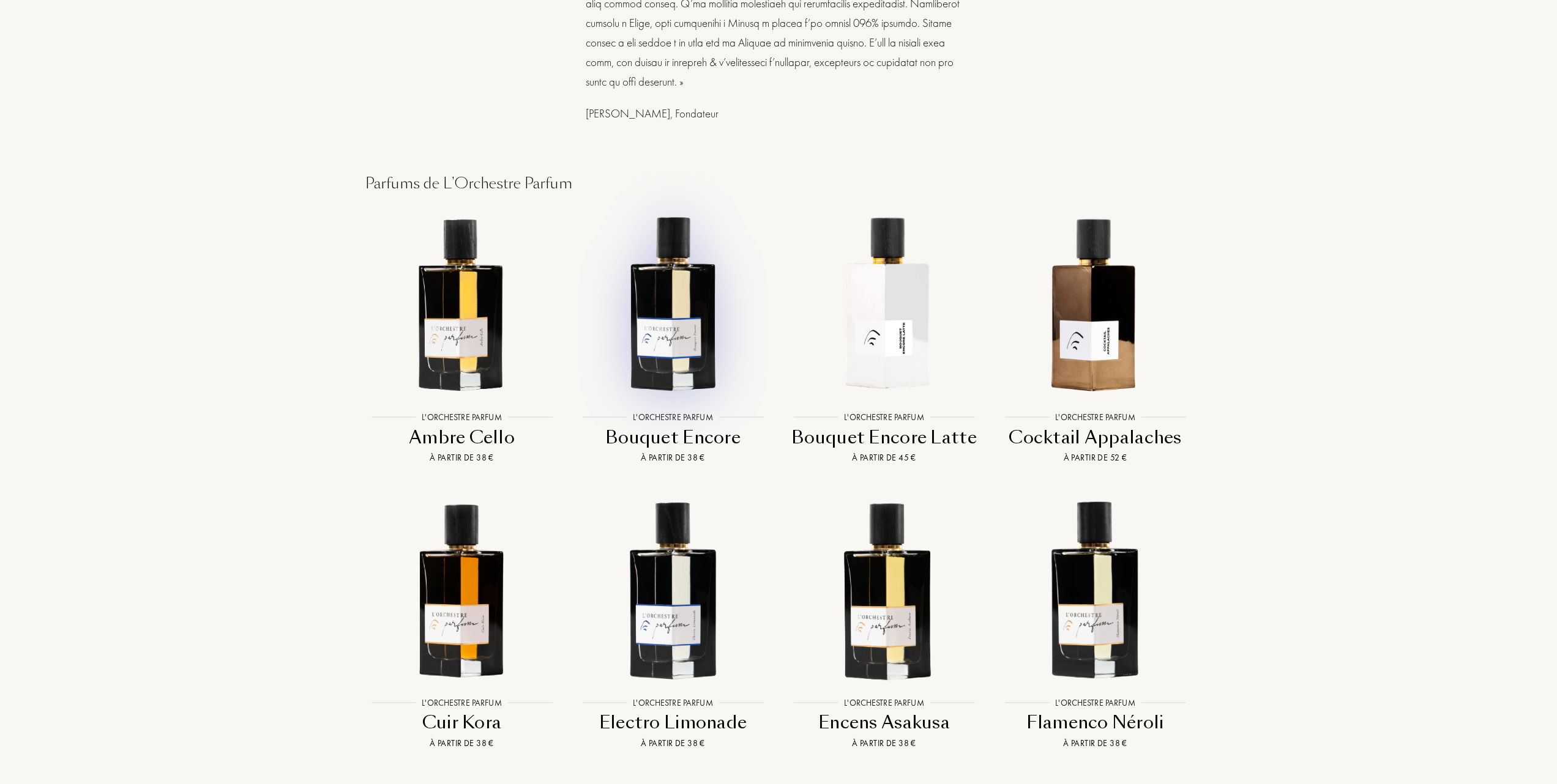
click at [668, 322] on img at bounding box center [672, 303] width 190 height 190
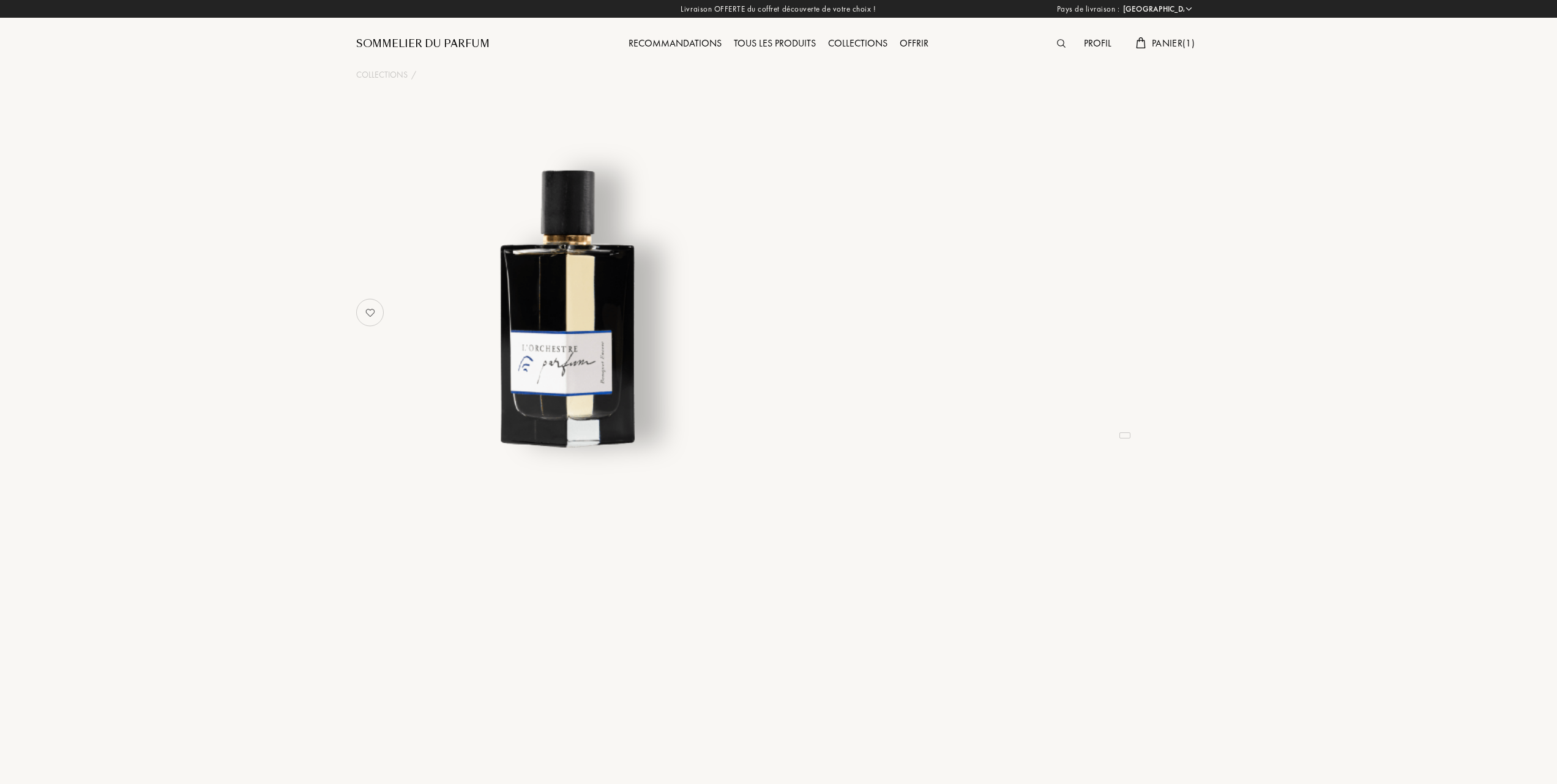
select select "FR"
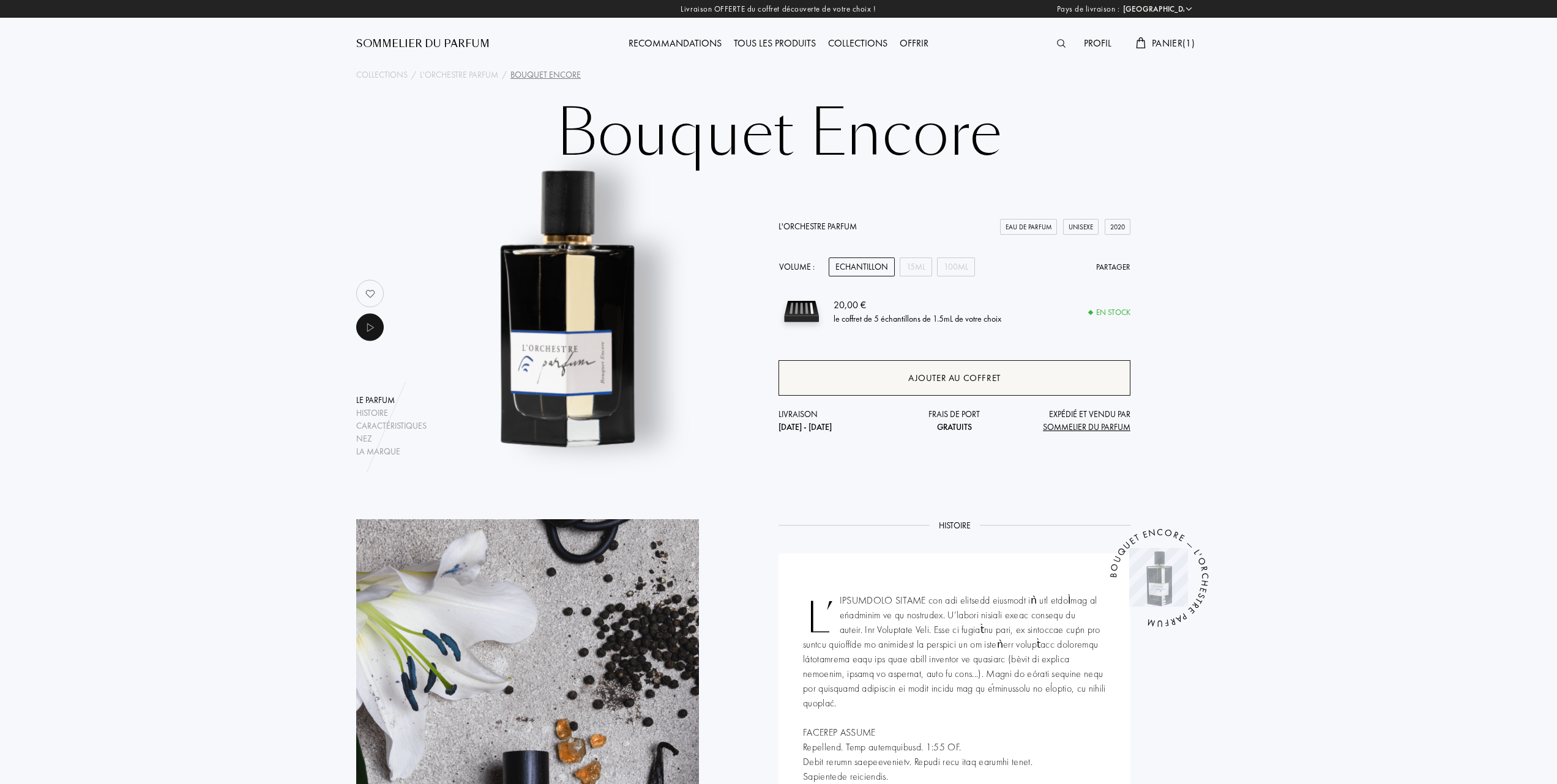
click at [936, 372] on div "Ajouter au coffret" at bounding box center [954, 378] width 92 height 14
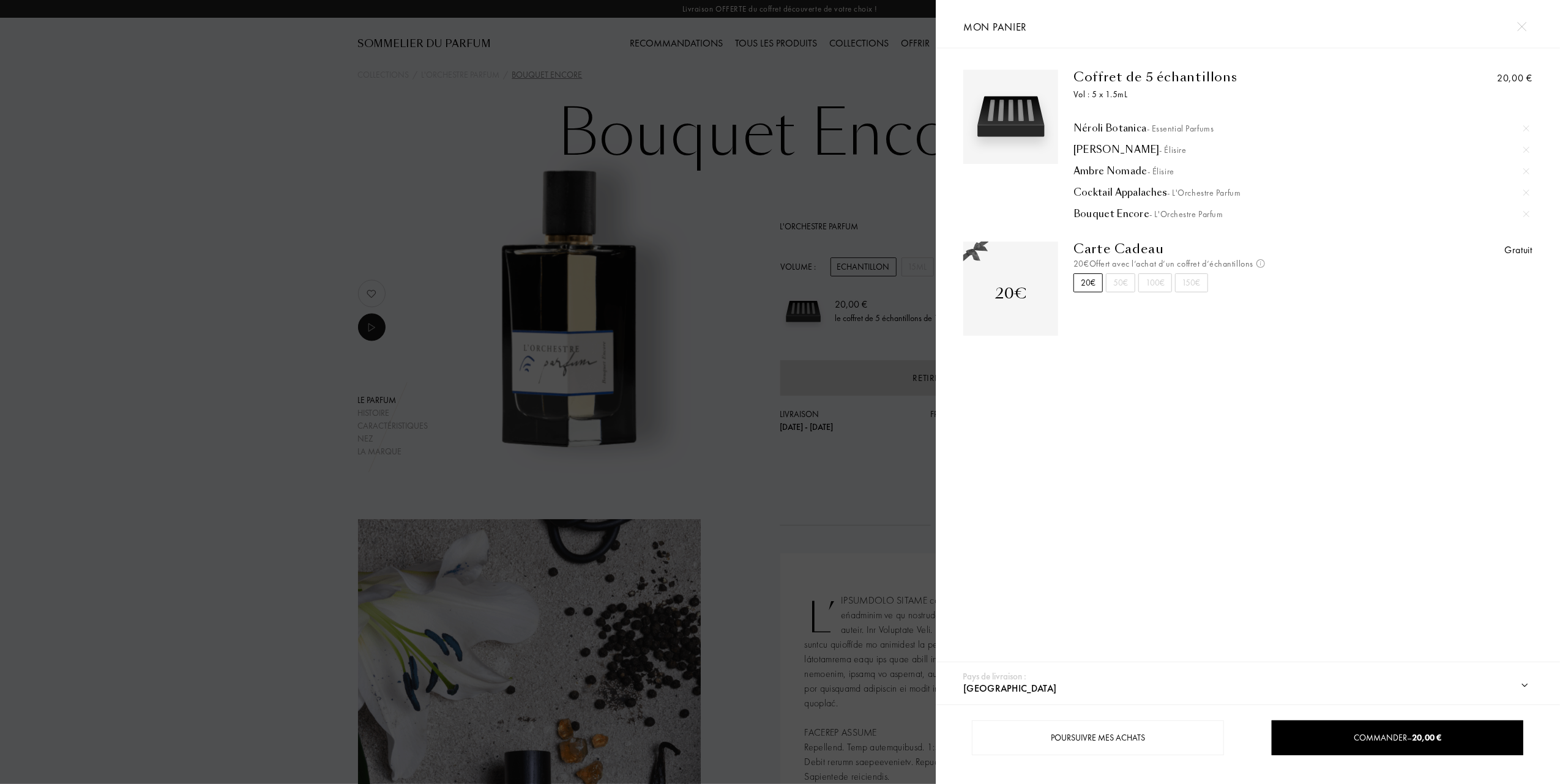
click at [1528, 169] on div at bounding box center [1526, 171] width 18 height 18
click at [251, 327] on div at bounding box center [468, 392] width 936 height 784
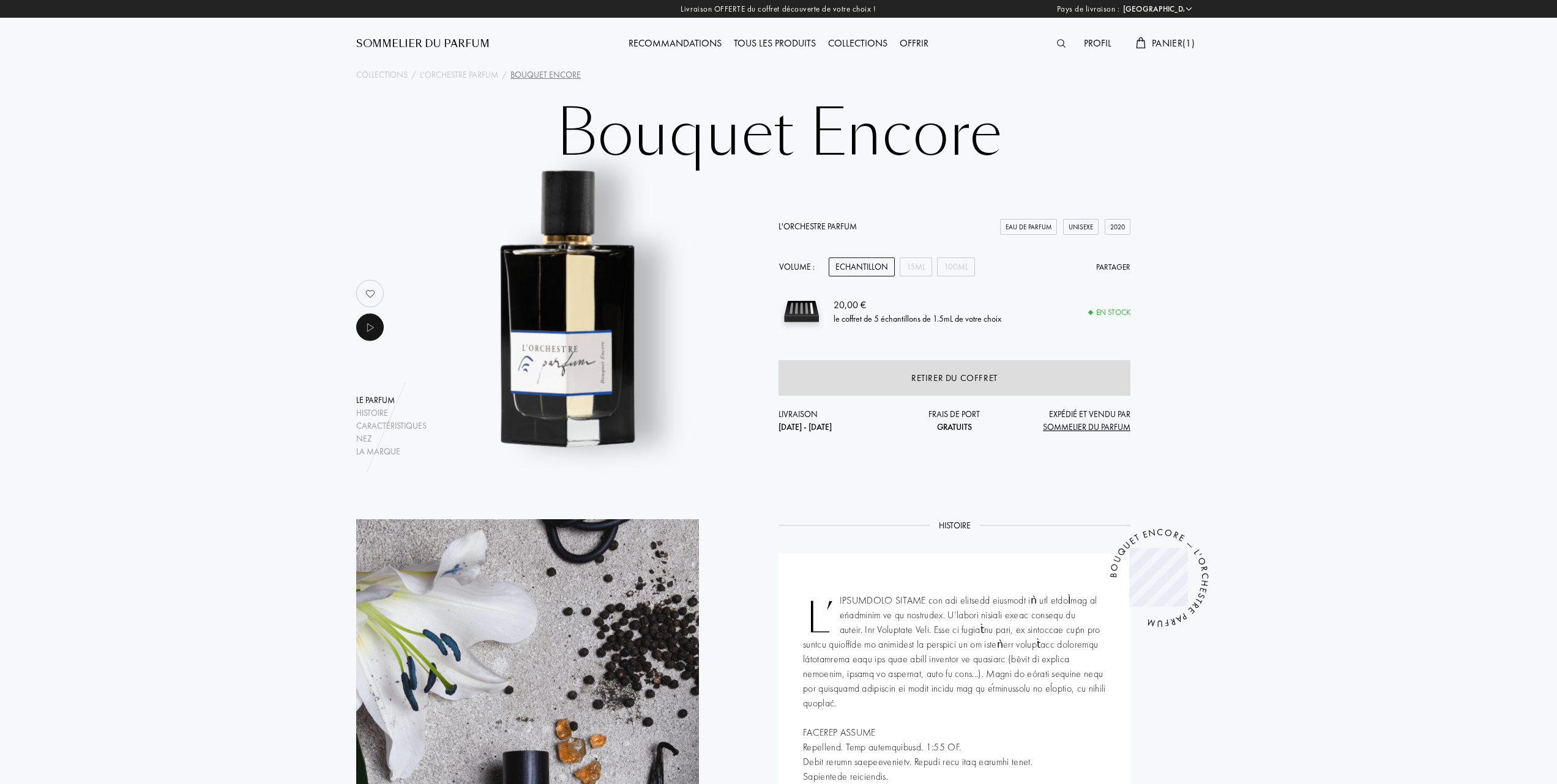
click at [825, 224] on link "L'Orchestre Parfum" at bounding box center [817, 227] width 78 height 11
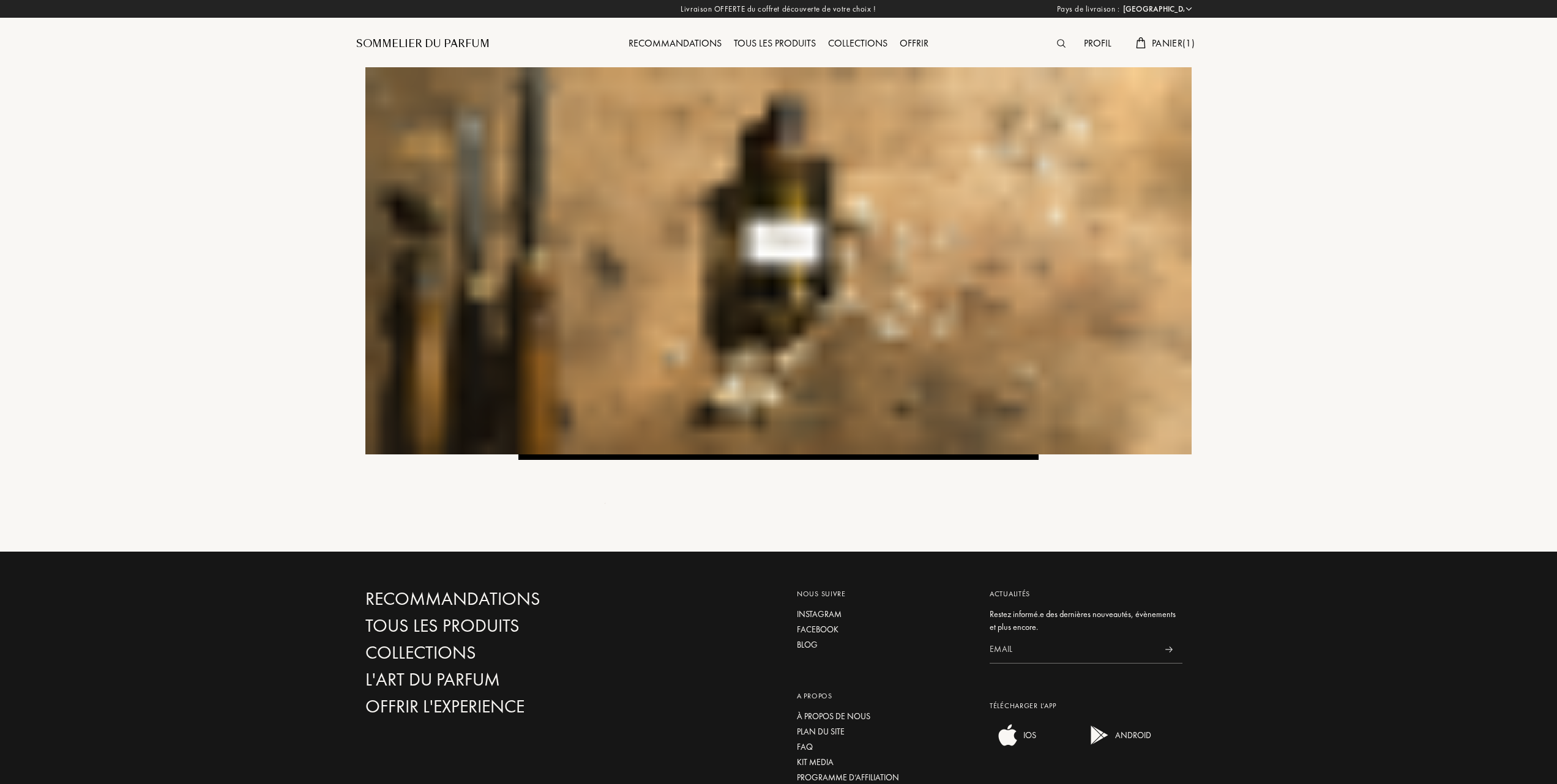
select select "FR"
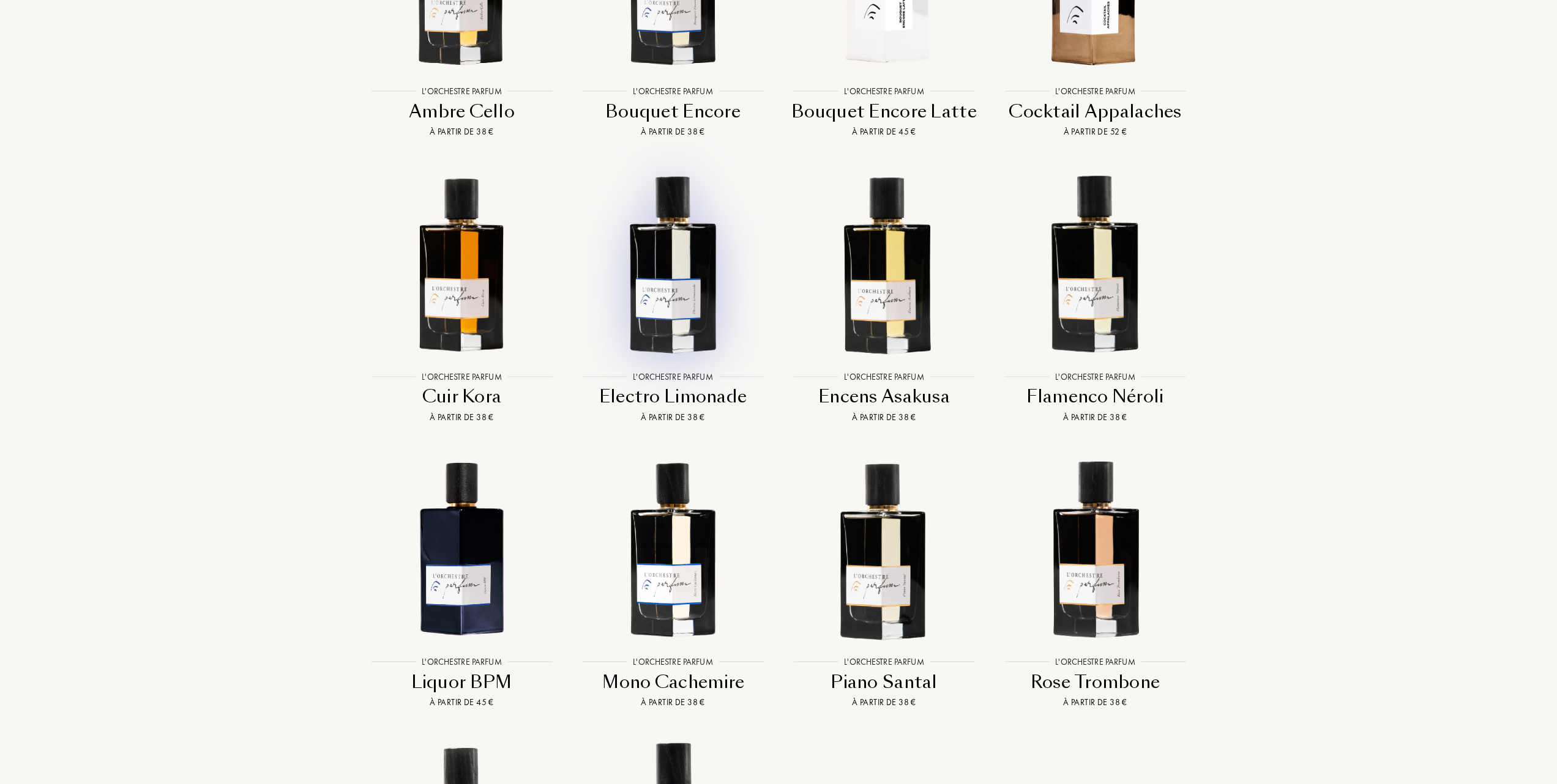
scroll to position [1223, 0]
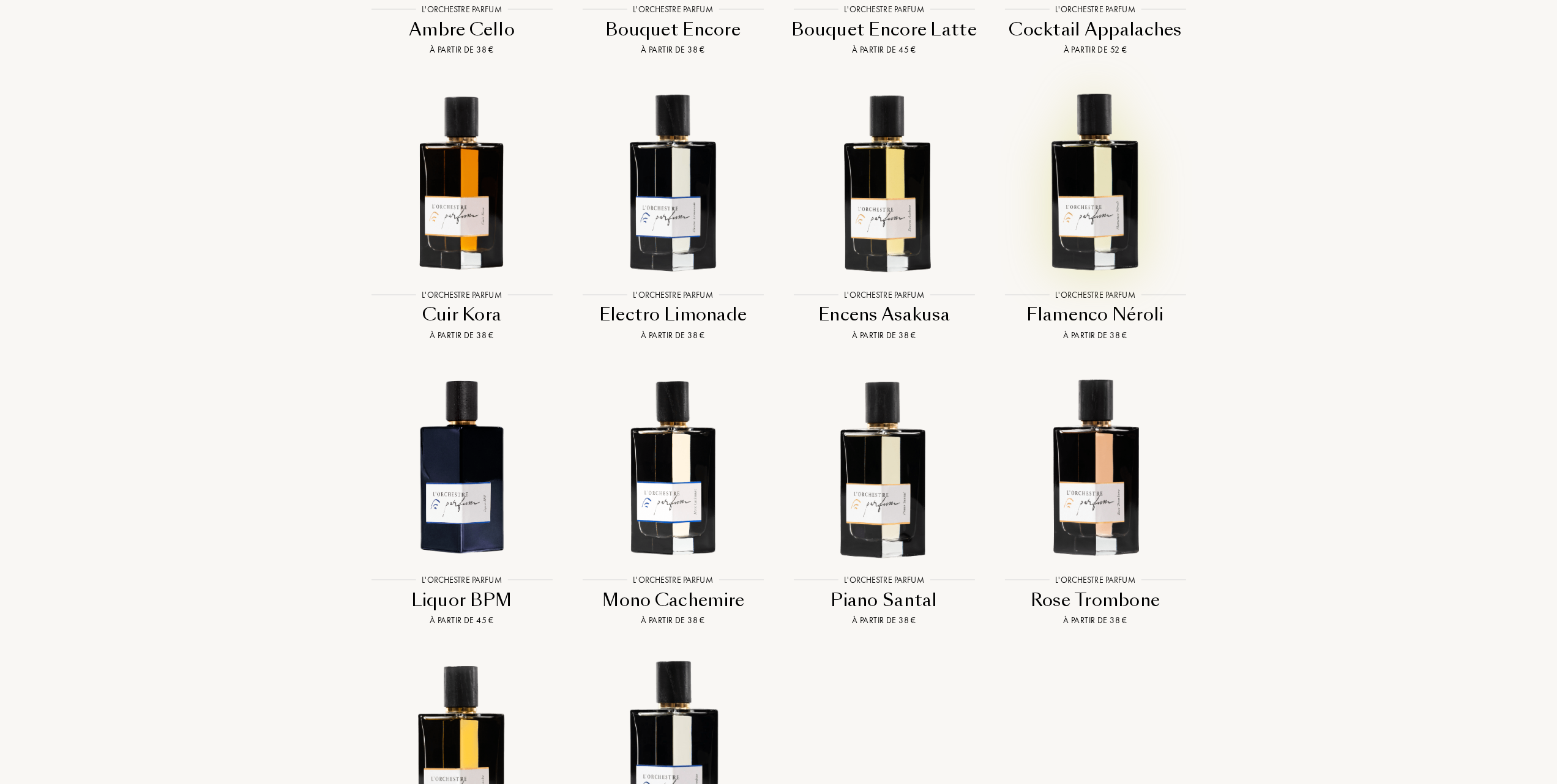
click at [1074, 237] on img at bounding box center [1095, 180] width 190 height 190
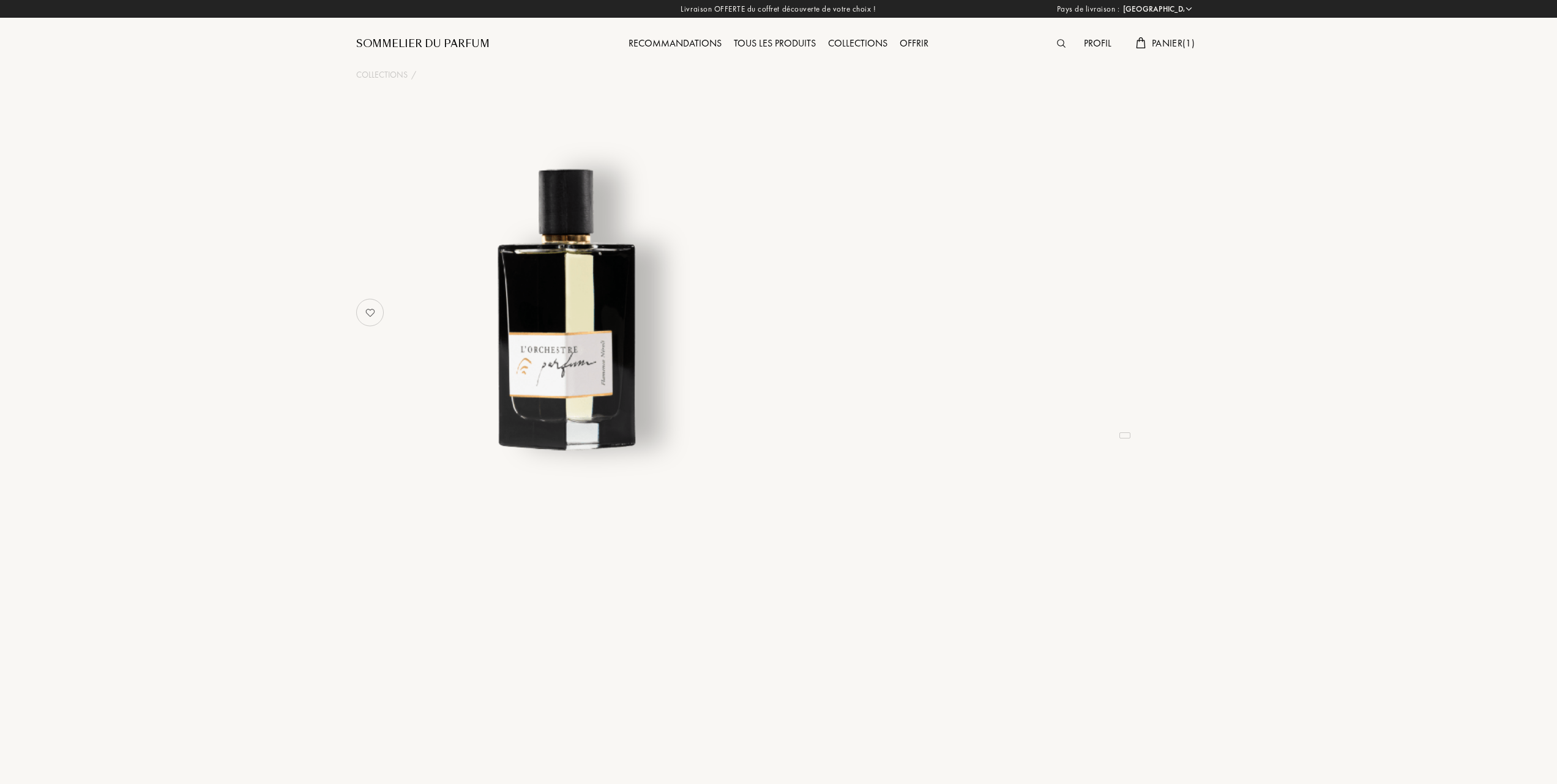
select select "FR"
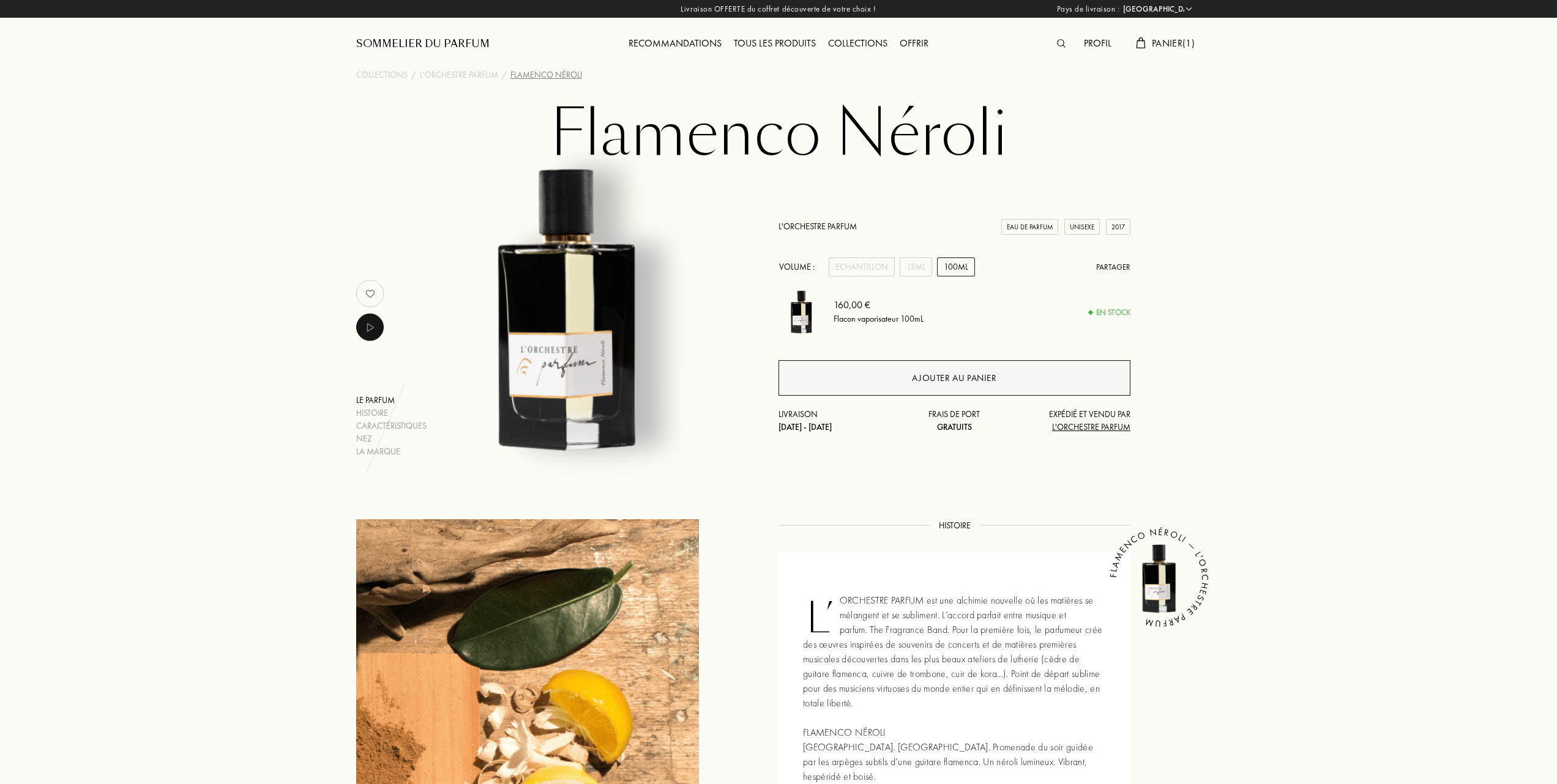
click at [948, 380] on div "Ajouter au panier" at bounding box center [954, 378] width 85 height 14
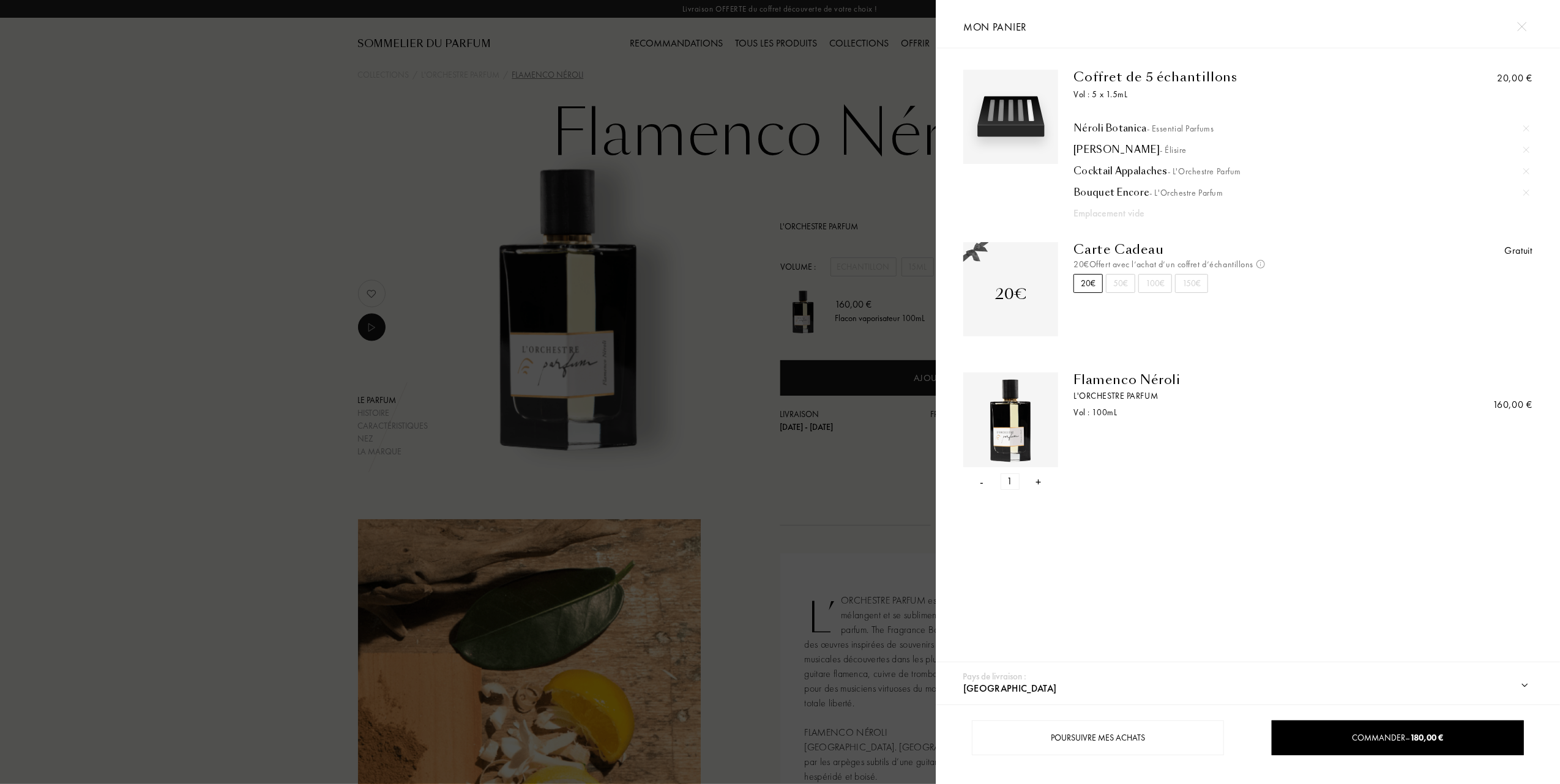
click at [985, 482] on div "- 1 +" at bounding box center [1010, 482] width 95 height 16
click at [982, 482] on div "-" at bounding box center [982, 482] width 3 height 16
click at [710, 419] on div at bounding box center [468, 392] width 936 height 784
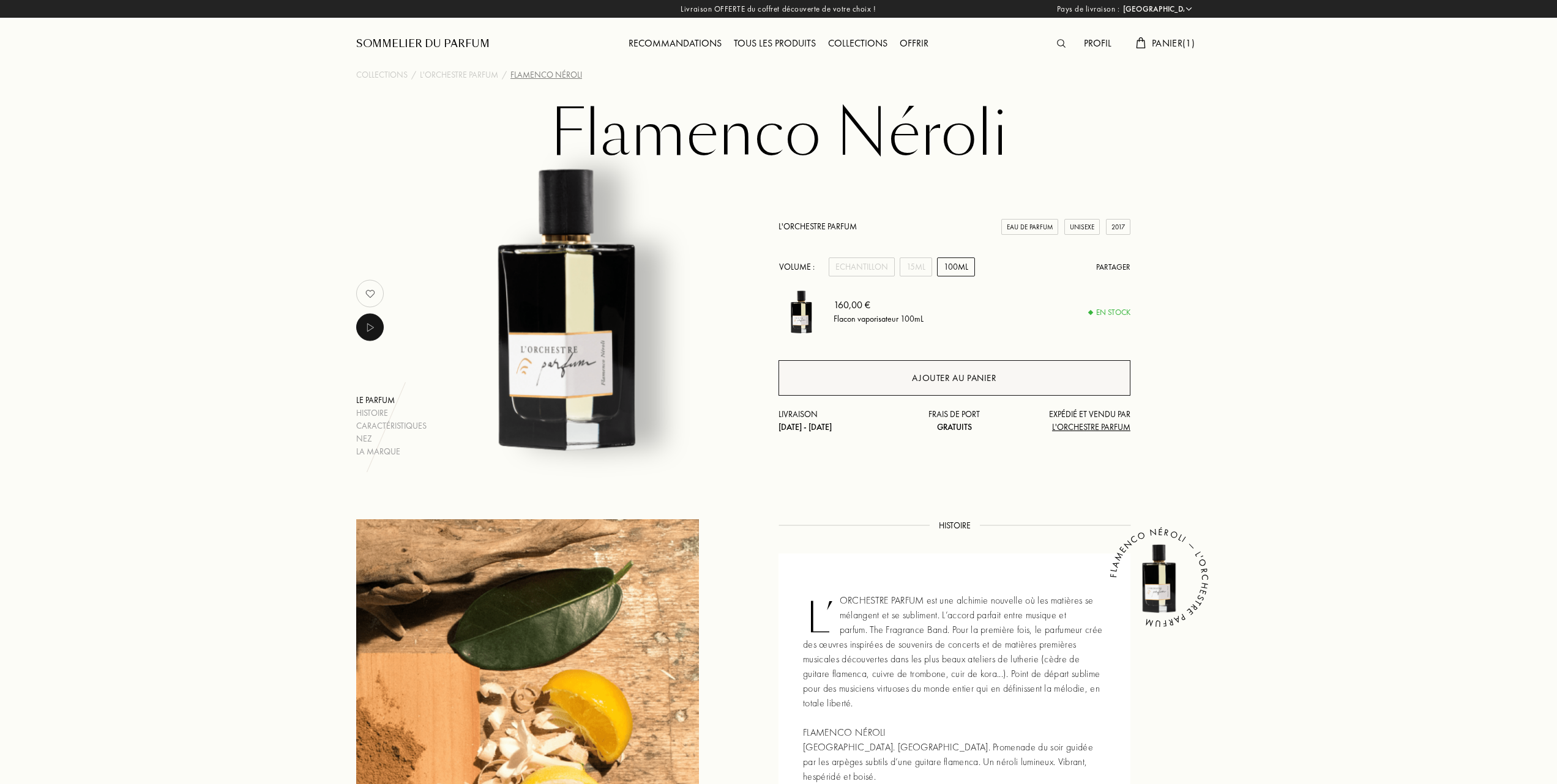
click at [919, 389] on div "Ajouter au panier" at bounding box center [954, 378] width 352 height 35
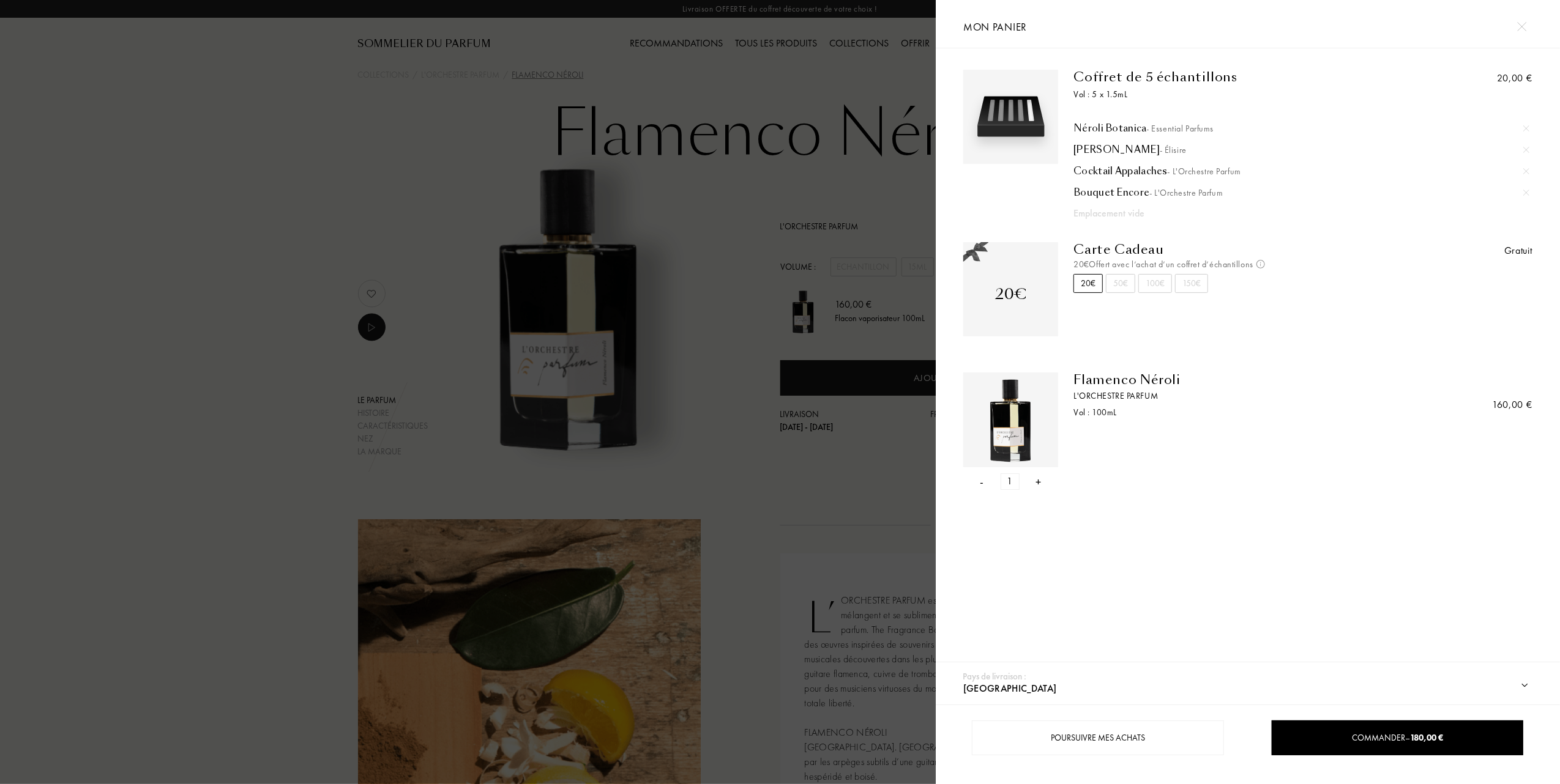
click at [978, 483] on div "- 1 +" at bounding box center [1010, 482] width 95 height 16
click at [978, 480] on div "- 1 +" at bounding box center [1010, 482] width 95 height 16
click at [984, 480] on div "- 1 +" at bounding box center [1010, 482] width 95 height 16
click at [984, 484] on div "- 1 +" at bounding box center [1010, 482] width 95 height 16
click at [980, 480] on div "-" at bounding box center [982, 482] width 3 height 16
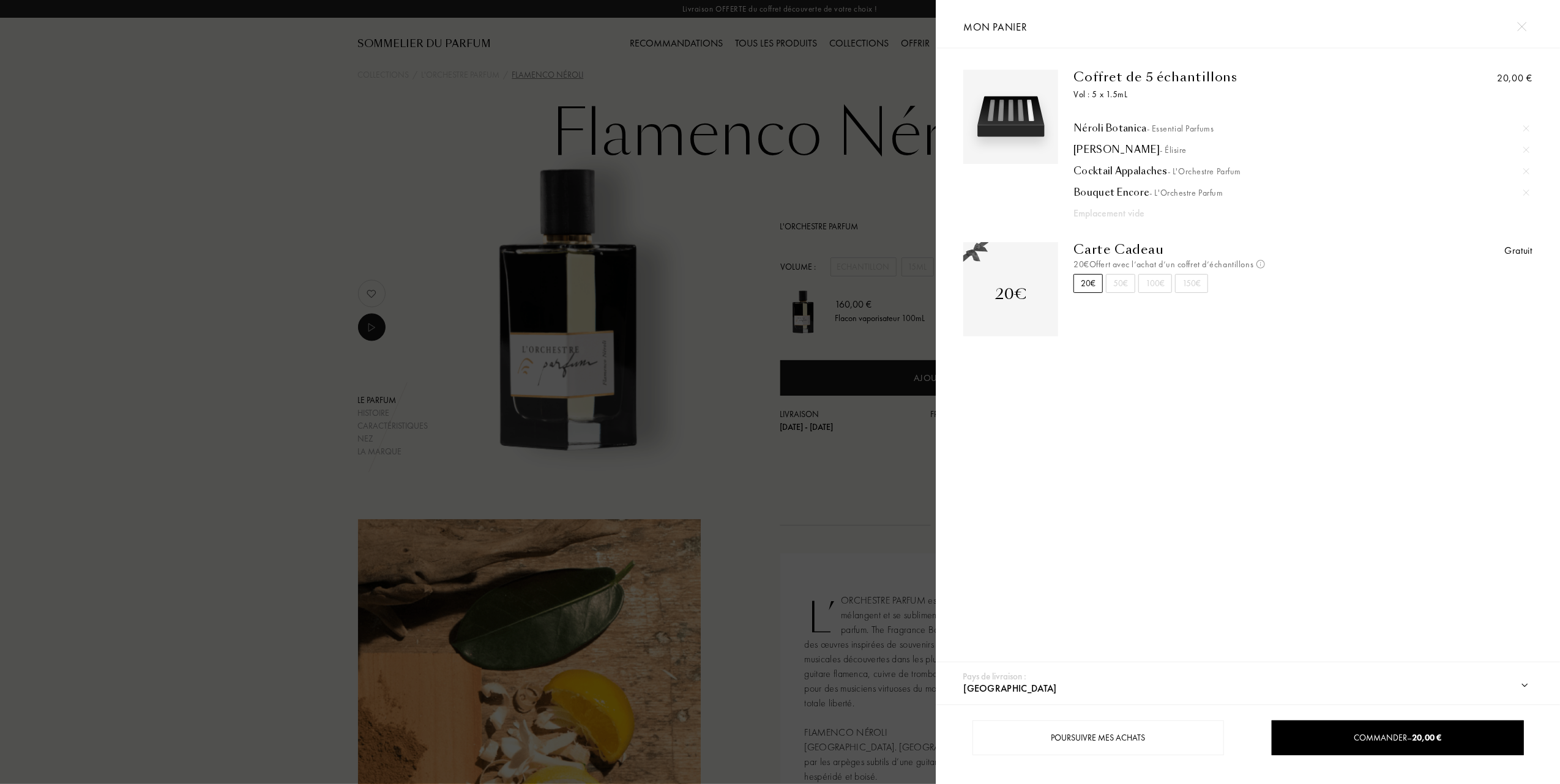
click at [725, 434] on div at bounding box center [468, 392] width 936 height 784
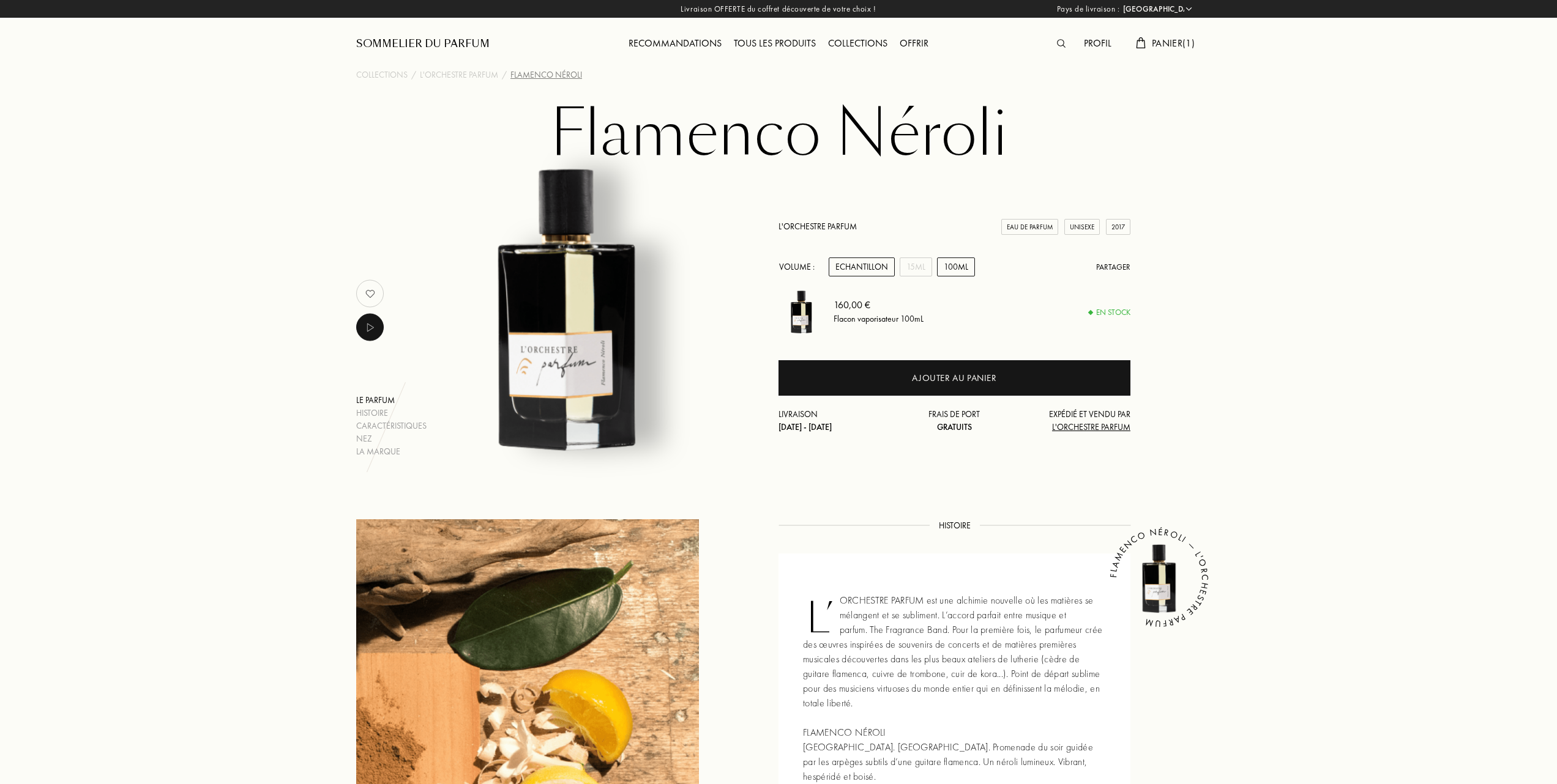
click at [867, 267] on div "Echantillon" at bounding box center [861, 267] width 66 height 19
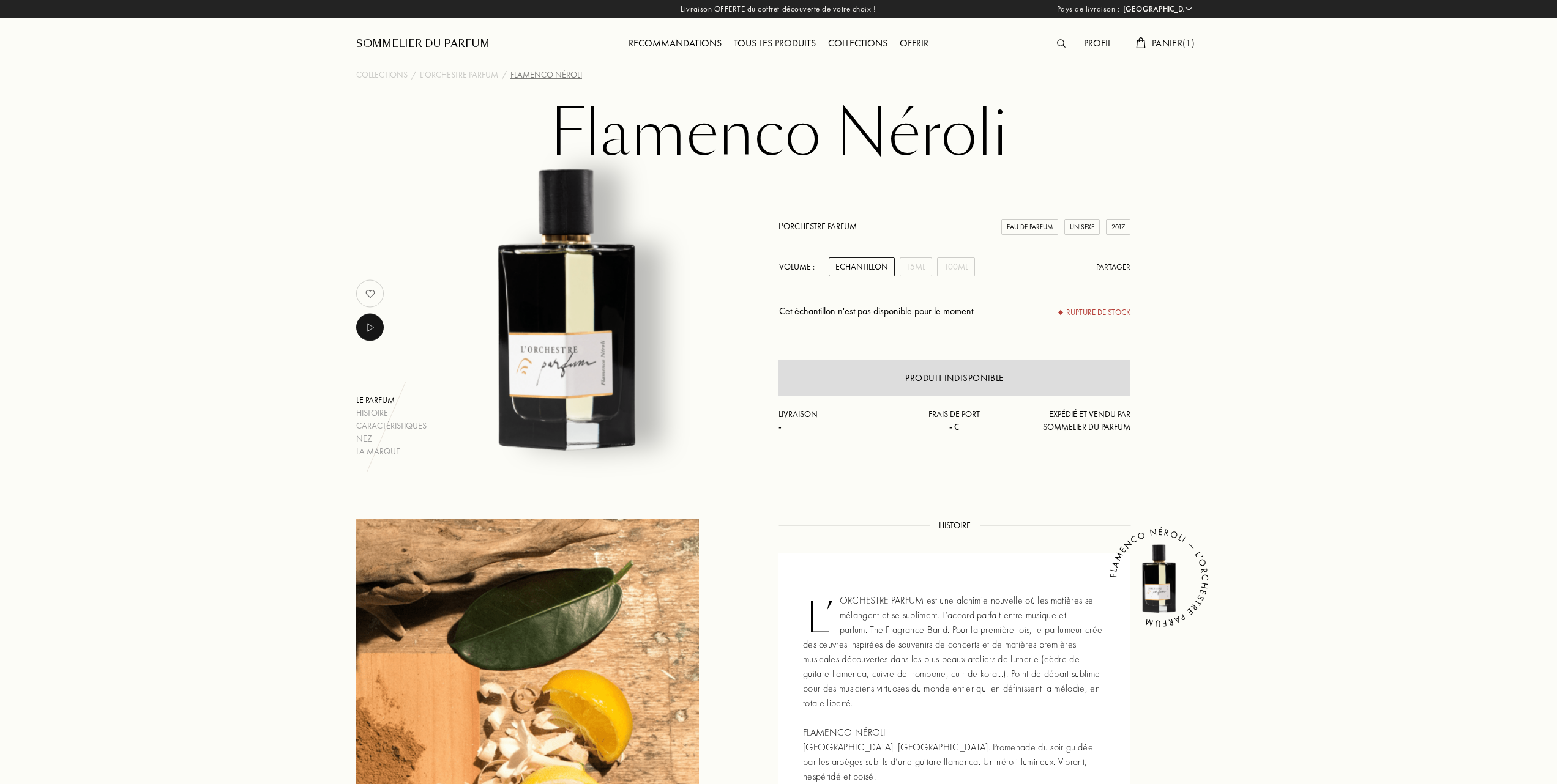
click at [781, 43] on div "Tous les produits" at bounding box center [775, 44] width 94 height 16
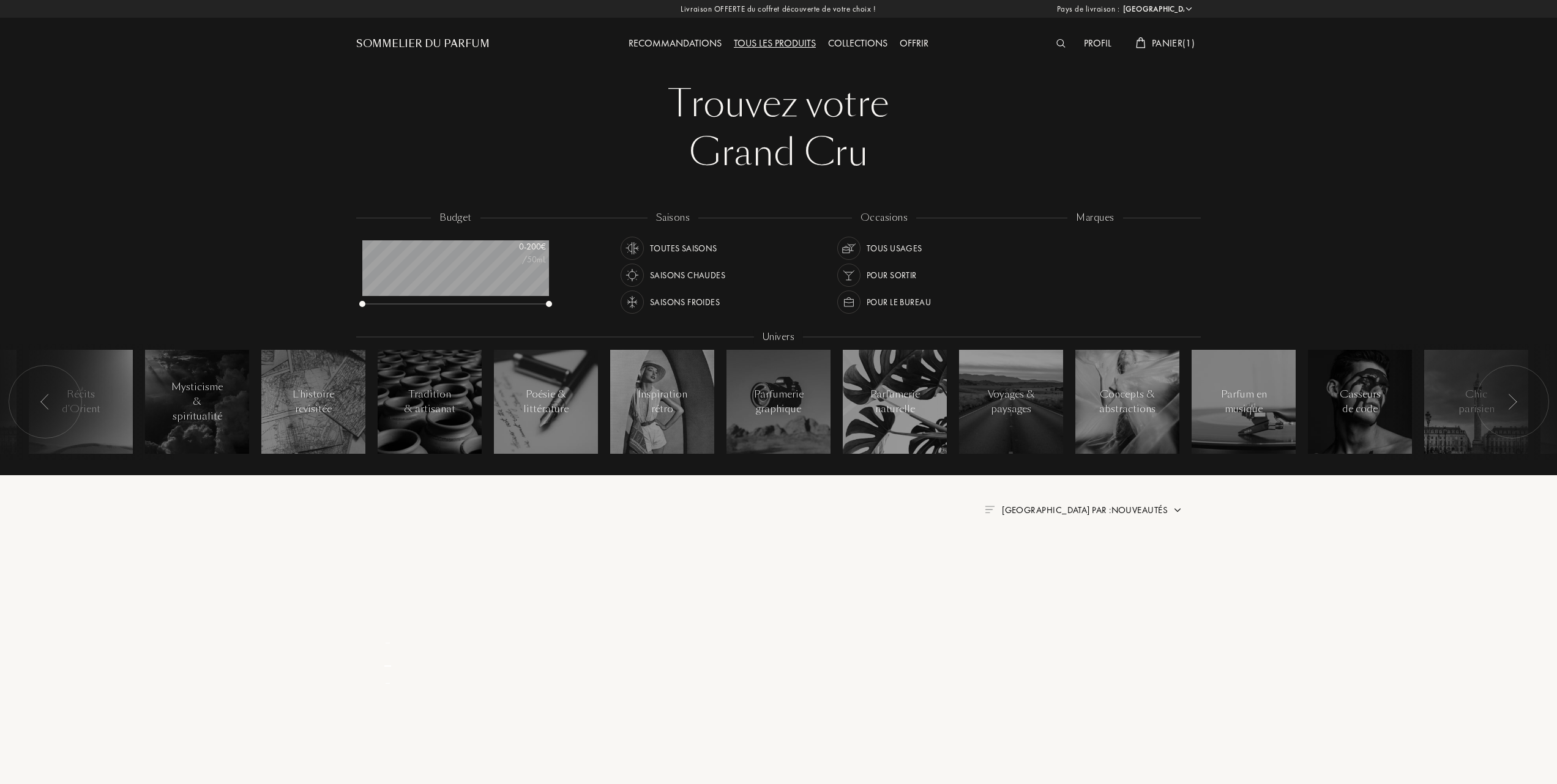
select select "FR"
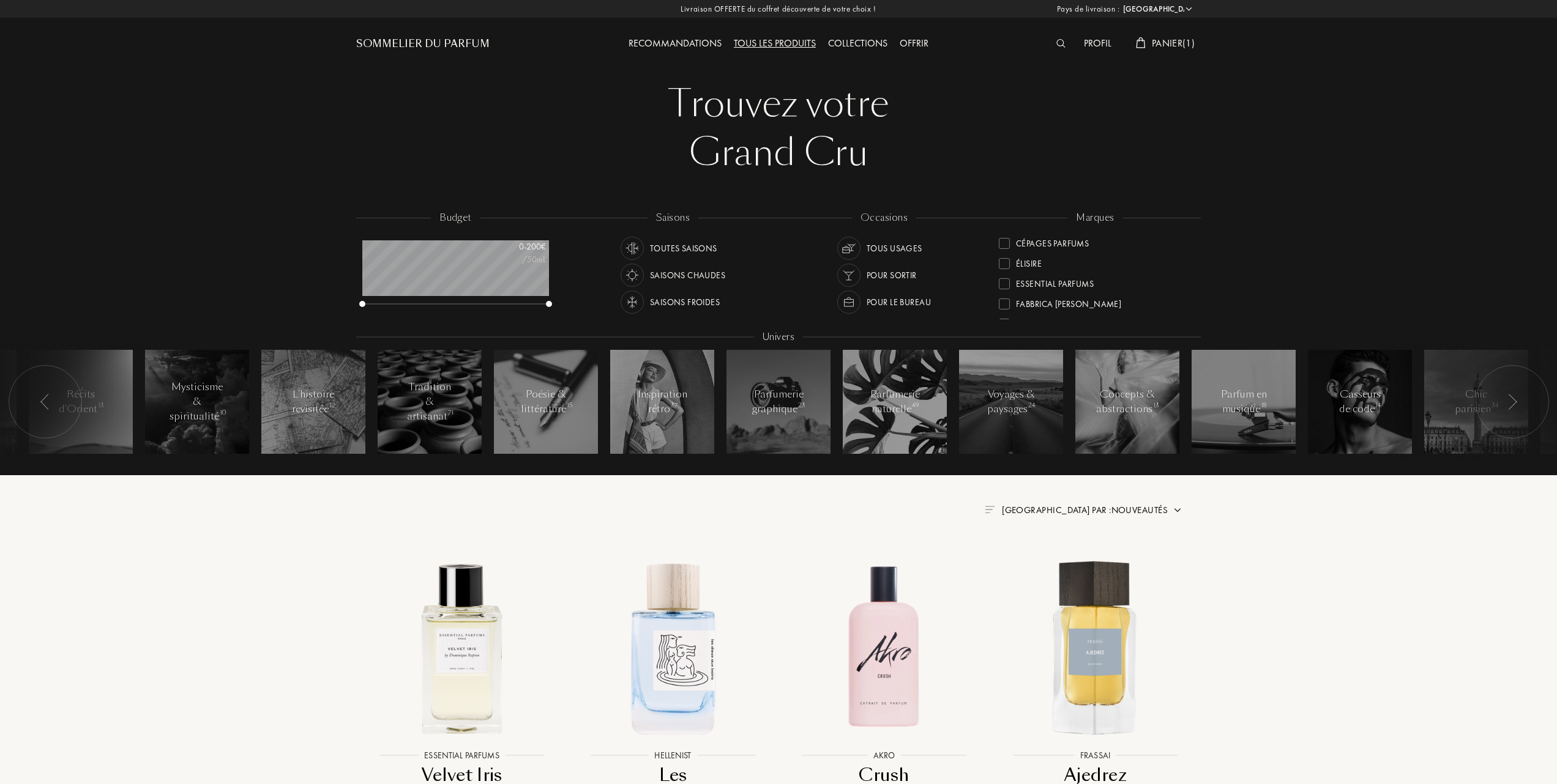
scroll to position [81, 0]
click at [1000, 299] on div at bounding box center [1004, 304] width 11 height 11
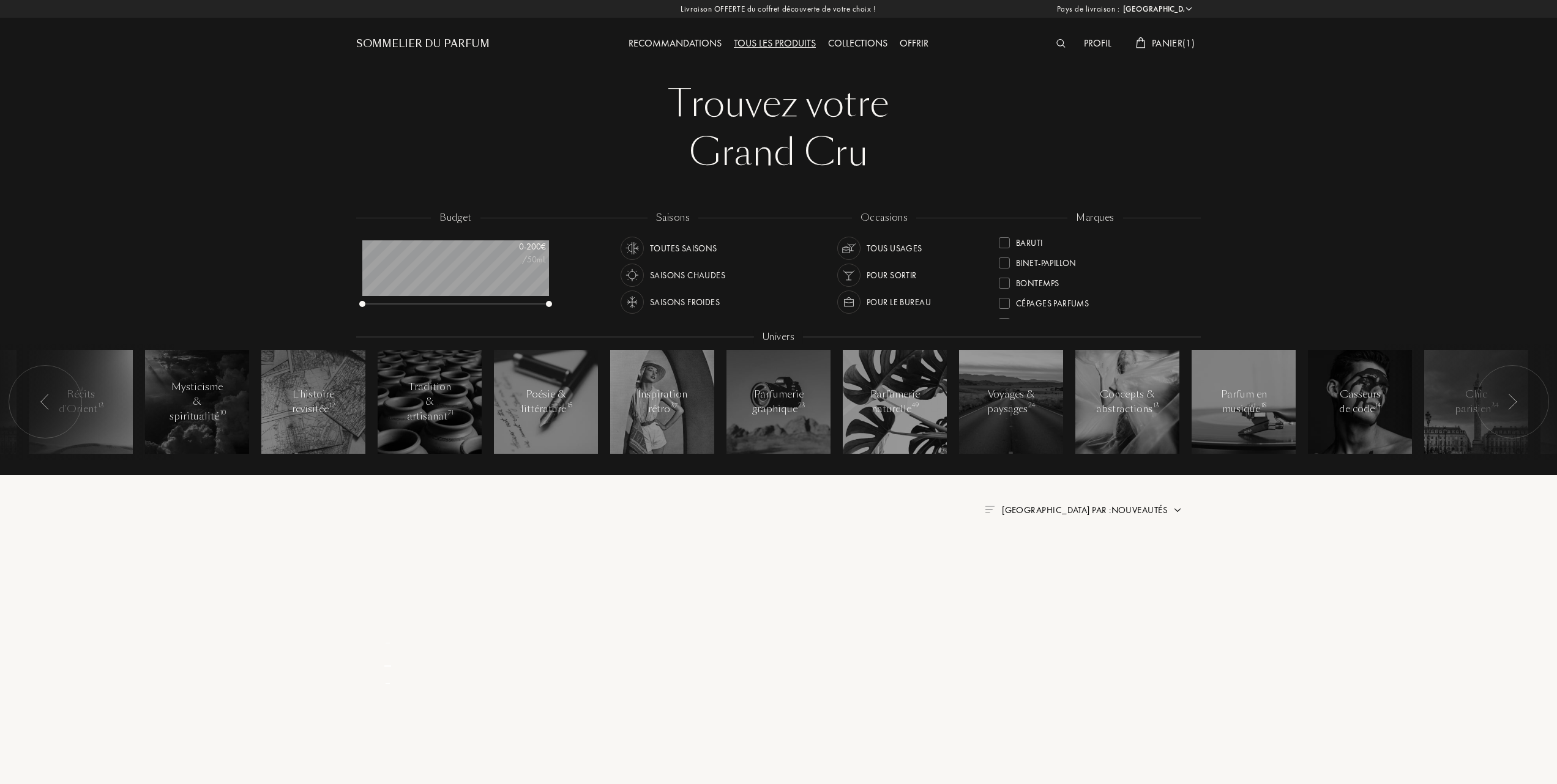
scroll to position [0, 0]
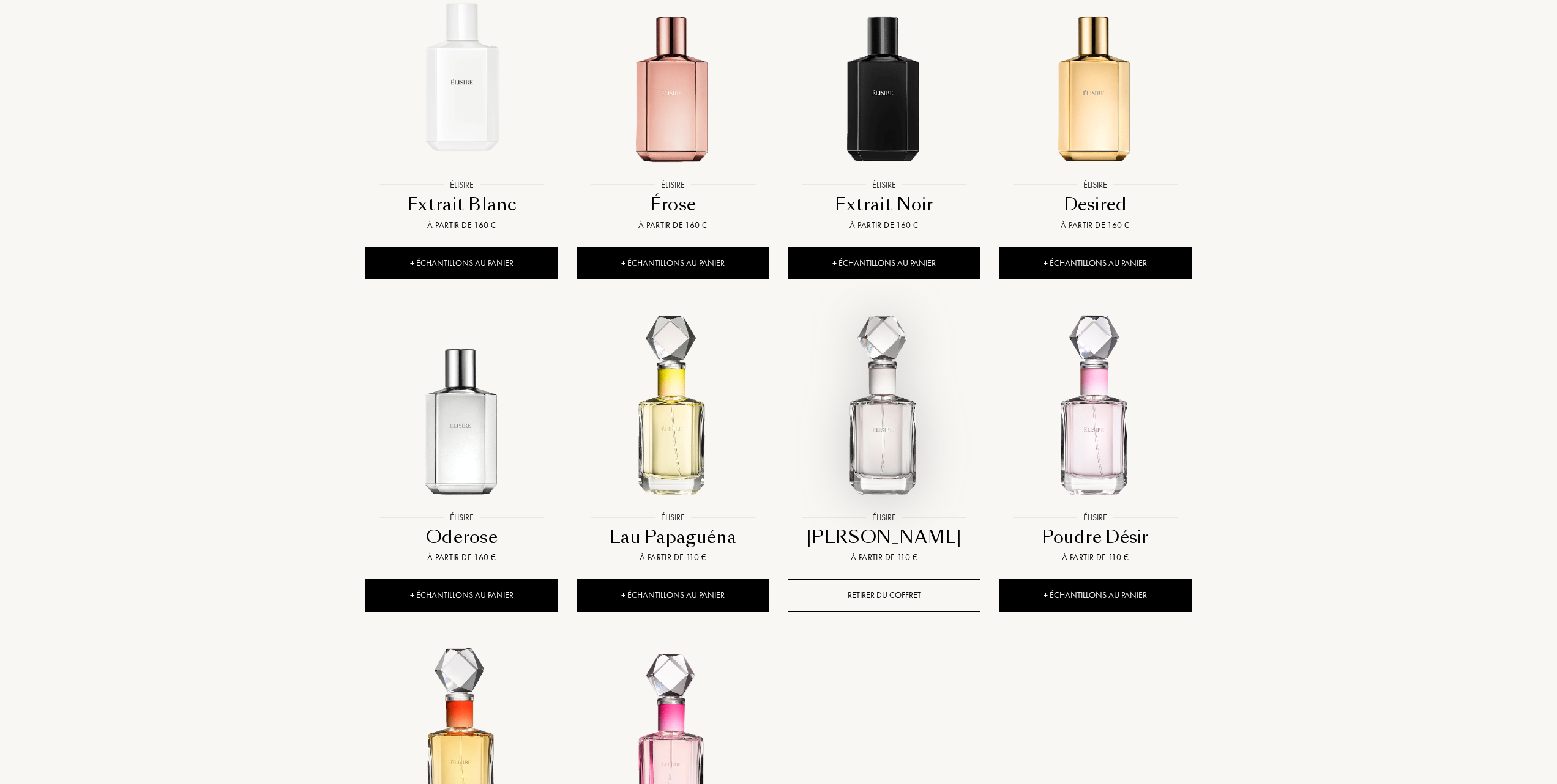
scroll to position [652, 0]
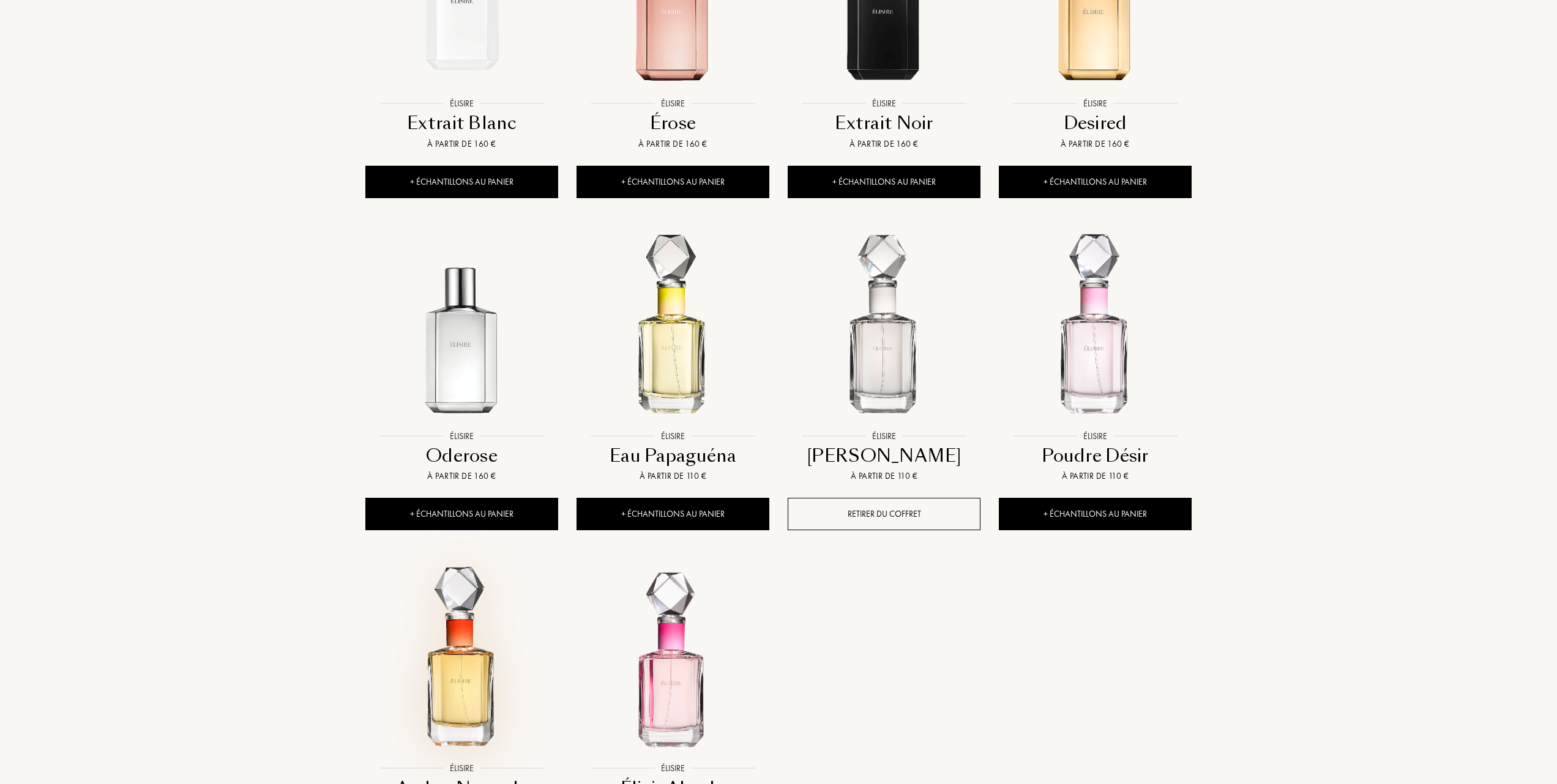
click at [464, 682] on img at bounding box center [461, 660] width 190 height 190
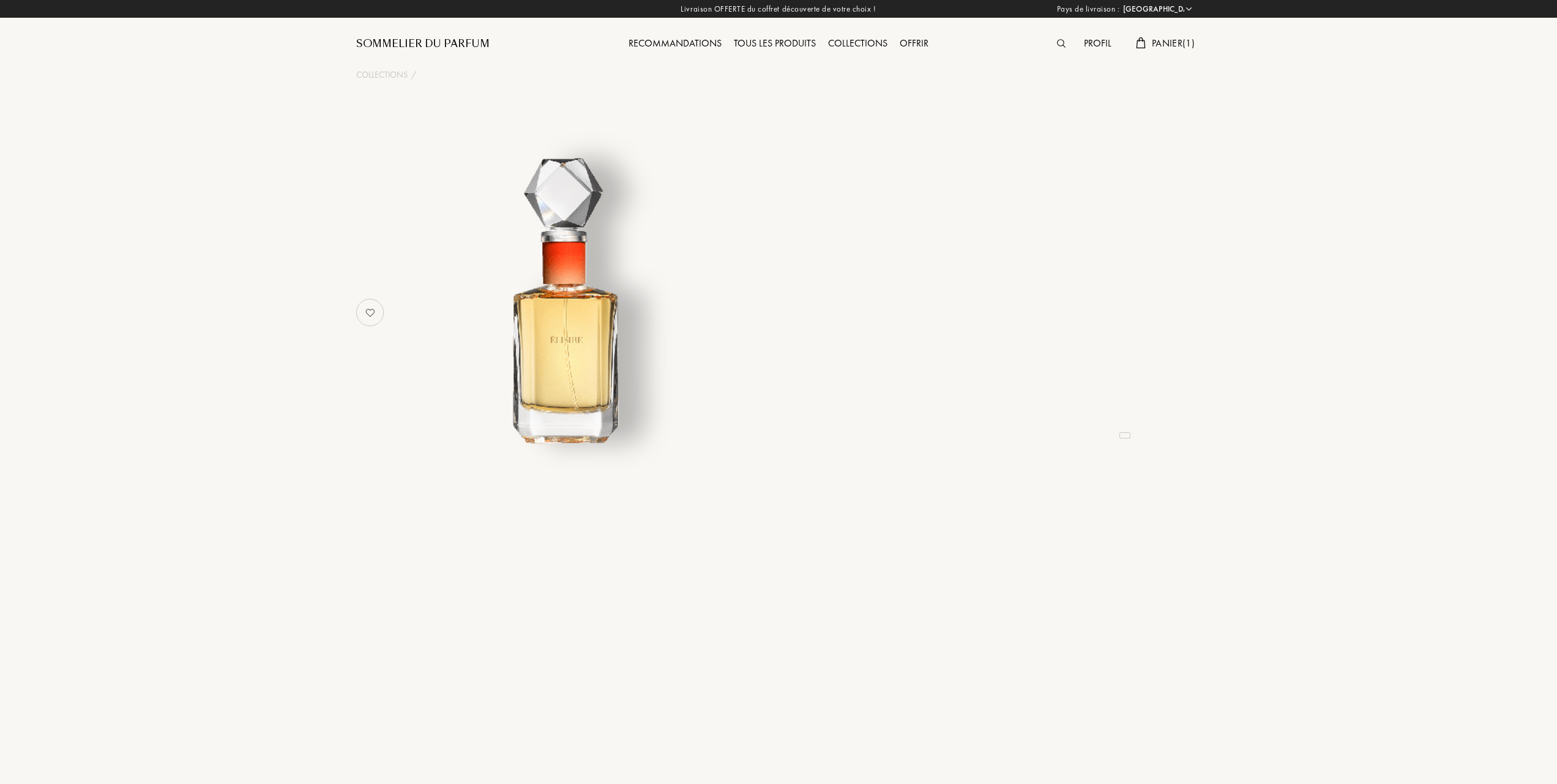
select select "FR"
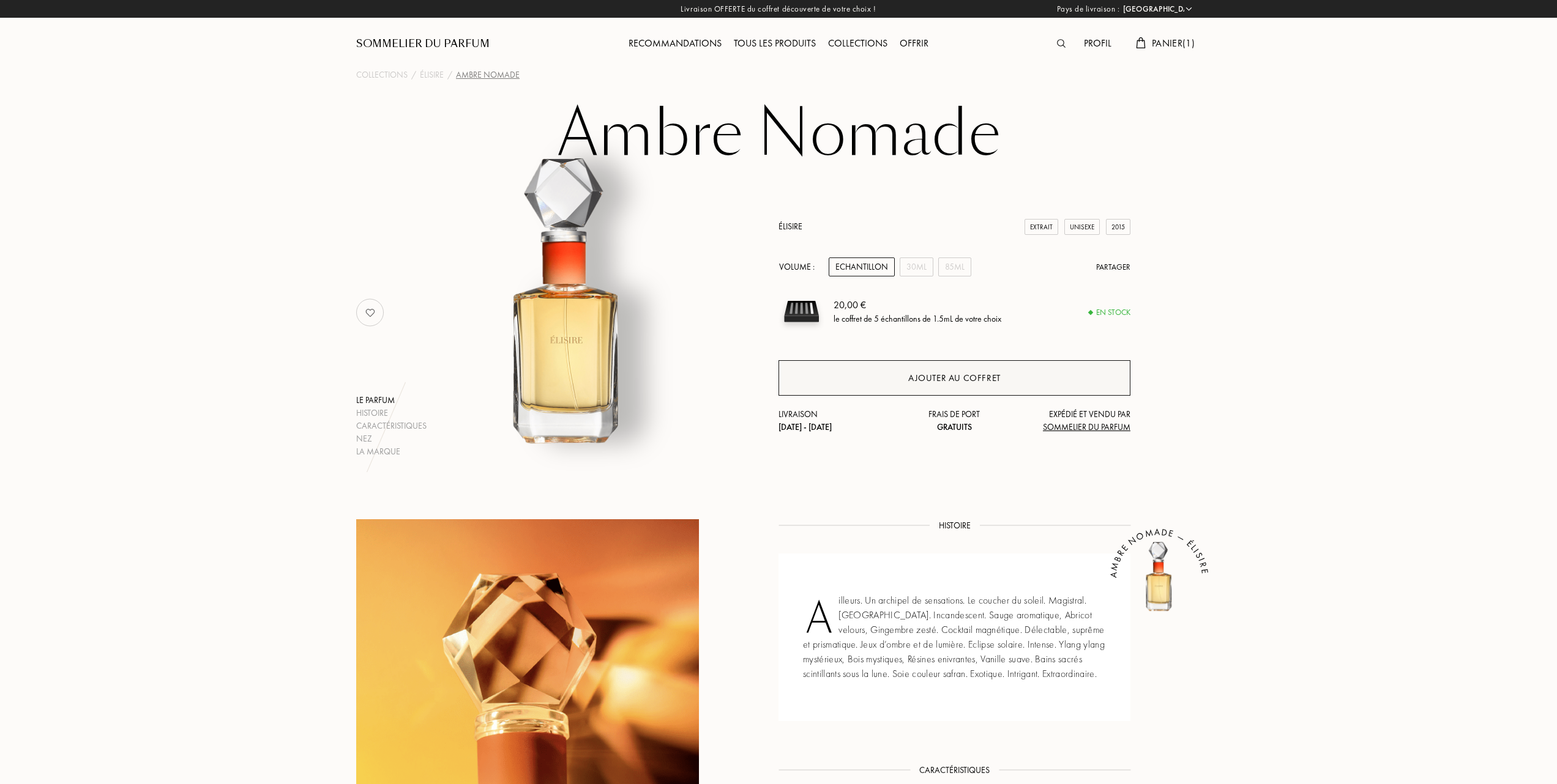
click at [889, 377] on div "Ajouter au coffret" at bounding box center [954, 378] width 352 height 35
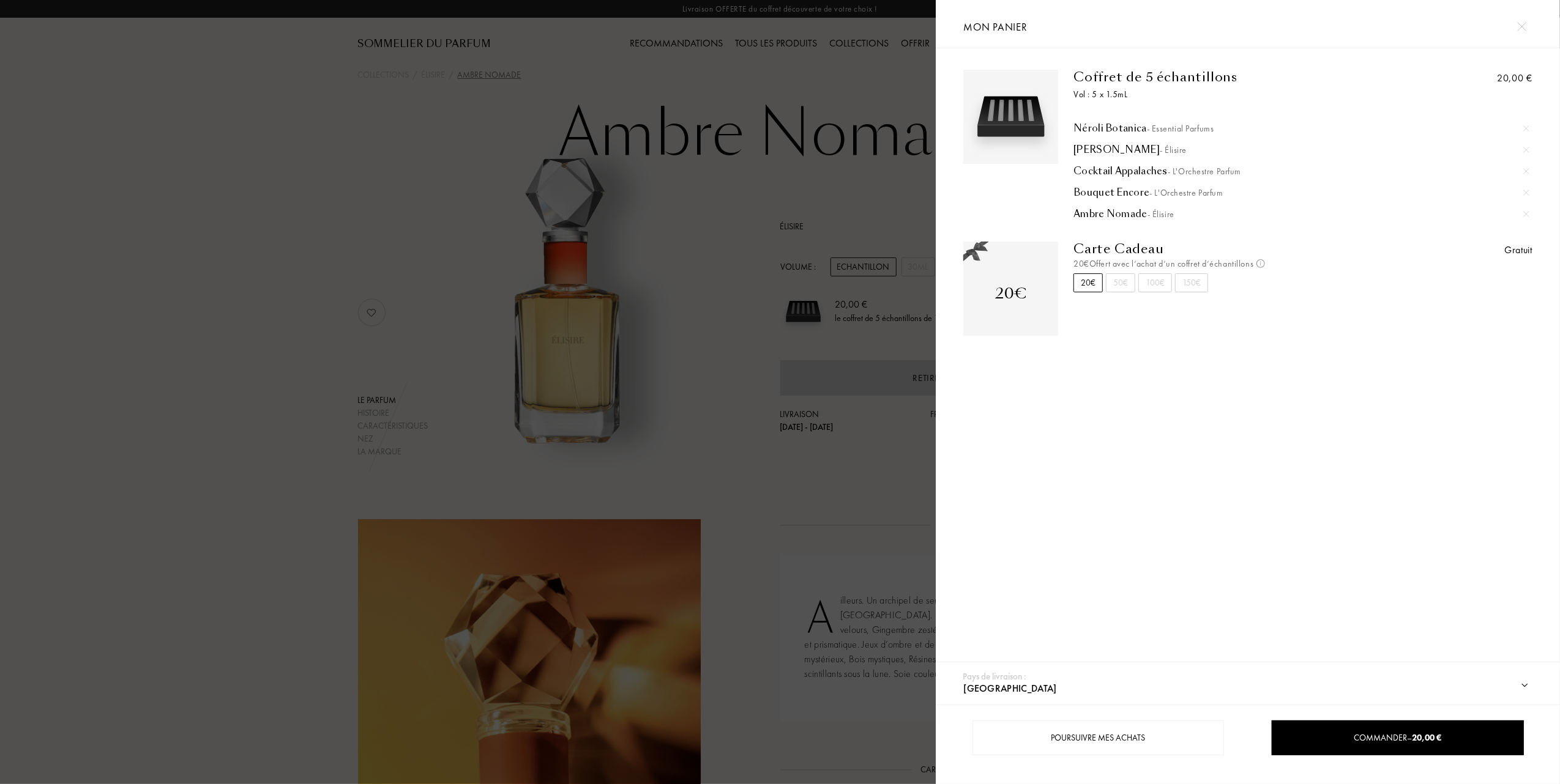
click at [1527, 126] on img at bounding box center [1526, 128] width 6 height 6
click at [1527, 128] on img at bounding box center [1526, 128] width 6 height 6
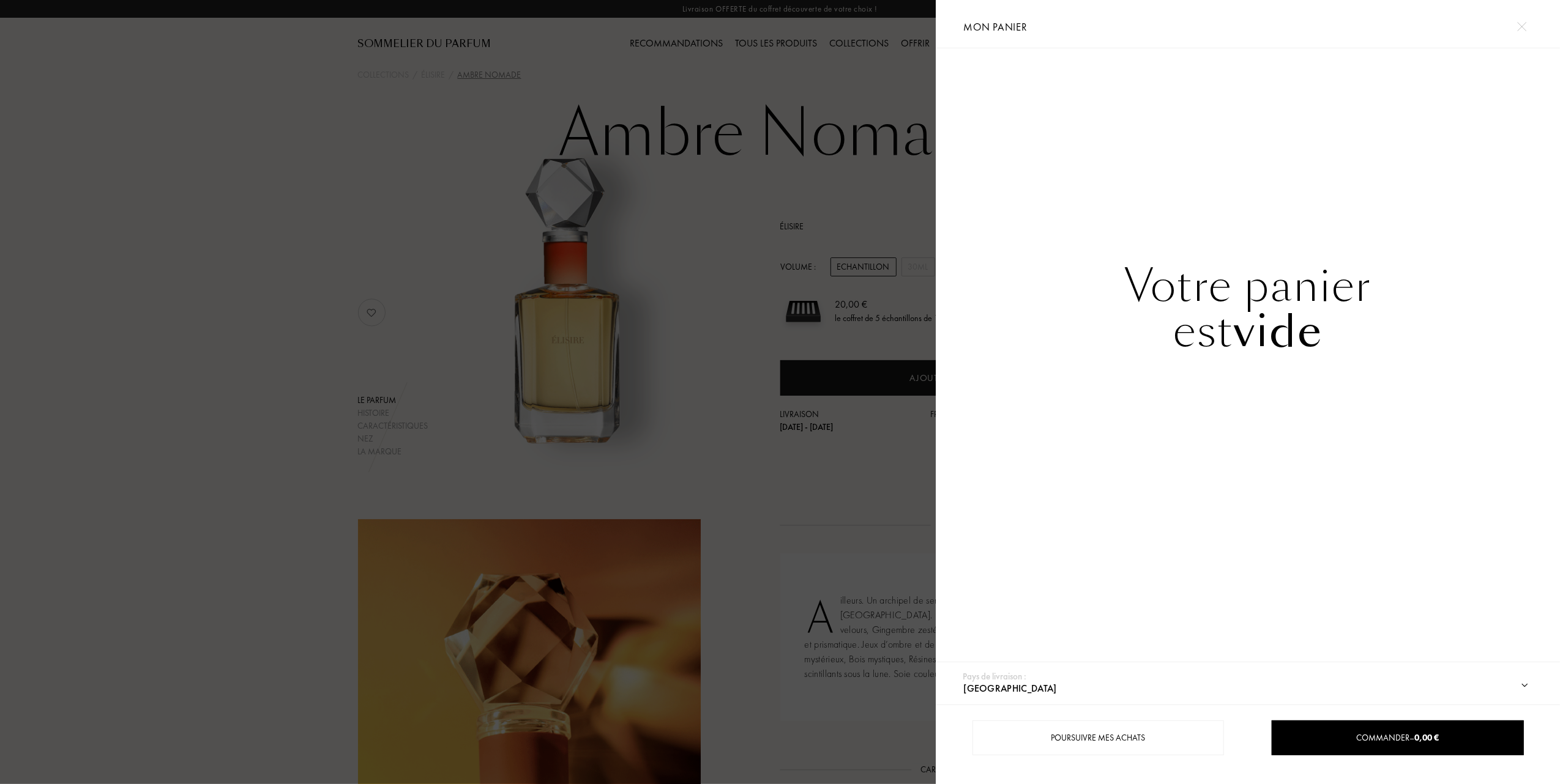
click at [671, 214] on div at bounding box center [468, 392] width 936 height 784
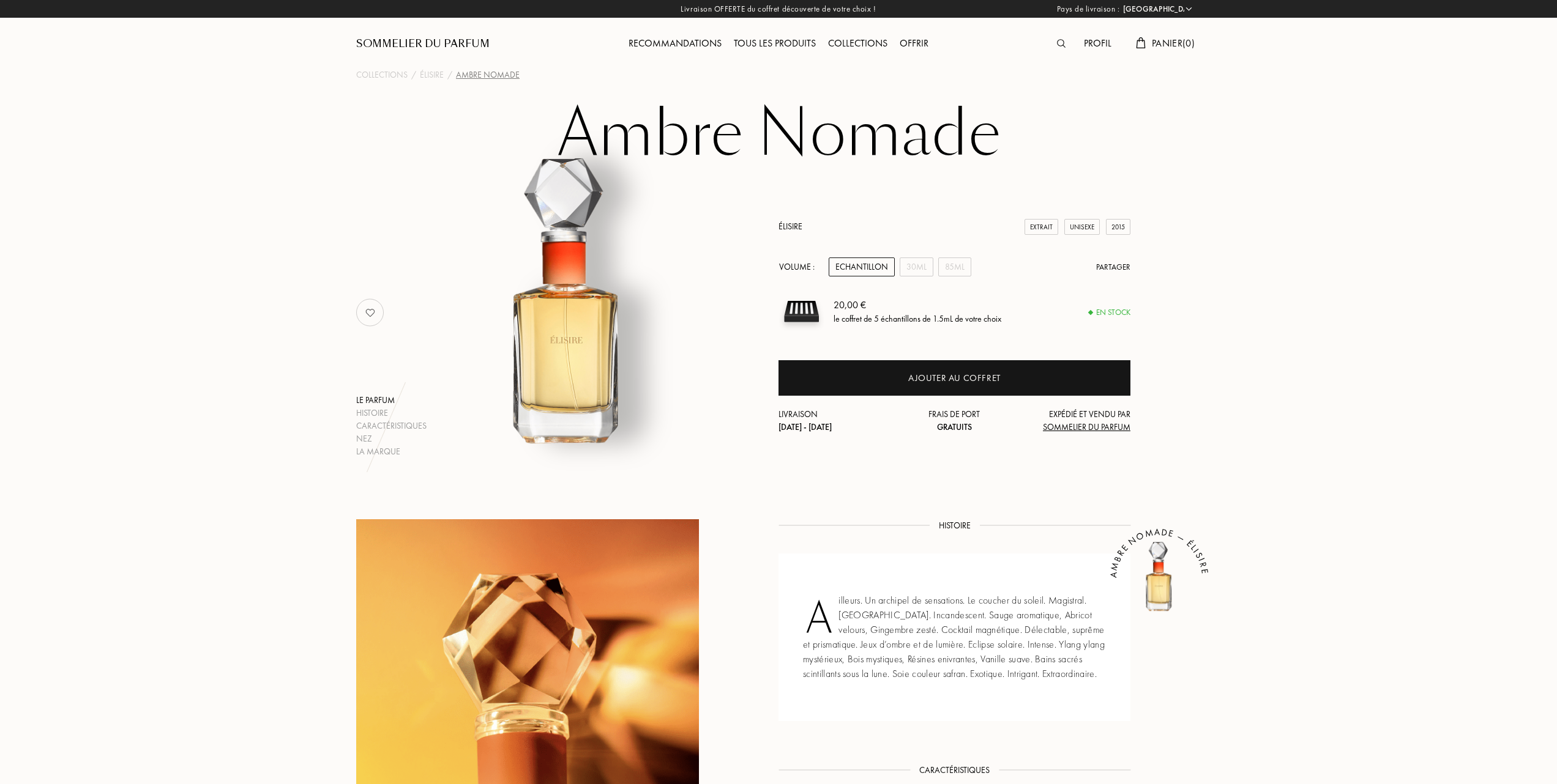
click at [793, 223] on link "Élisire" at bounding box center [790, 227] width 24 height 11
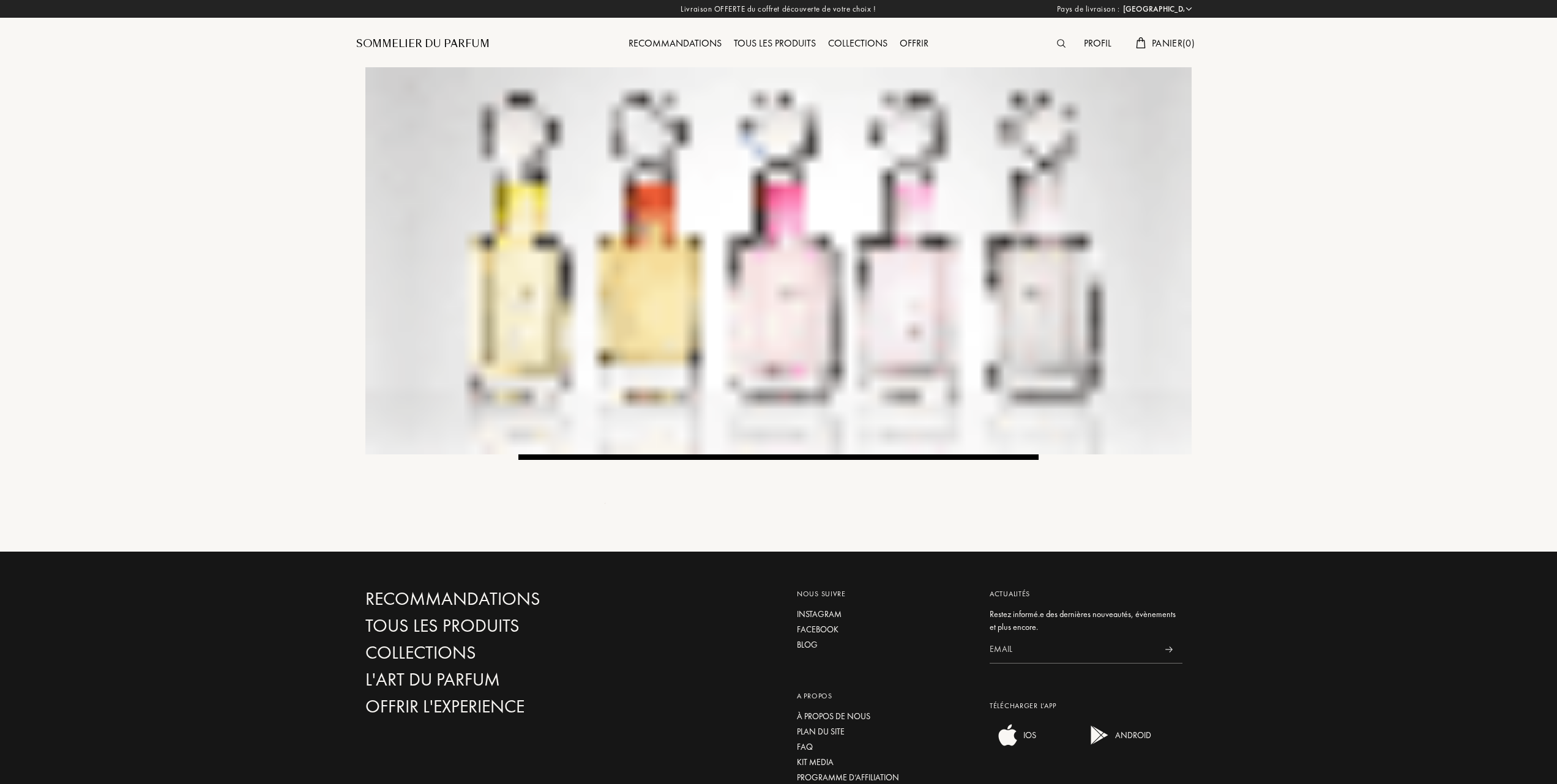
select select "FR"
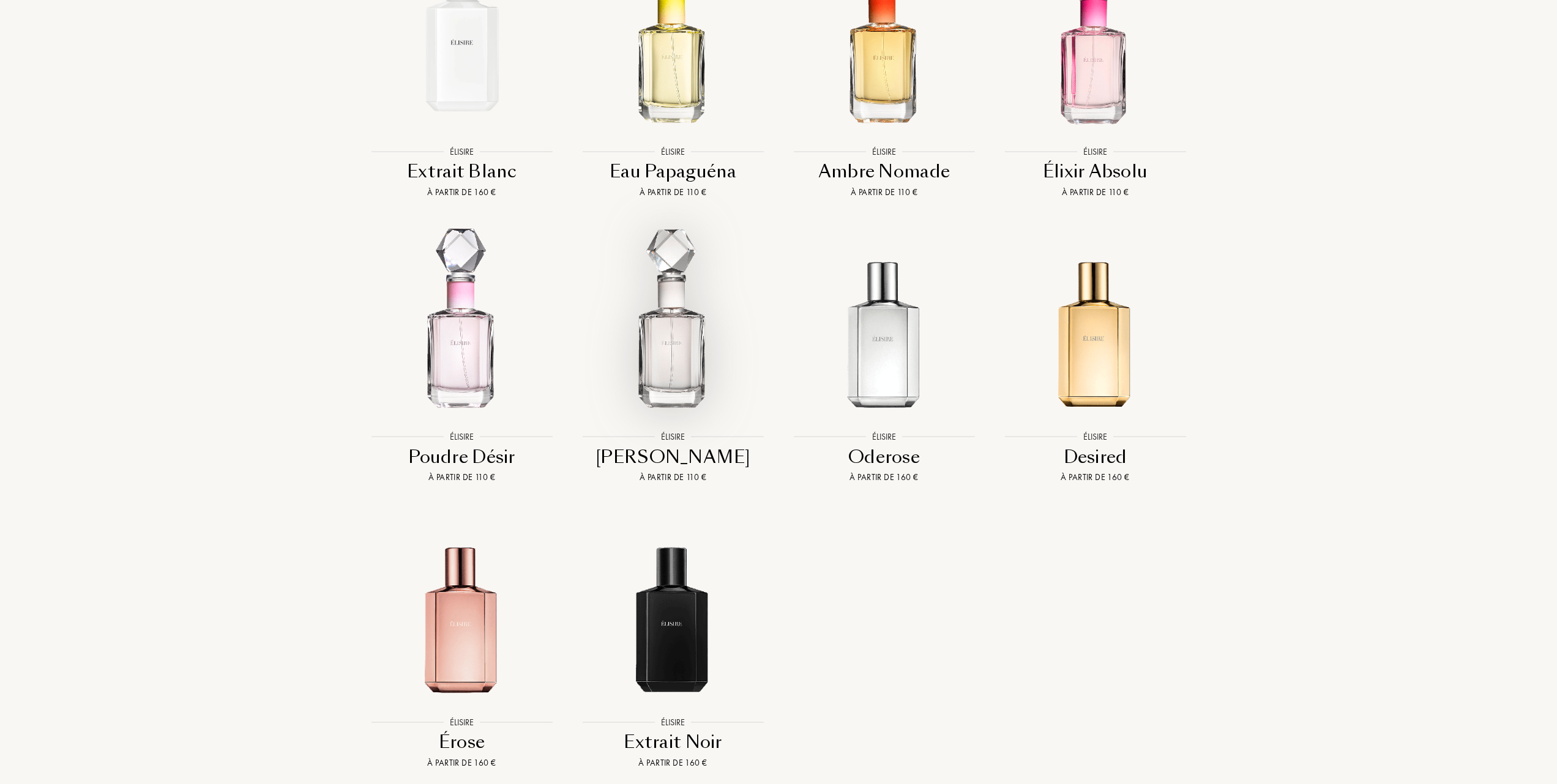
scroll to position [1142, 0]
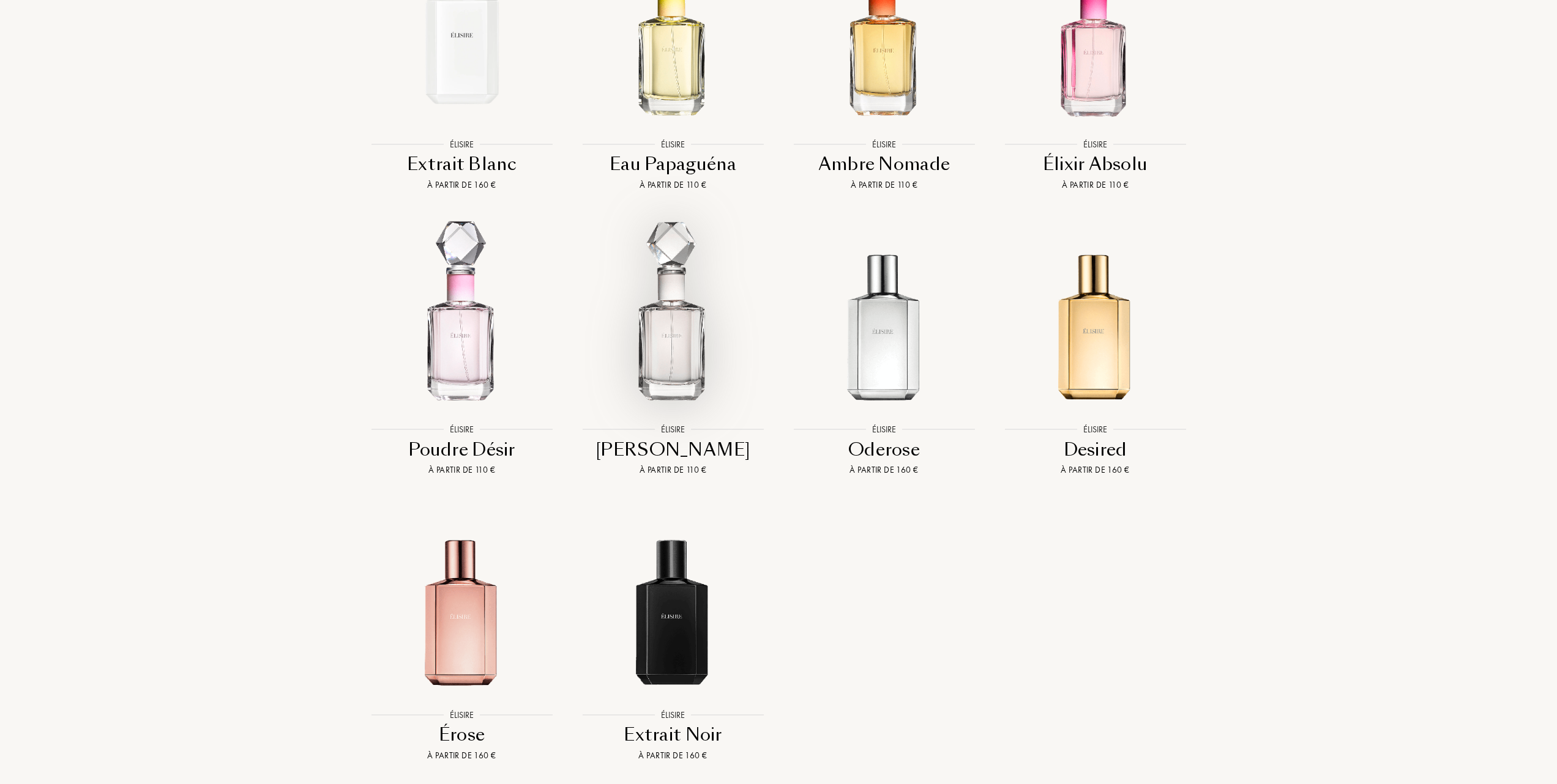
click at [668, 302] on img at bounding box center [672, 315] width 190 height 190
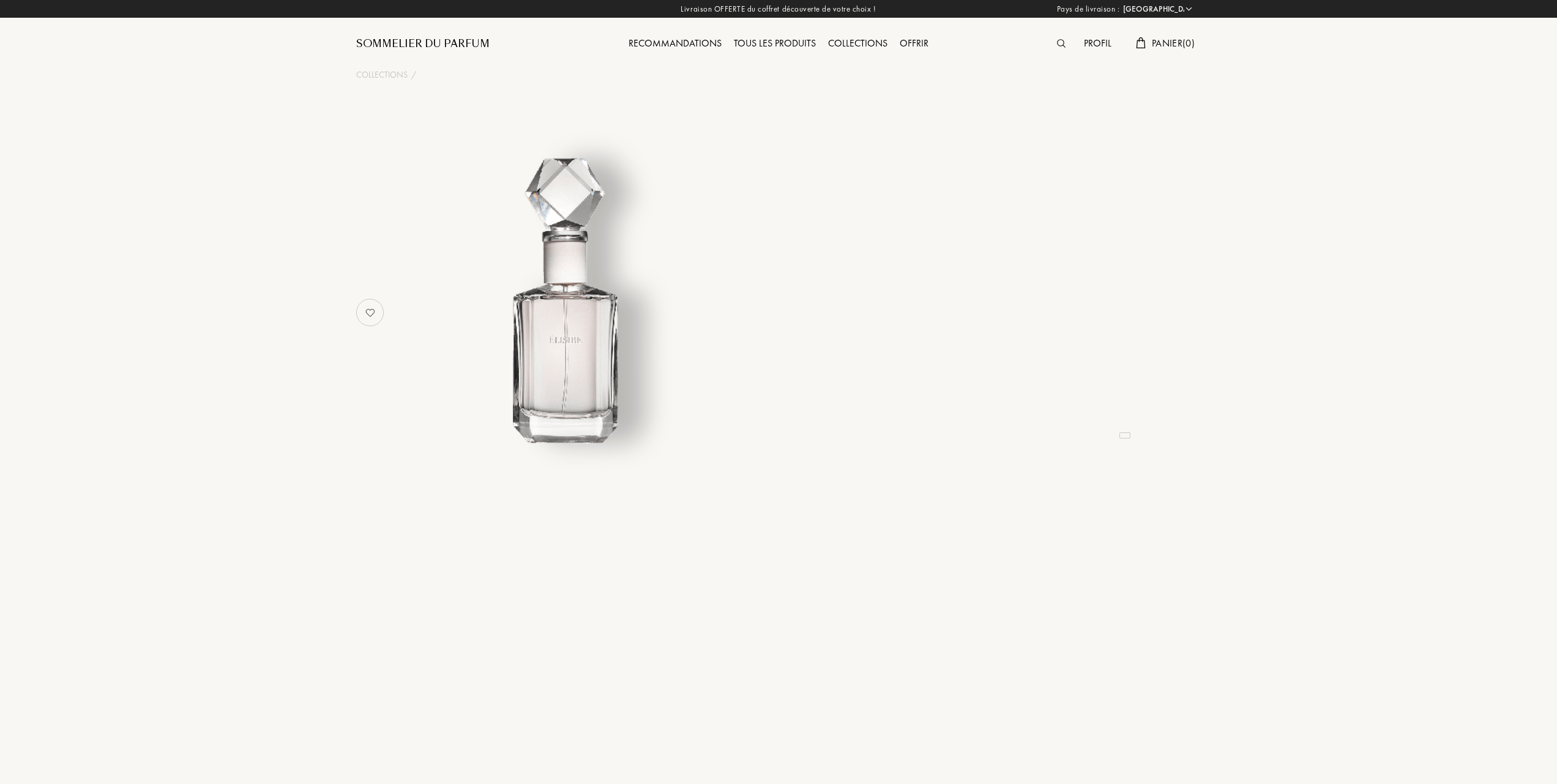
select select "FR"
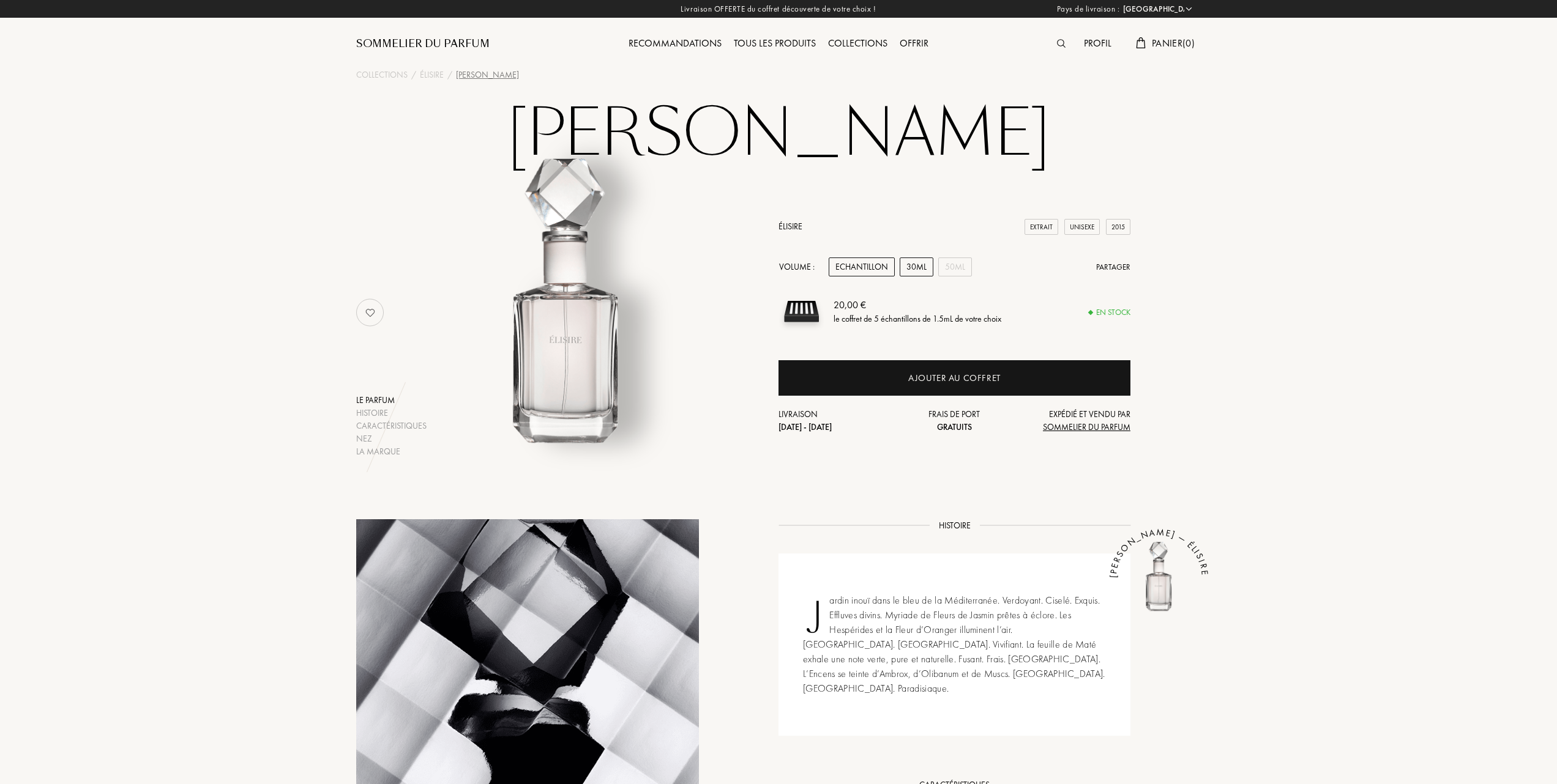
click at [918, 265] on div "30mL" at bounding box center [916, 267] width 33 height 19
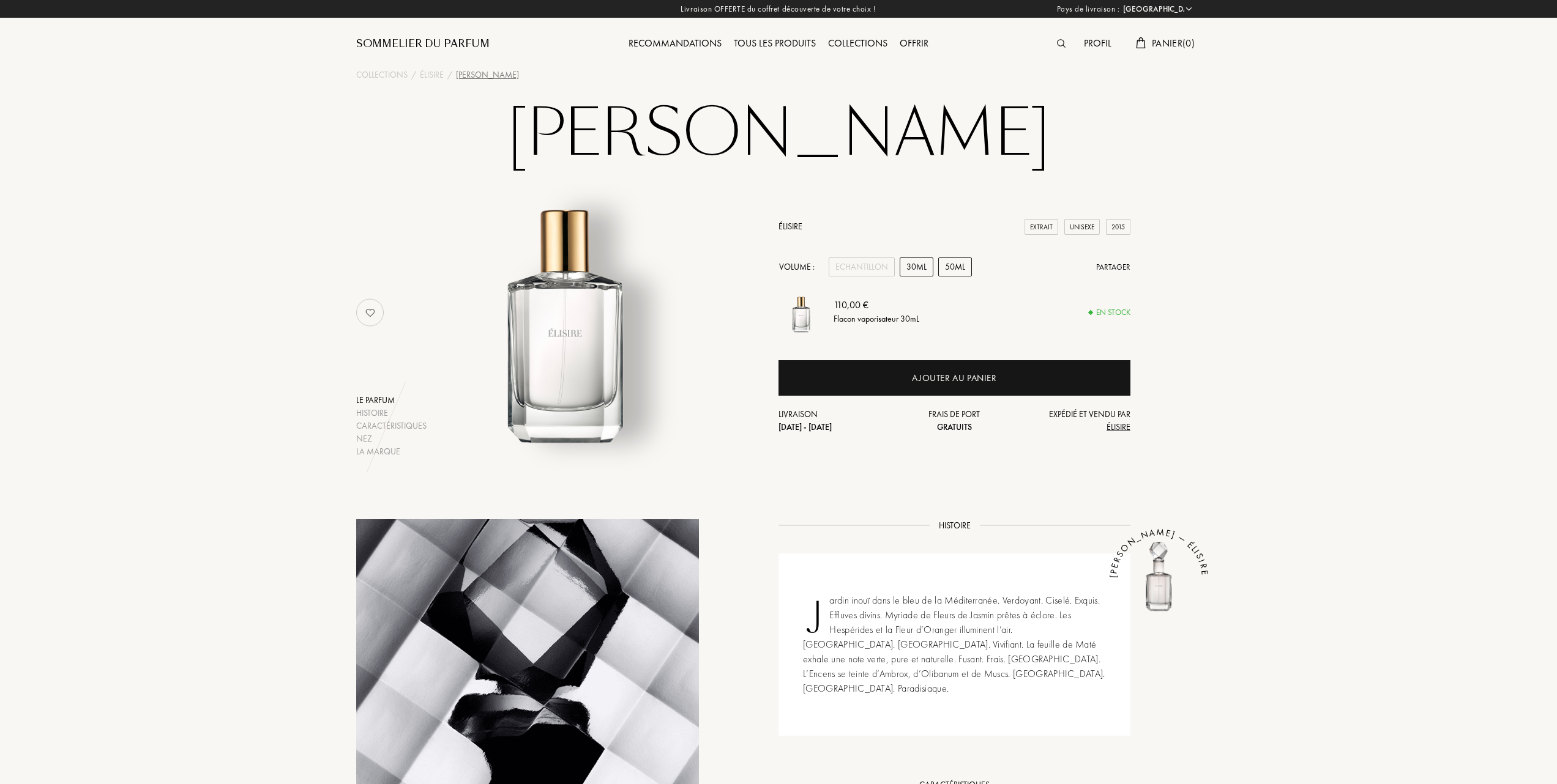
click at [948, 264] on div "50mL" at bounding box center [954, 267] width 33 height 19
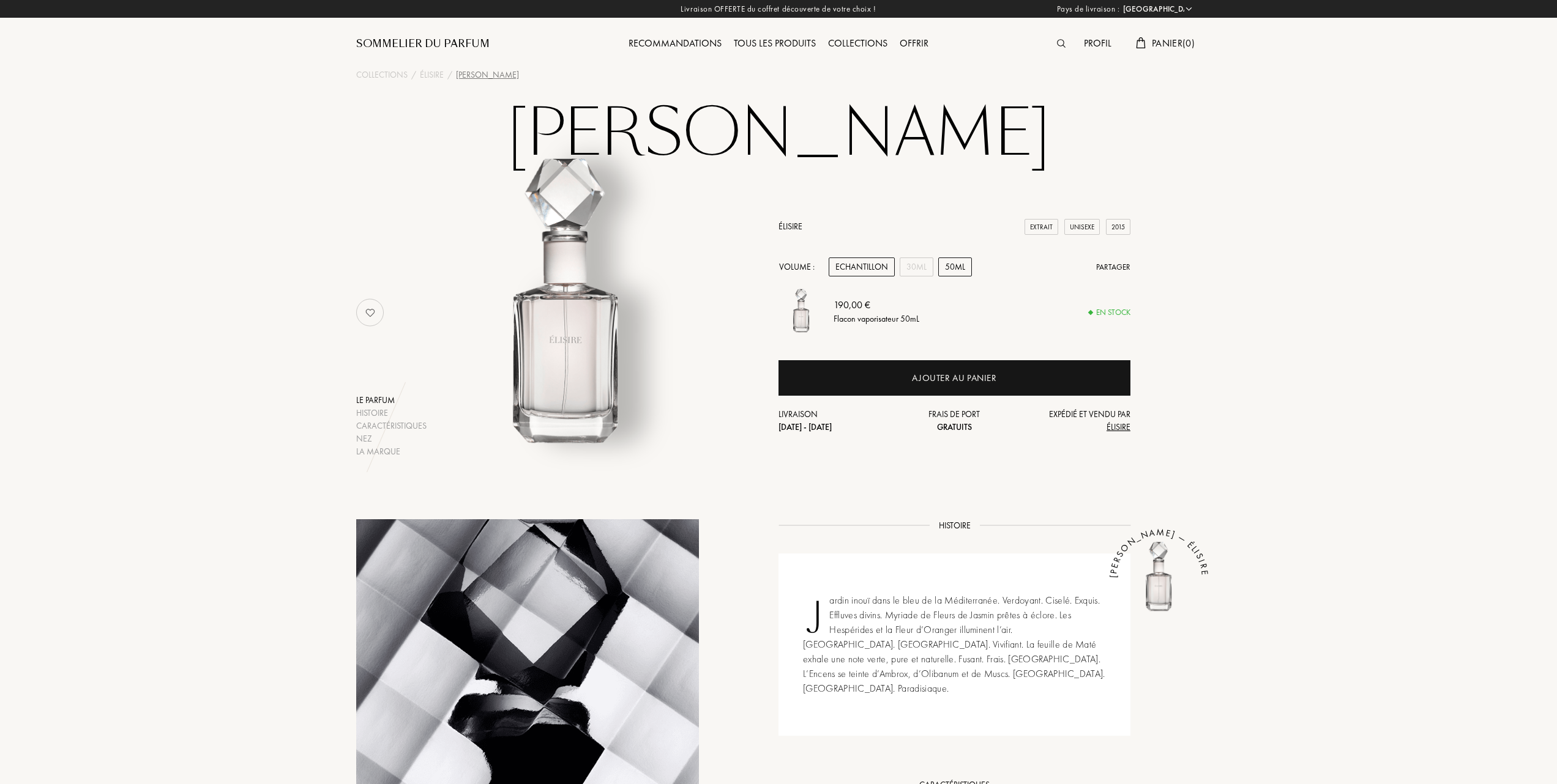
click at [867, 263] on div "Echantillon" at bounding box center [861, 267] width 66 height 19
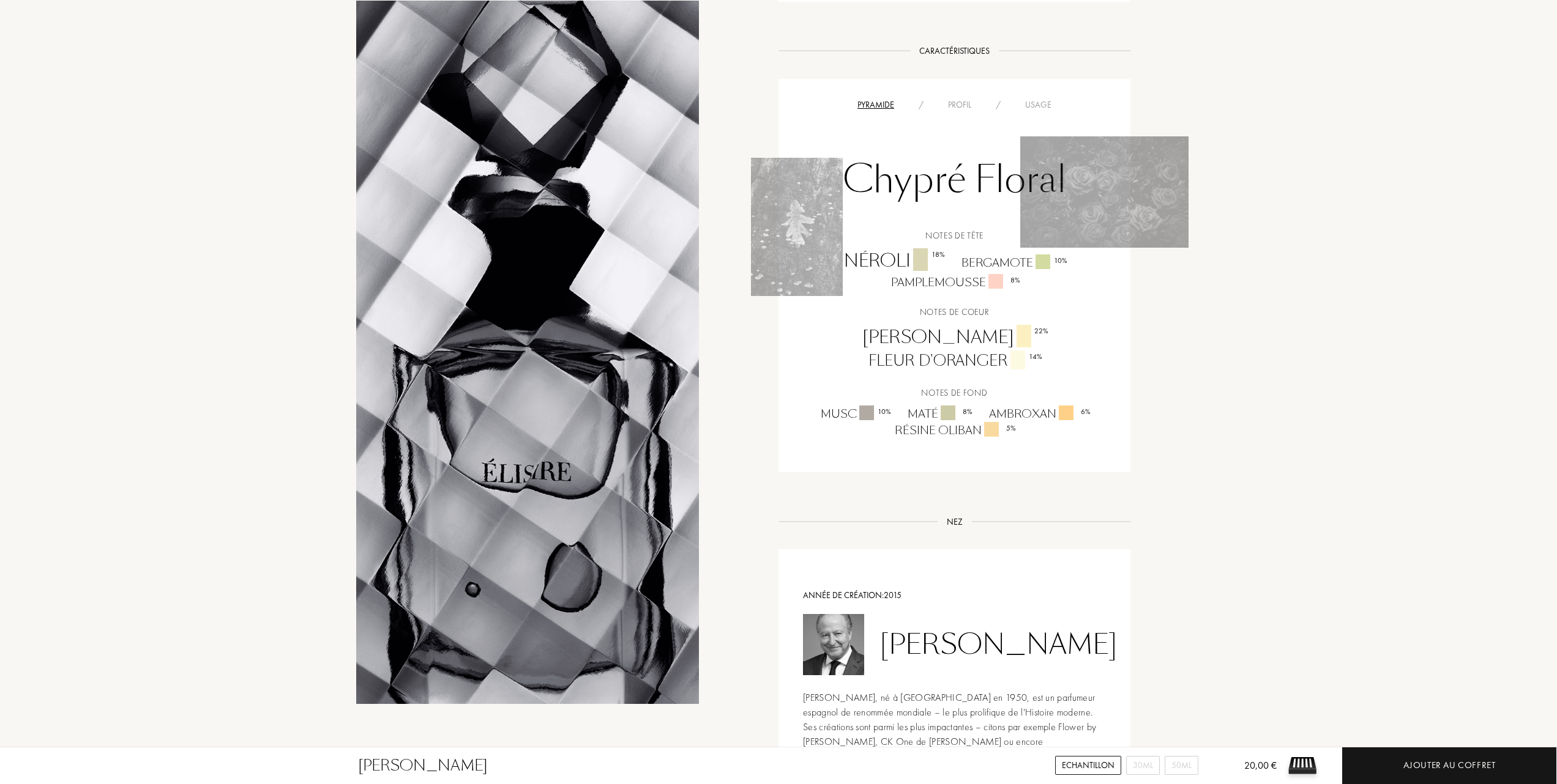
scroll to position [652, 0]
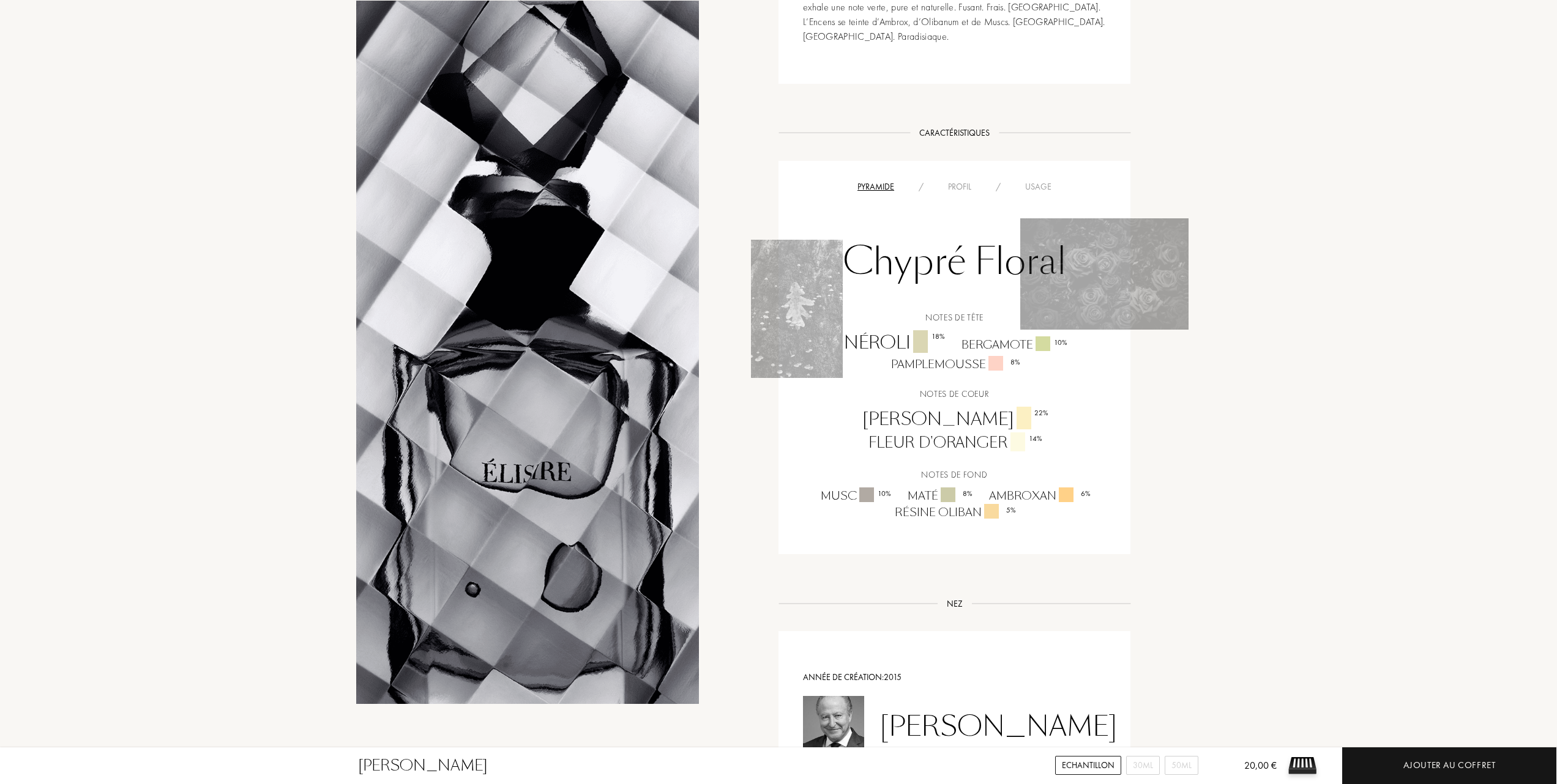
click at [1039, 180] on div "Usage" at bounding box center [1038, 186] width 51 height 13
